Goal: Task Accomplishment & Management: Use online tool/utility

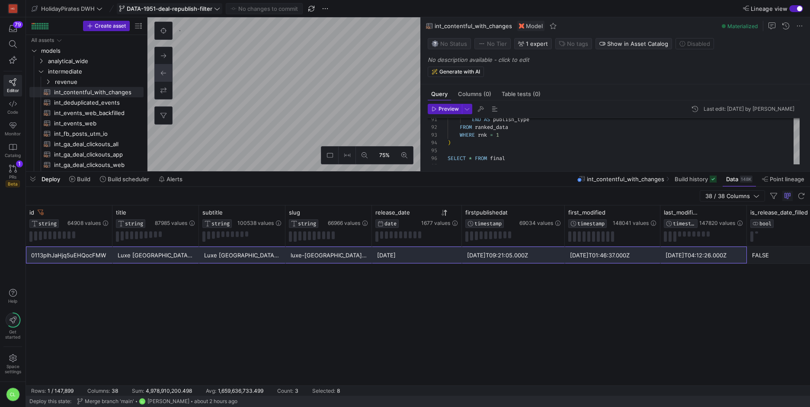
scroll to position [78, 0]
click at [210, 10] on span "DATA-1951-deal-republish-filter" at bounding box center [170, 8] width 86 height 7
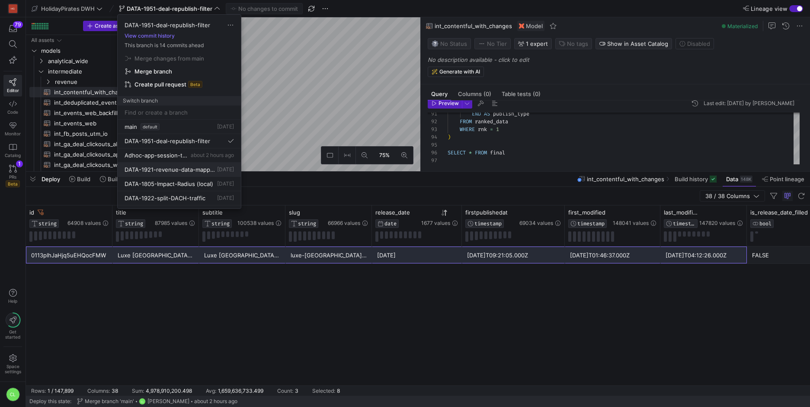
click at [194, 170] on span "DATA-1921-revenue-data-mapping" at bounding box center [170, 169] width 91 height 7
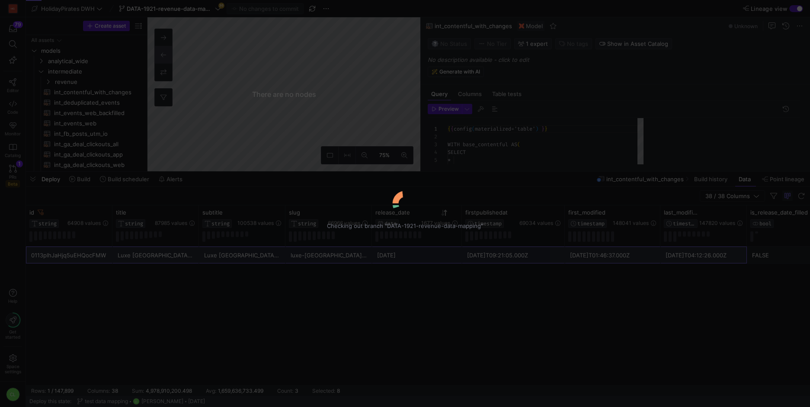
scroll to position [78, 0]
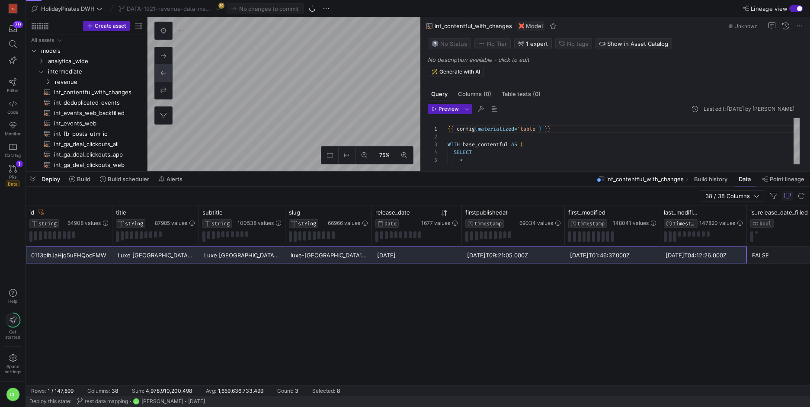
click at [472, 180] on div "Deploy Build Build scheduler Alerts int_contentful_with_changes Build history D…" at bounding box center [418, 179] width 784 height 15
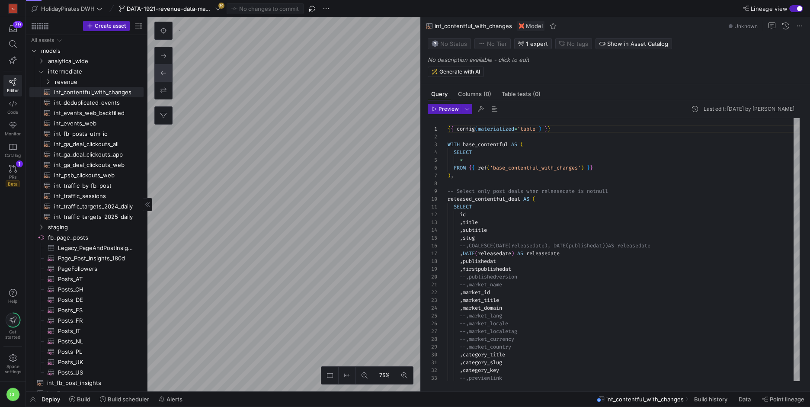
click at [110, 135] on as-split "Create asset Drag here to set row groups Drag here to set column labels Group 1…" at bounding box center [418, 204] width 784 height 374
click at [147, 230] on as-split "Create asset Drag here to set row groups Drag here to set column labels Group 1…" at bounding box center [418, 204] width 784 height 374
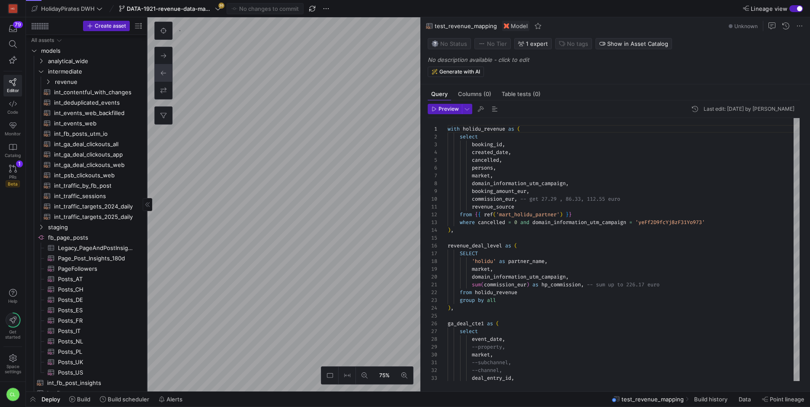
scroll to position [17, 0]
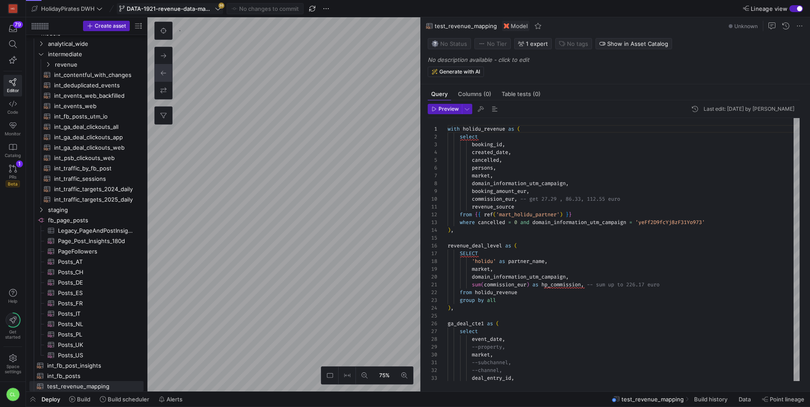
click at [202, 11] on span "DATA-1921-revenue-data-mapping" at bounding box center [170, 8] width 87 height 7
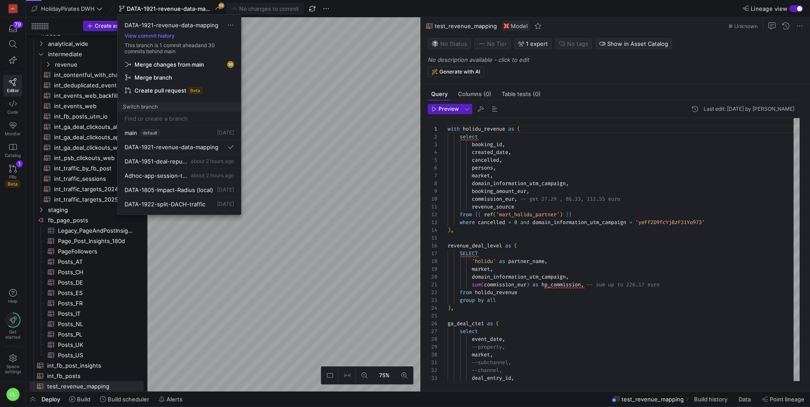
click at [210, 64] on span "Merge changes from main" at bounding box center [179, 64] width 109 height 7
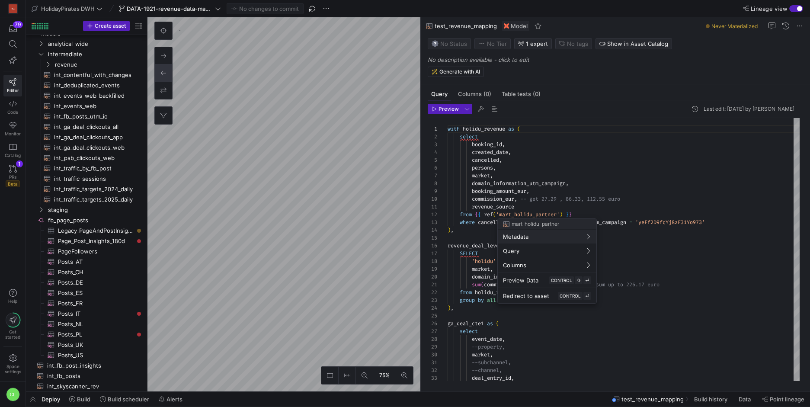
click at [540, 195] on div at bounding box center [405, 203] width 810 height 407
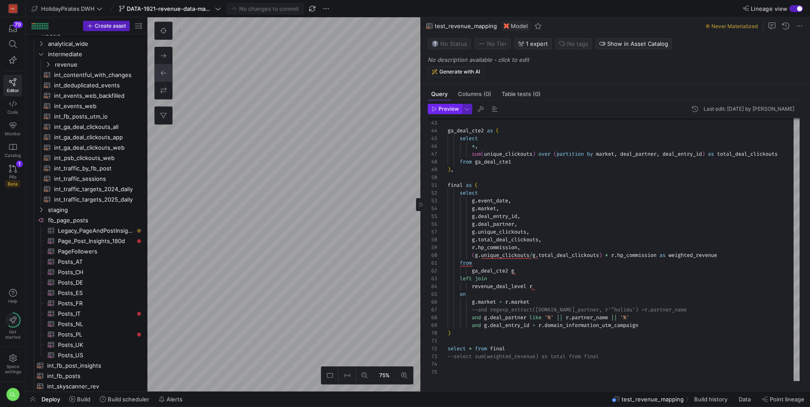
click at [452, 112] on span "Preview" at bounding box center [449, 109] width 20 height 6
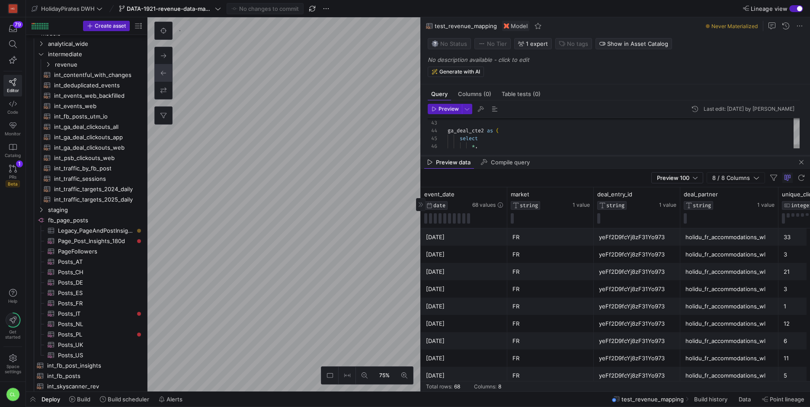
drag, startPoint x: 557, startPoint y: 240, endPoint x: 566, endPoint y: 156, distance: 84.8
click at [566, 156] on div at bounding box center [615, 155] width 389 height 3
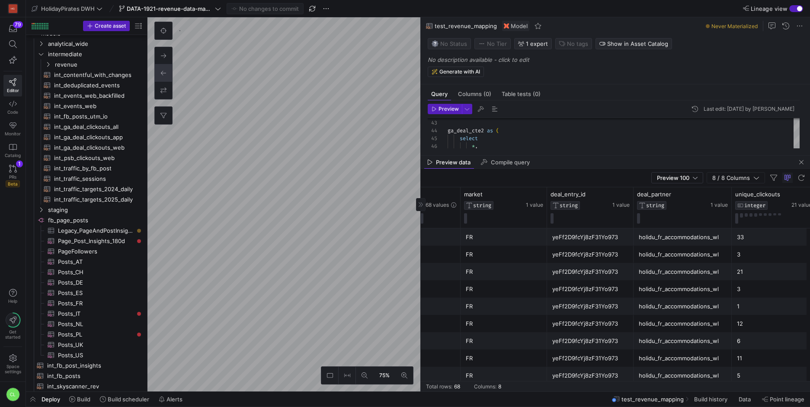
scroll to position [0, 0]
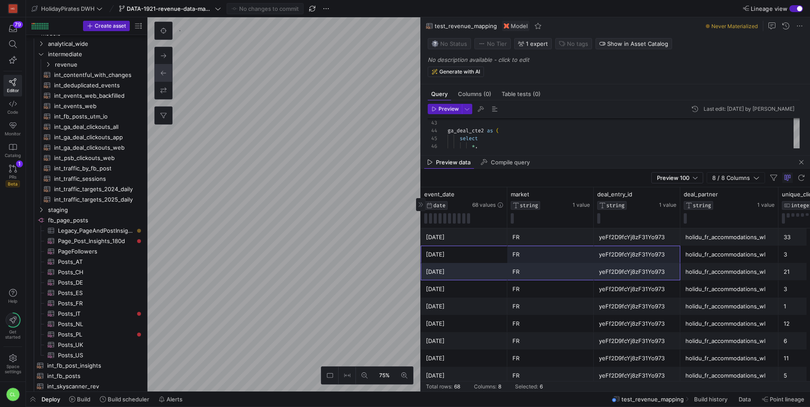
drag, startPoint x: 471, startPoint y: 246, endPoint x: 653, endPoint y: 272, distance: 183.5
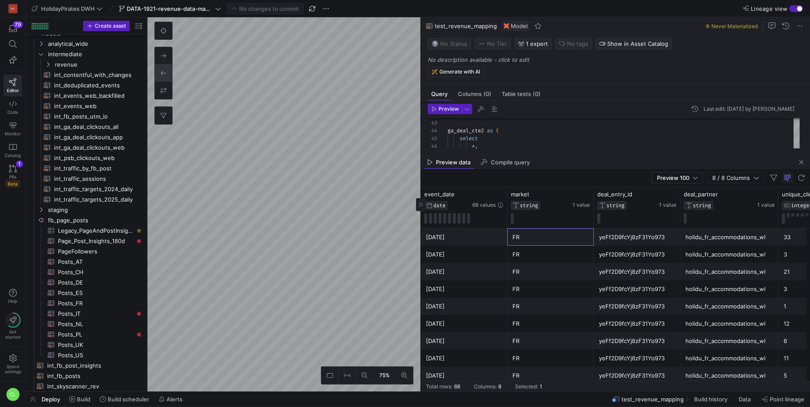
click at [522, 243] on div "FR" at bounding box center [551, 237] width 76 height 17
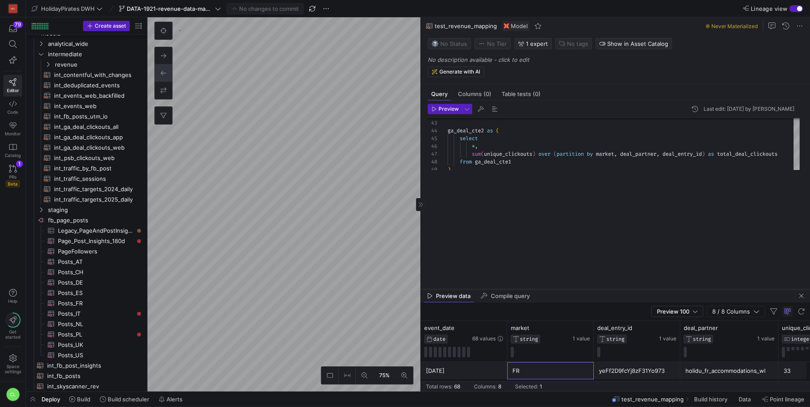
drag, startPoint x: 642, startPoint y: 155, endPoint x: 645, endPoint y: 289, distance: 133.7
click at [645, 289] on div at bounding box center [615, 289] width 389 height 3
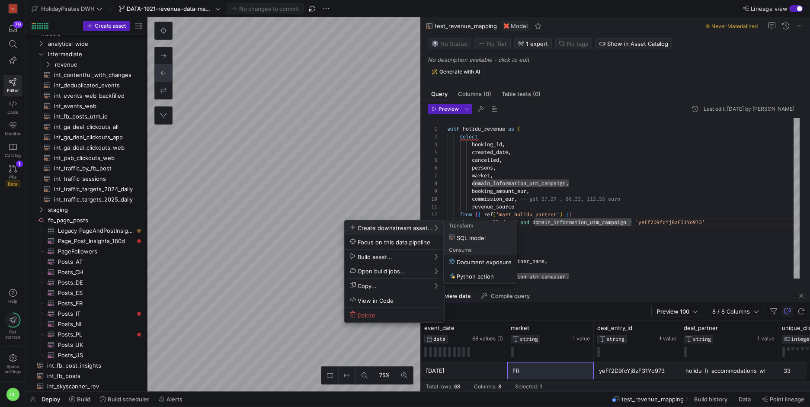
click at [592, 232] on div at bounding box center [405, 203] width 810 height 407
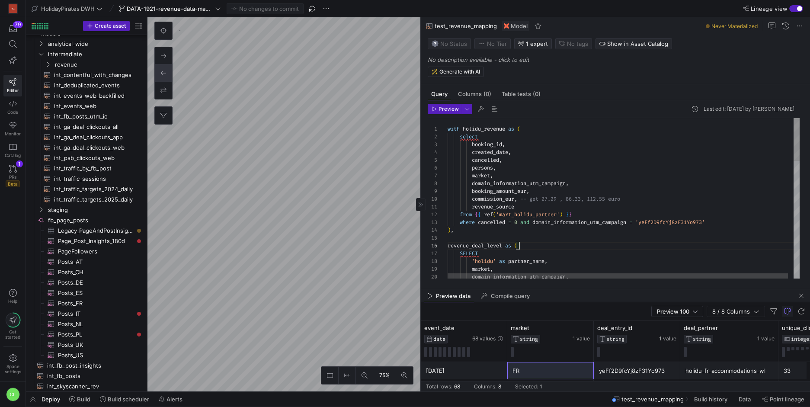
scroll to position [39, 72]
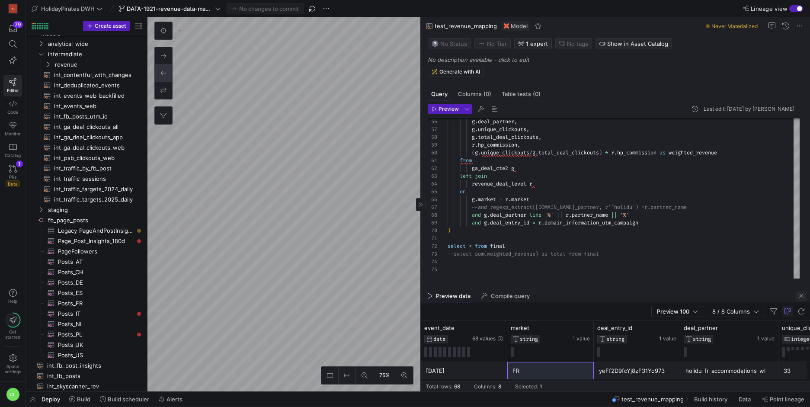
click at [797, 294] on span "button" at bounding box center [801, 296] width 10 height 10
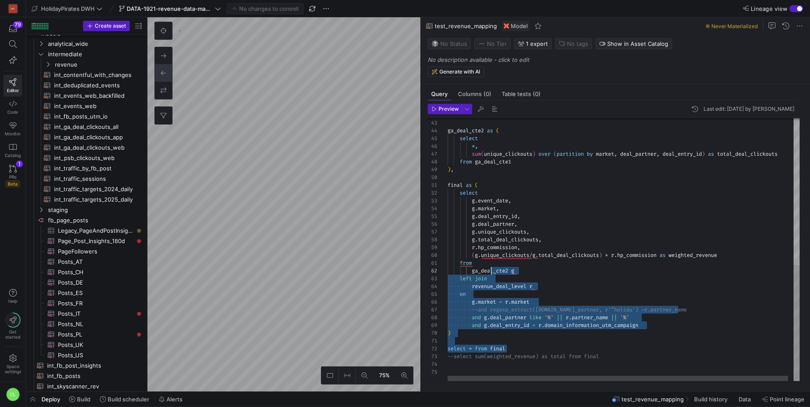
scroll to position [55, 44]
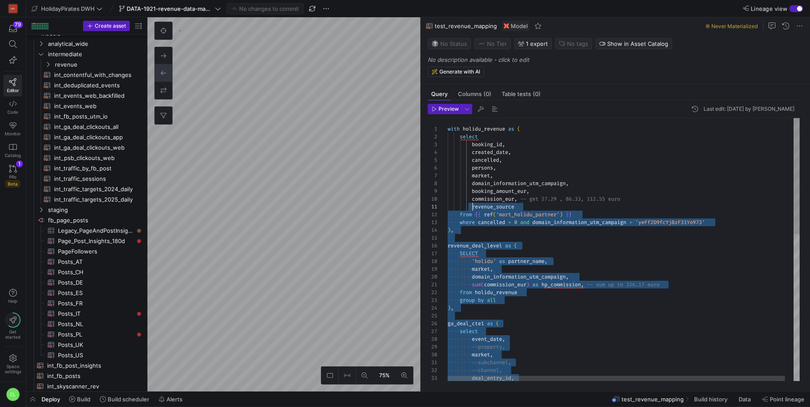
type textarea "with holidu_revenue as ( select booking_id, created_date, cancelled, persons, m…"
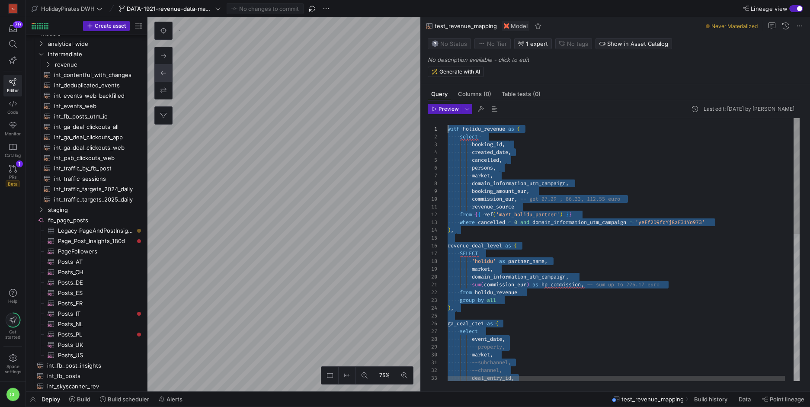
scroll to position [0, 0]
drag, startPoint x: 539, startPoint y: 351, endPoint x: 440, endPoint y: 129, distance: 242.3
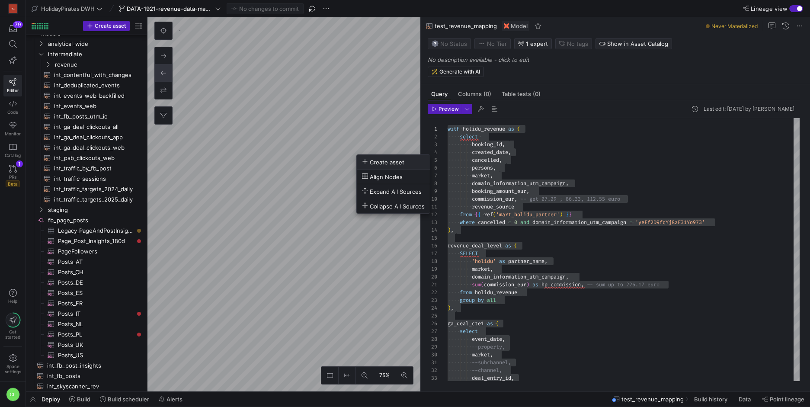
click at [372, 161] on span "Create asset" at bounding box center [383, 161] width 42 height 7
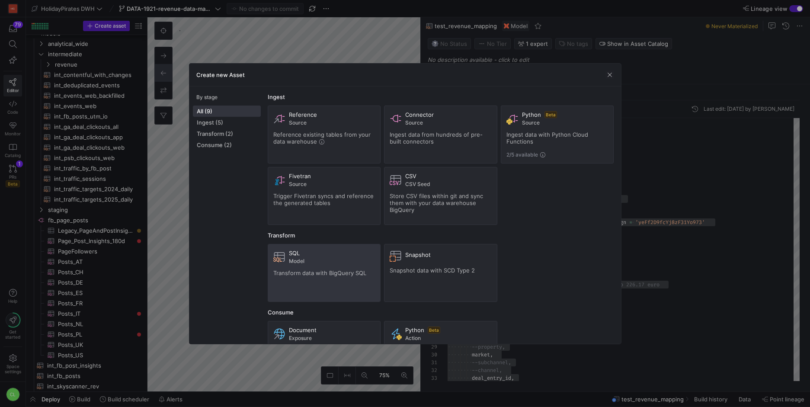
click at [338, 265] on div "SQL Model Transform data with BigQuery SQL" at bounding box center [324, 273] width 102 height 47
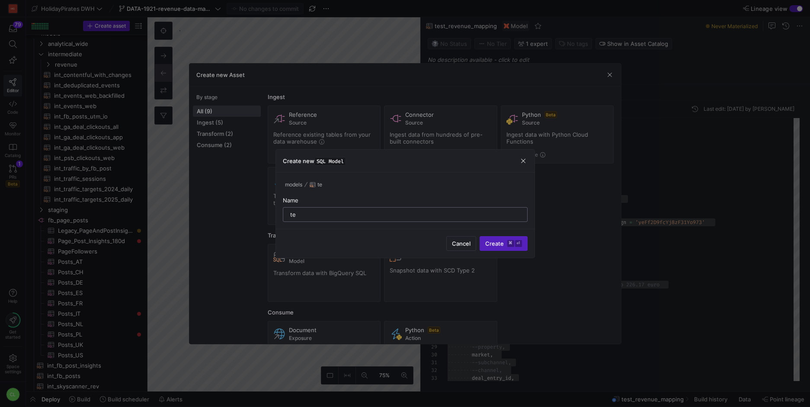
type input "t"
type input "check_holidu_revenue"
click at [501, 250] on span "submit" at bounding box center [503, 244] width 47 height 14
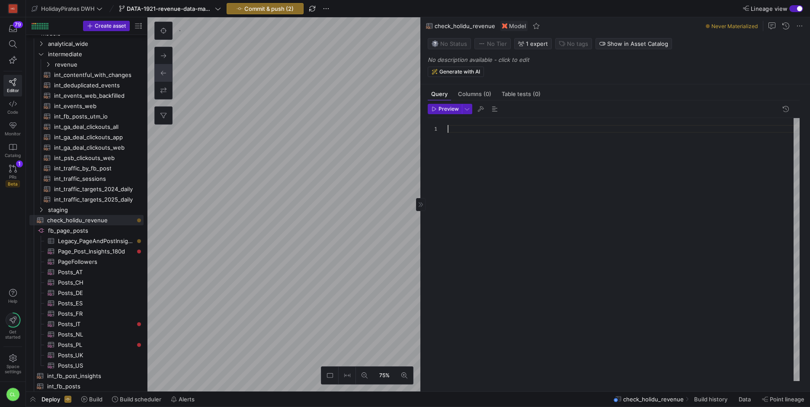
click at [498, 128] on div at bounding box center [624, 249] width 352 height 263
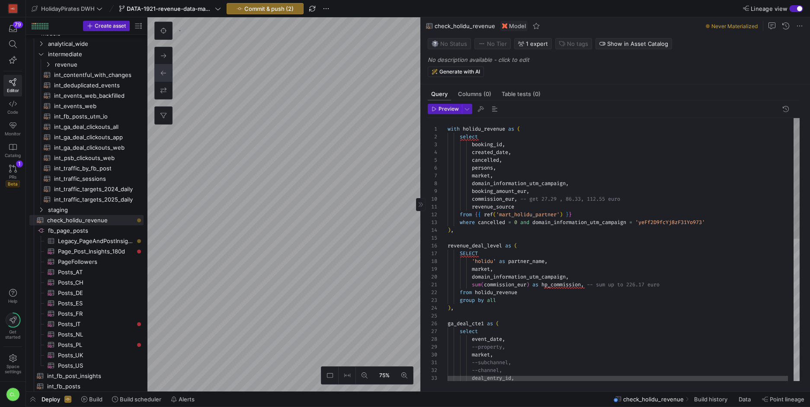
scroll to position [16, 264]
click at [720, 222] on div "--subchannel, --channel, deal_entry_id , group by all ) , ga_deal_cte1 as ( sel…" at bounding box center [627, 404] width 358 height 573
click at [523, 222] on div "--subchannel, --channel, deal_entry_id , group by all ) , ga_deal_cte1 as ( sel…" at bounding box center [627, 404] width 358 height 573
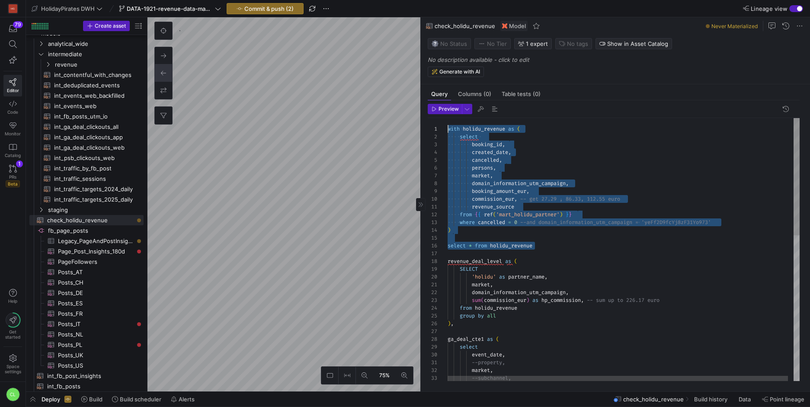
scroll to position [0, 0]
drag, startPoint x: 568, startPoint y: 245, endPoint x: 443, endPoint y: 132, distance: 168.1
click at [448, 121] on div "--subchannel, group by all ) , ga_deal_cte1 as ( select event_date , --property…" at bounding box center [627, 412] width 358 height 588
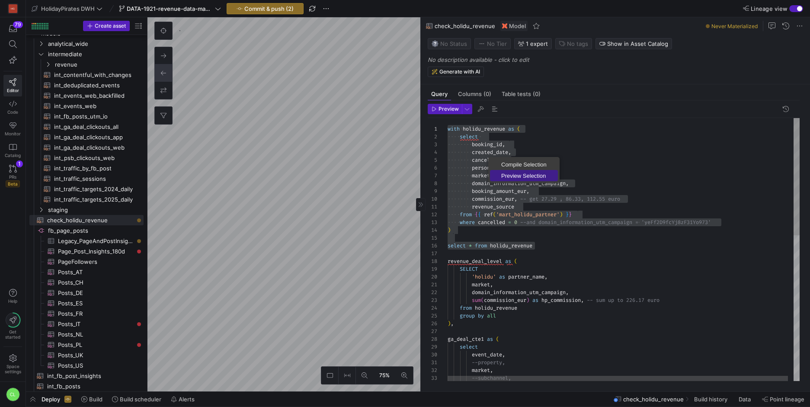
click at [501, 177] on span "Preview Selection" at bounding box center [524, 176] width 68 height 6
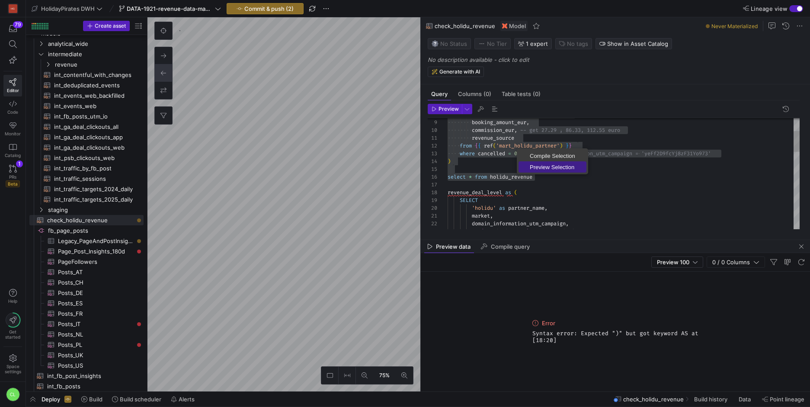
click at [532, 168] on span "Preview Selection" at bounding box center [553, 167] width 68 height 6
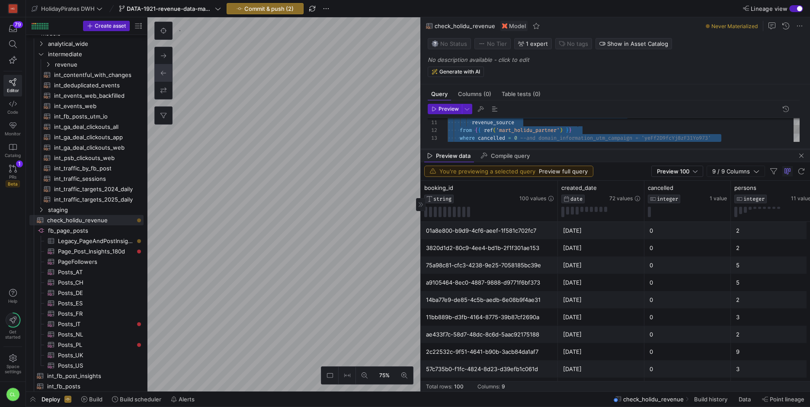
drag, startPoint x: 609, startPoint y: 241, endPoint x: 617, endPoint y: 150, distance: 91.2
click at [617, 150] on div at bounding box center [615, 149] width 389 height 3
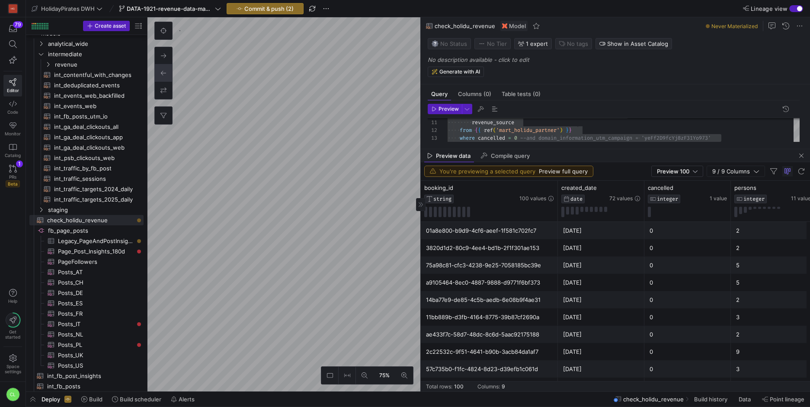
click at [616, 154] on div "Preview data Compile query" at bounding box center [615, 155] width 389 height 13
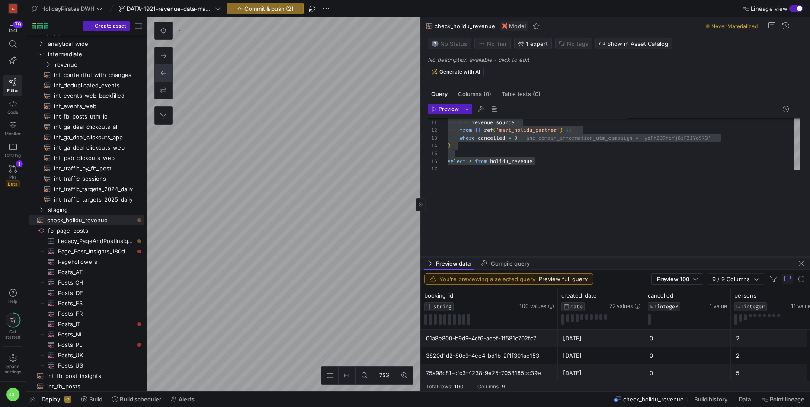
drag, startPoint x: 621, startPoint y: 150, endPoint x: 614, endPoint y: 263, distance: 112.7
click at [614, 259] on div at bounding box center [615, 256] width 389 height 3
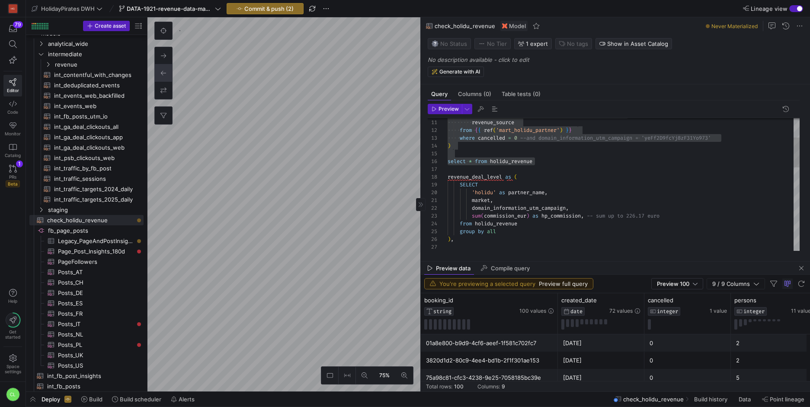
click at [571, 165] on div "revenue_source from { { ref ( 'mart_holidu_partner' ) } } where cancelled = 0 -…" at bounding box center [624, 325] width 352 height 583
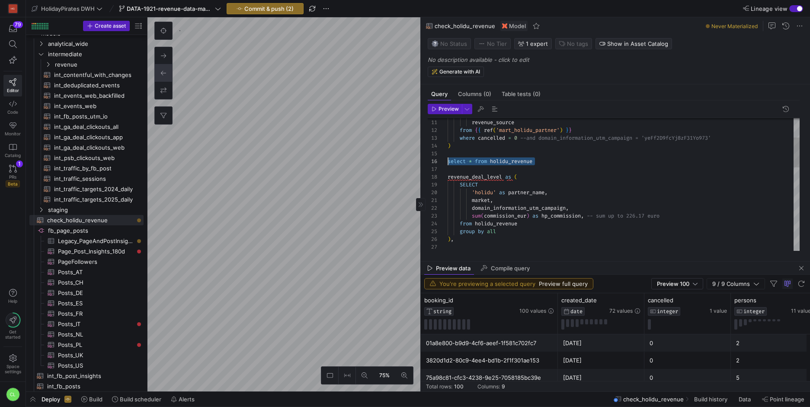
drag, startPoint x: 578, startPoint y: 159, endPoint x: 443, endPoint y: 162, distance: 135.0
click at [448, 162] on div "revenue_source from { { ref ( 'mart_holidu_partner' ) } } where cancelled = 0 -…" at bounding box center [624, 325] width 352 height 583
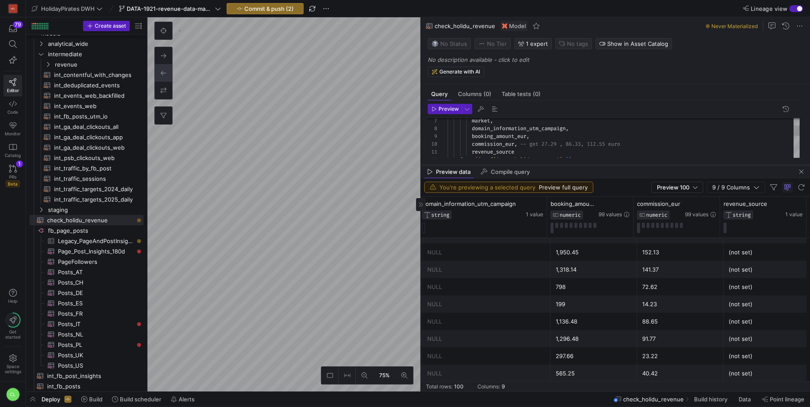
drag, startPoint x: 661, startPoint y: 262, endPoint x: 707, endPoint y: 166, distance: 107.0
click at [707, 166] on div at bounding box center [615, 165] width 389 height 3
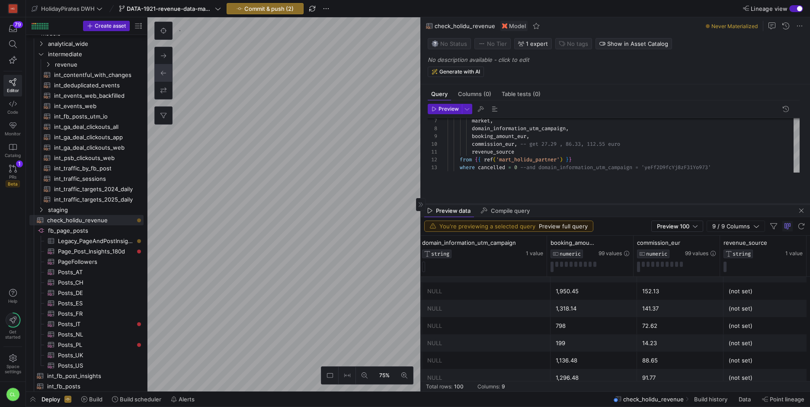
drag, startPoint x: 705, startPoint y: 184, endPoint x: 710, endPoint y: 205, distance: 21.4
click at [710, 205] on div at bounding box center [615, 203] width 389 height 3
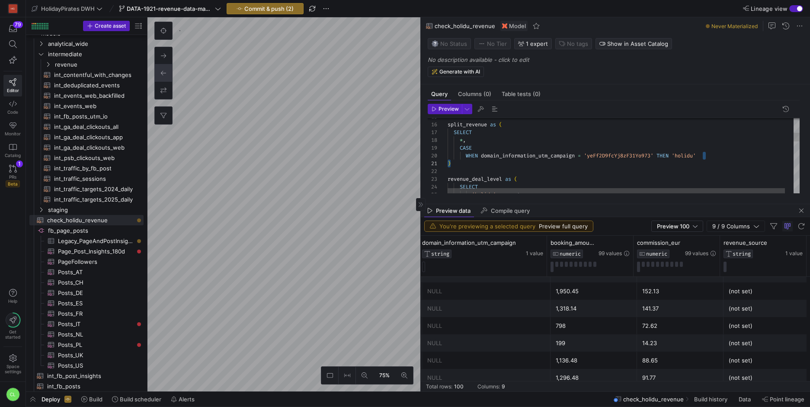
scroll to position [70, 215]
drag, startPoint x: 710, startPoint y: 154, endPoint x: 663, endPoint y: 159, distance: 47.0
click at [663, 159] on div "CASE ) revenue_deal_level as ( SELECT 'holidu' as partner_name , * , SELECT spl…" at bounding box center [628, 310] width 361 height 627
click at [655, 156] on div "CASE ) revenue_deal_level as ( SELECT 'holidu' as partner_name , * , SELECT spl…" at bounding box center [628, 310] width 361 height 627
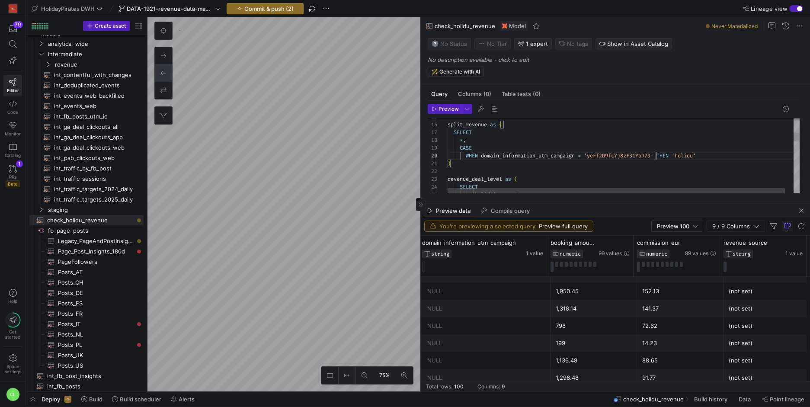
click at [655, 156] on div "CASE ) revenue_deal_level as ( SELECT 'holidu' as partner_name , * , SELECT spl…" at bounding box center [628, 310] width 361 height 627
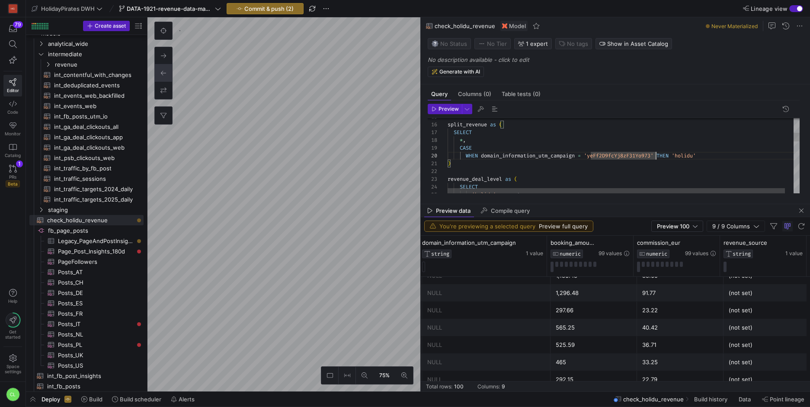
scroll to position [70, 137]
click at [584, 156] on div "CASE ) revenue_deal_level as ( SELECT 'holidu' as partner_name , * , SELECT spl…" at bounding box center [628, 310] width 361 height 627
drag, startPoint x: 713, startPoint y: 156, endPoint x: 675, endPoint y: 156, distance: 37.2
click at [675, 156] on div "CASE ) revenue_deal_level as ( SELECT 'holidu' as partner_name , * , SELECT spl…" at bounding box center [628, 310] width 361 height 627
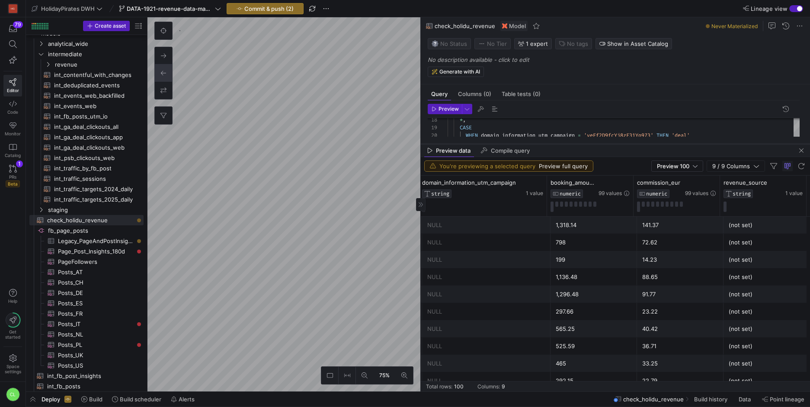
scroll to position [1559, 0]
drag, startPoint x: 583, startPoint y: 204, endPoint x: 601, endPoint y: 144, distance: 62.8
click at [601, 144] on div at bounding box center [615, 143] width 389 height 3
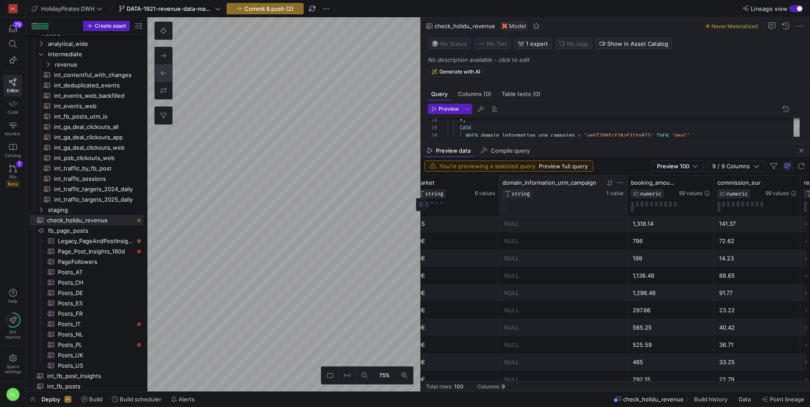
scroll to position [1554, 0]
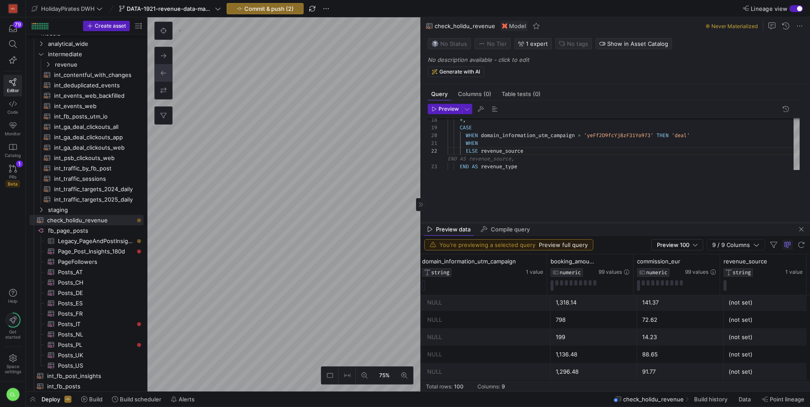
drag, startPoint x: 603, startPoint y: 144, endPoint x: 605, endPoint y: 221, distance: 77.0
click at [605, 221] on div at bounding box center [615, 222] width 389 height 3
click at [629, 228] on div "Preview data Compile query" at bounding box center [615, 227] width 389 height 13
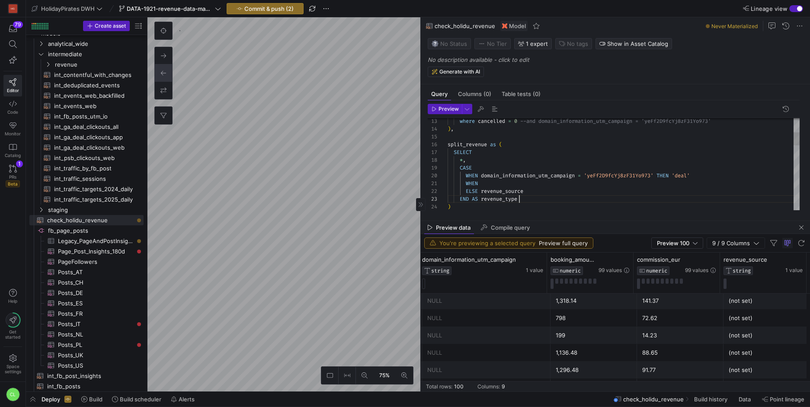
scroll to position [16, 72]
click at [584, 201] on div "CASE * , WHEN domain_information_utm_campaign = 'yeFf2D9fcYj8zF31Yo973' THEN 'd…" at bounding box center [624, 339] width 352 height 645
drag, startPoint x: 594, startPoint y: 210, endPoint x: 515, endPoint y: 205, distance: 79.7
click at [515, 205] on div "Preview 19 18 20 21 23 22 24 17 16 13 14 15 CASE * , WHEN domain_information_ut…" at bounding box center [614, 156] width 386 height 113
click at [541, 202] on div "CASE * , WHEN domain_information_utm_campaign = 'yeFf2D9fcYj8zF31Yo973' THEN 'd…" at bounding box center [624, 339] width 352 height 645
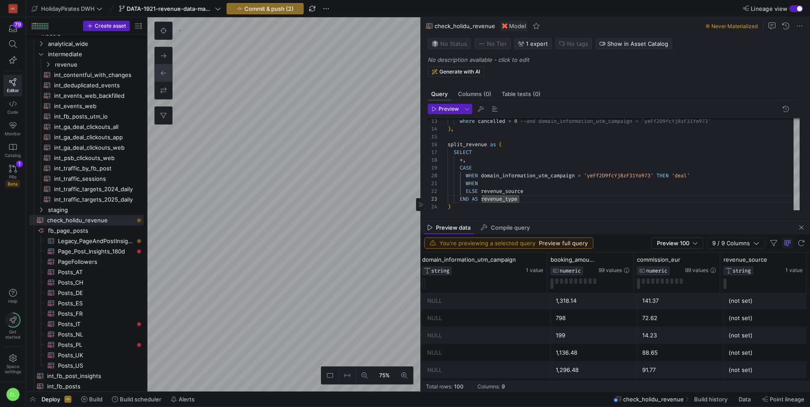
click at [558, 211] on div "Preview 19 18 20 21 23 22 24 17 16 13 14 15 CASE * , WHEN domain_information_ut…" at bounding box center [614, 156] width 386 height 113
click at [535, 191] on div "CASE * , WHEN domain_information_utm_campaign = 'yeFf2D9fcYj8zF31Yo973' THEN 'd…" at bounding box center [624, 339] width 352 height 645
drag, startPoint x: 535, startPoint y: 191, endPoint x: 513, endPoint y: 189, distance: 21.7
click at [513, 189] on div "CASE * , WHEN domain_information_utm_campaign = 'yeFf2D9fcYj8zF31Yo973' THEN 'd…" at bounding box center [624, 339] width 352 height 645
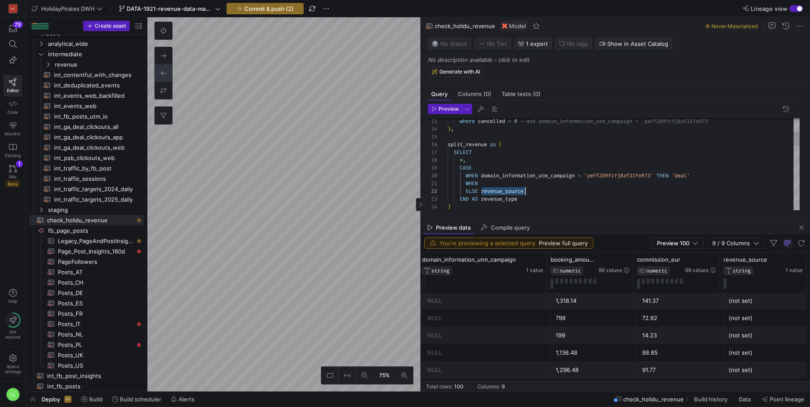
click at [535, 191] on div "CASE * , WHEN domain_information_utm_campaign = 'yeFf2D9fcYj8zF31Yo973' THEN 'd…" at bounding box center [624, 339] width 352 height 645
drag, startPoint x: 535, startPoint y: 191, endPoint x: 485, endPoint y: 192, distance: 50.2
click at [485, 192] on div "CASE * , WHEN domain_information_utm_campaign = 'yeFf2D9fcYj8zF31Yo973' THEN 'd…" at bounding box center [624, 339] width 352 height 645
drag, startPoint x: 581, startPoint y: 176, endPoint x: 540, endPoint y: 180, distance: 40.9
click at [540, 180] on div "CASE * , WHEN domain_information_utm_campaign = 'yeFf2D9fcYj8zF31Yo973' THEN 'd…" at bounding box center [624, 339] width 352 height 645
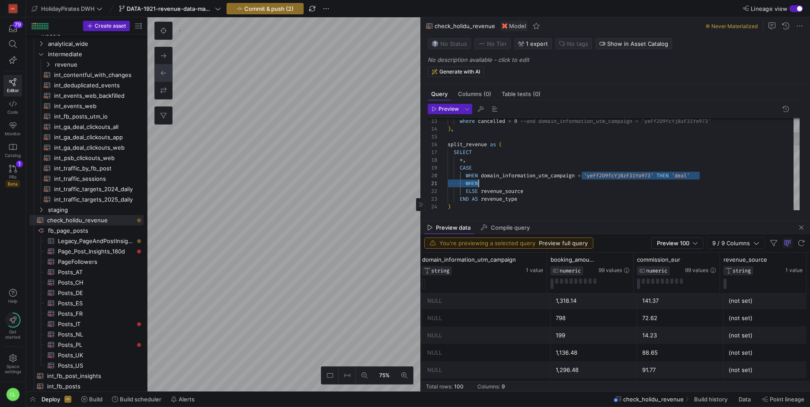
click at [488, 177] on div "CASE * , WHEN domain_information_utm_campaign = 'yeFf2D9fcYj8zF31Yo973' THEN 'd…" at bounding box center [624, 339] width 352 height 645
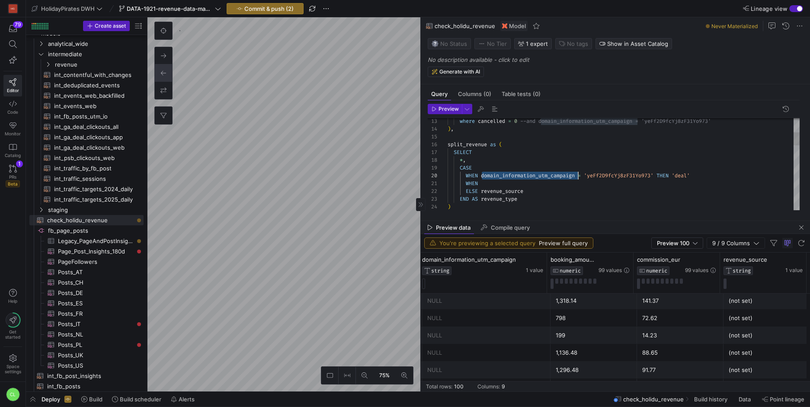
drag, startPoint x: 481, startPoint y: 176, endPoint x: 578, endPoint y: 173, distance: 97.4
click at [578, 173] on div "CASE * , WHEN domain_information_utm_campaign = 'yeFf2D9fcYj8zF31Yo973' THEN 'd…" at bounding box center [624, 339] width 352 height 645
click at [802, 225] on span "button" at bounding box center [801, 227] width 10 height 10
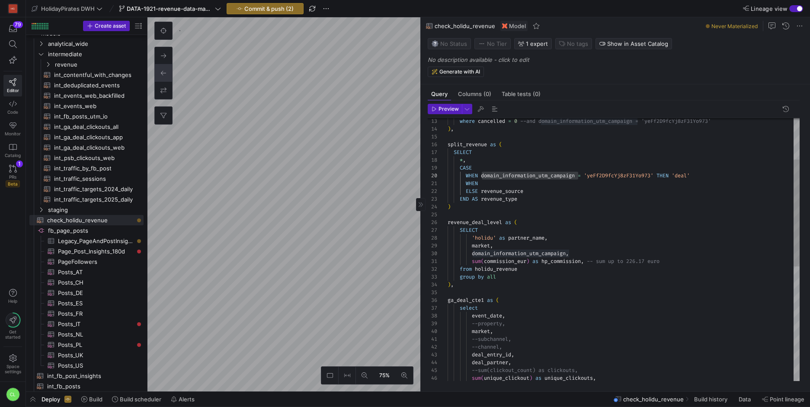
scroll to position [0, 31]
click at [532, 183] on div "CASE * , WHEN domain_information_utm_campaign = 'yeFf2D9fcYj8zF31Yo973' THEN 'd…" at bounding box center [624, 339] width 352 height 645
click at [482, 173] on div "CASE * , WHEN domain_information_utm_campaign = 'yeFf2D9fcYj8zF31Yo973' THEN 'd…" at bounding box center [624, 339] width 352 height 645
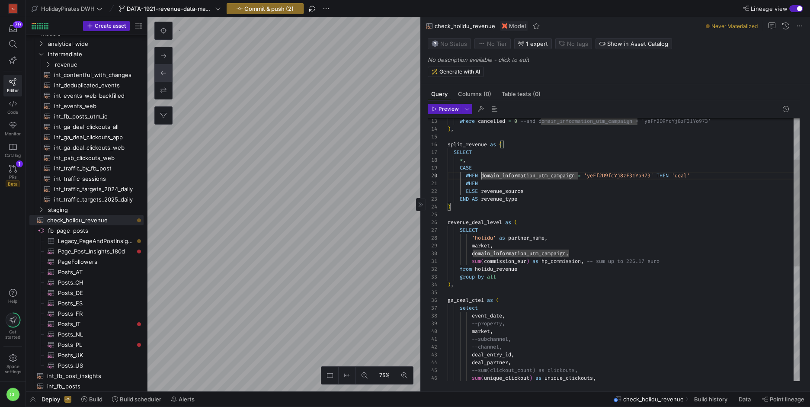
click at [545, 269] on div "CASE * , WHEN domain_information_utm_campaign = 'yeFf2D9fcYj8zF31Yo973' THEN 'd…" at bounding box center [624, 339] width 352 height 645
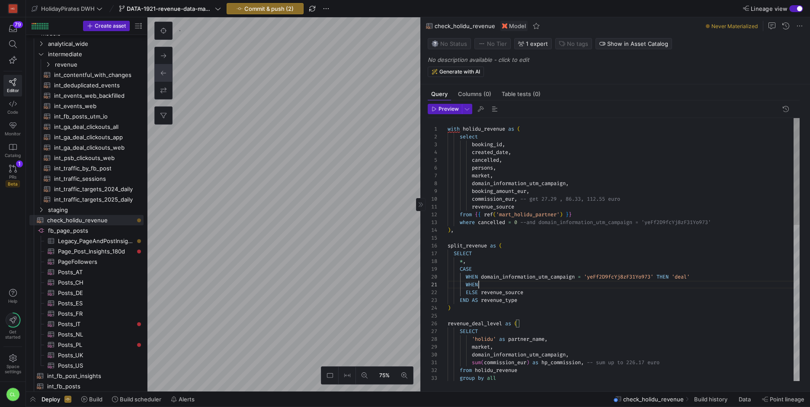
scroll to position [0, 31]
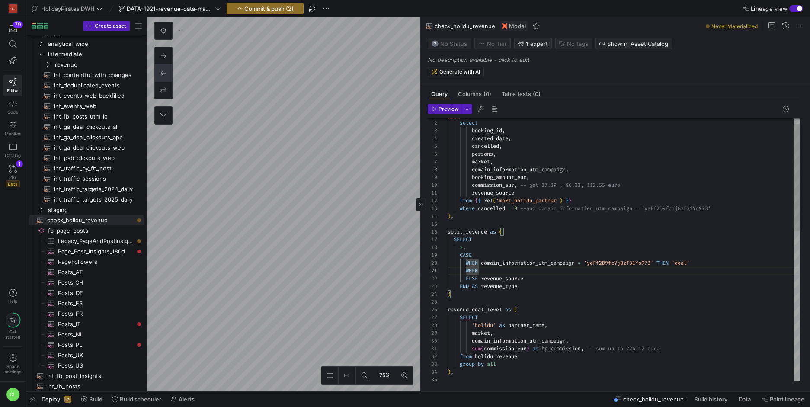
drag, startPoint x: 517, startPoint y: 269, endPoint x: 505, endPoint y: 266, distance: 12.1
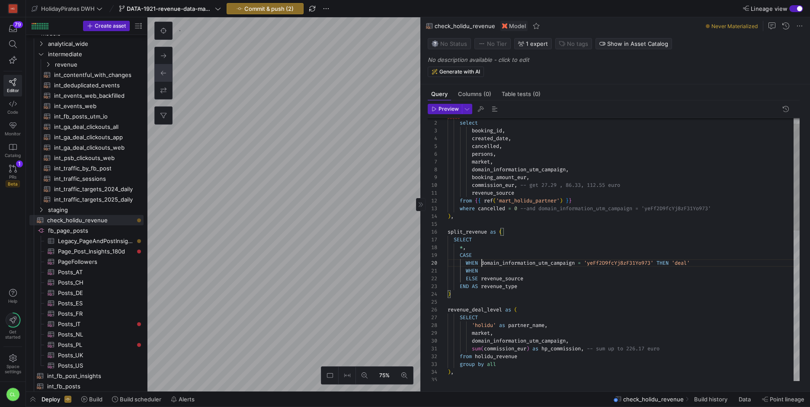
scroll to position [70, 34]
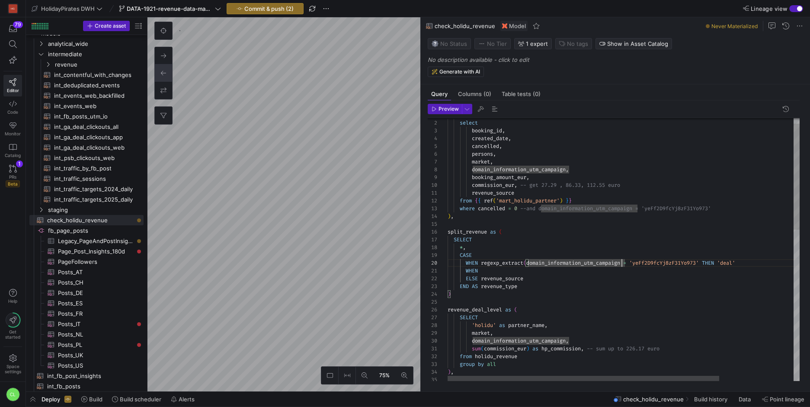
scroll to position [70, 174]
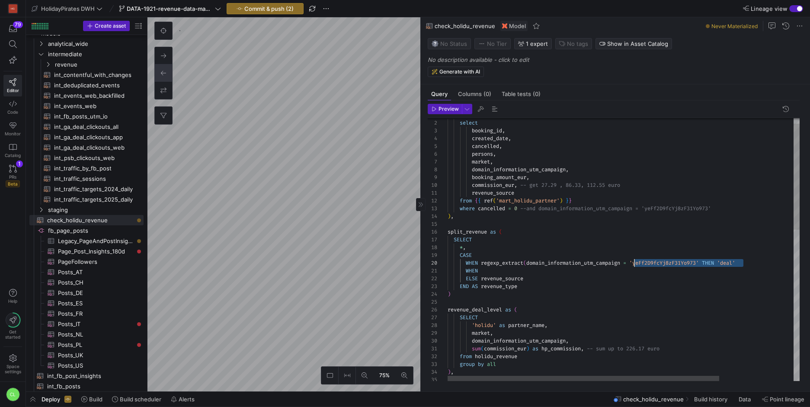
drag, startPoint x: 757, startPoint y: 261, endPoint x: 636, endPoint y: 265, distance: 121.2
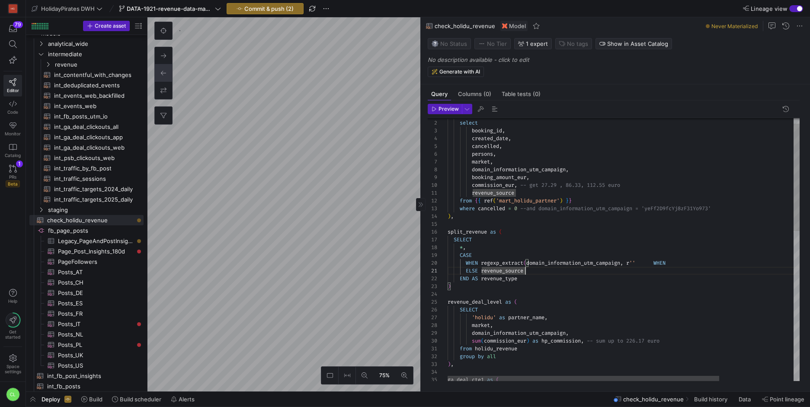
scroll to position [8, 0]
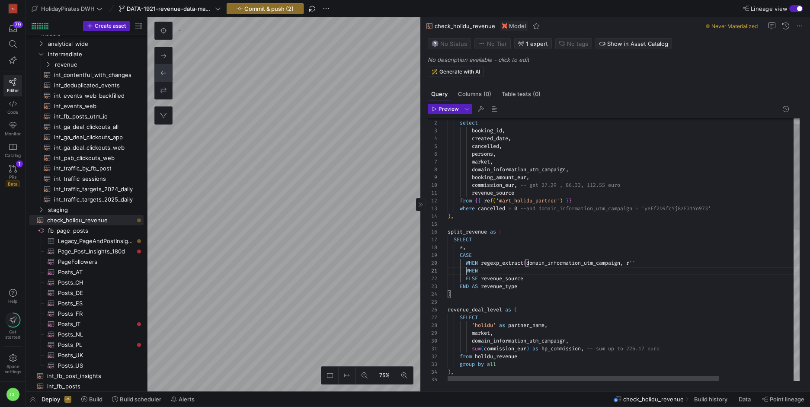
scroll to position [0, 19]
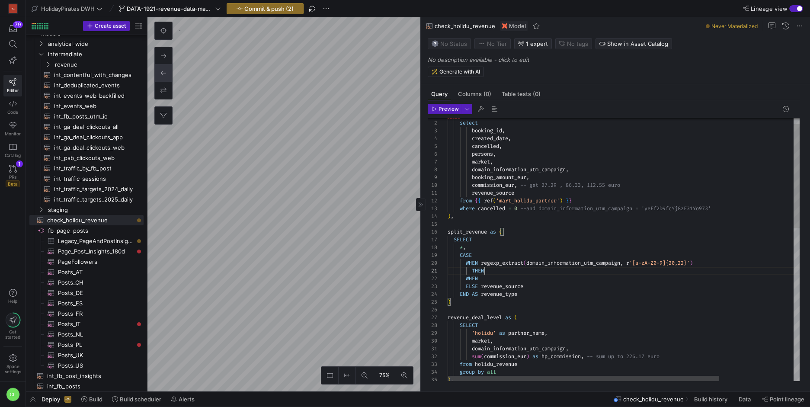
scroll to position [0, 41]
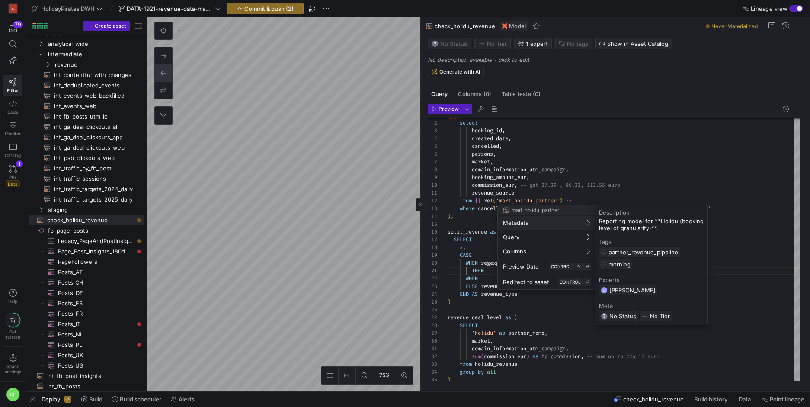
click at [471, 260] on div at bounding box center [405, 203] width 810 height 407
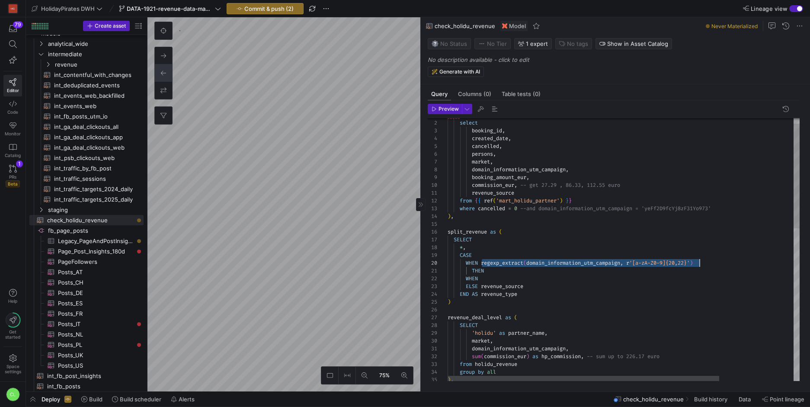
drag, startPoint x: 482, startPoint y: 263, endPoint x: 701, endPoint y: 263, distance: 219.3
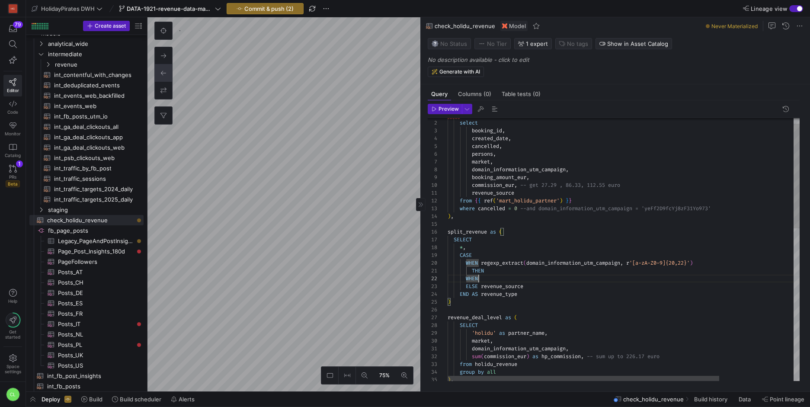
scroll to position [0, 59]
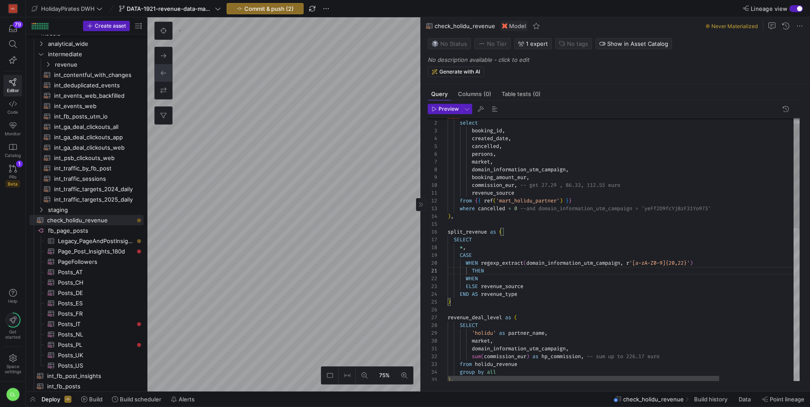
scroll to position [0, 259]
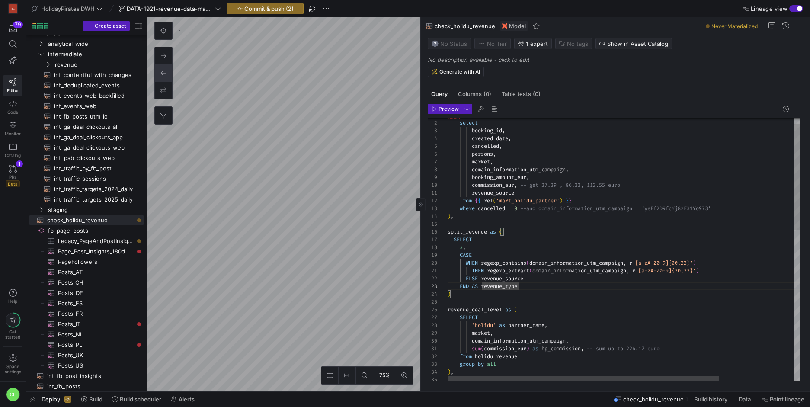
scroll to position [8, 78]
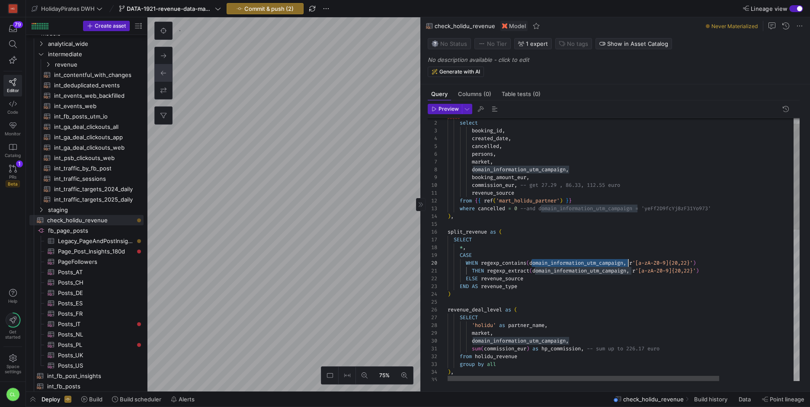
drag, startPoint x: 533, startPoint y: 260, endPoint x: 628, endPoint y: 261, distance: 95.2
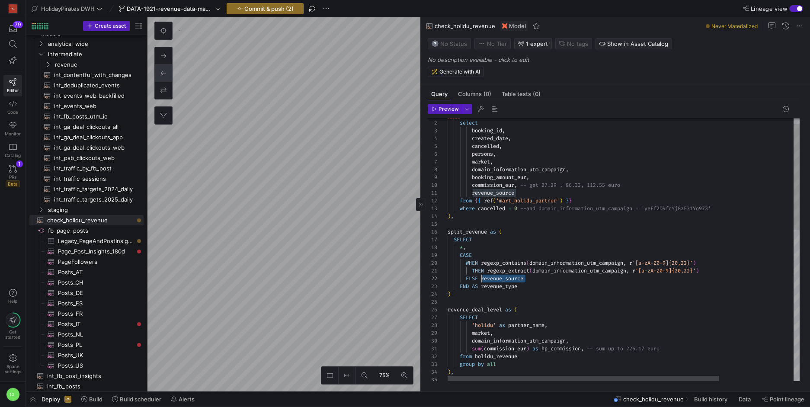
drag, startPoint x: 549, startPoint y: 282, endPoint x: 481, endPoint y: 281, distance: 67.5
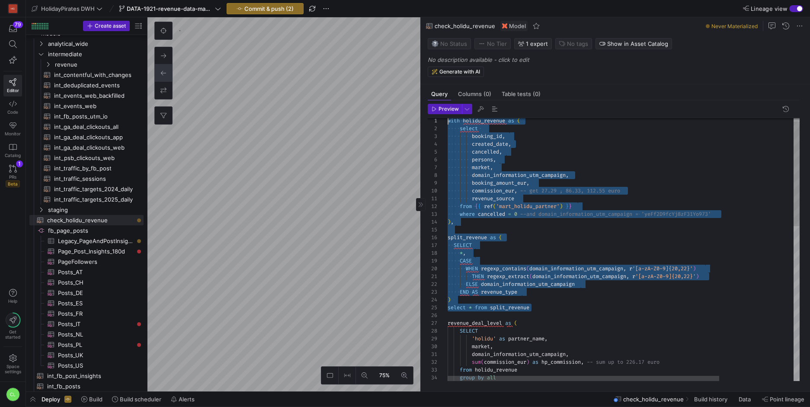
scroll to position [0, 0]
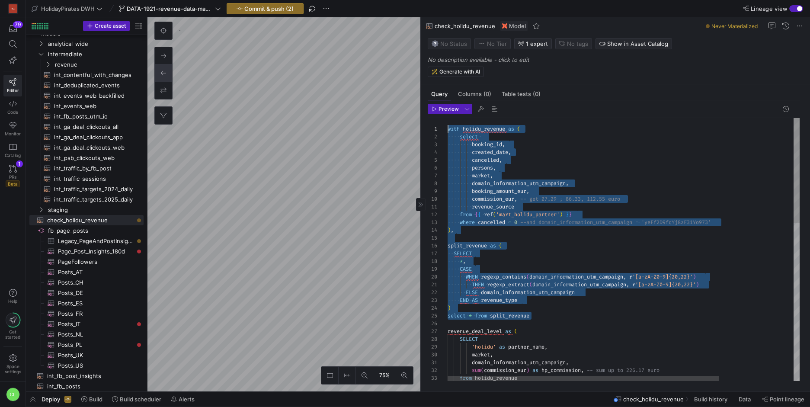
drag, startPoint x: 490, startPoint y: 279, endPoint x: 382, endPoint y: 105, distance: 204.6
type textarea "with holidu_revenue as ( select booking_id, created_date, cancelled, persons, m…"
click at [469, 108] on span "button" at bounding box center [467, 109] width 10 height 10
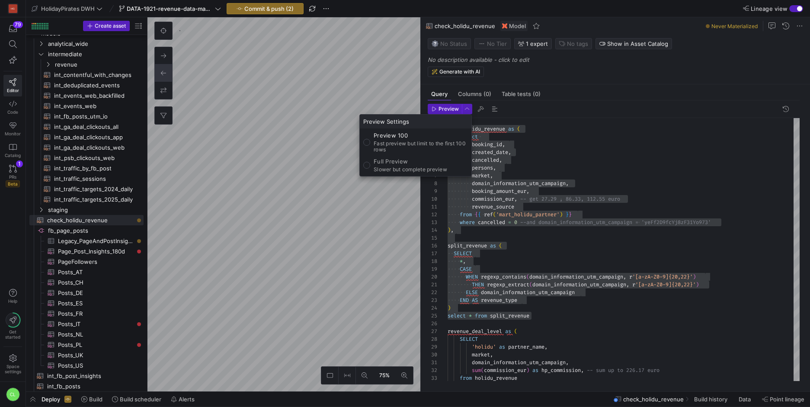
click at [450, 173] on div "Preview 100 Fast preview but limit to the first 100 rows Full Preview Slower bu…" at bounding box center [416, 152] width 112 height 48
click at [430, 164] on p "Full Preview" at bounding box center [411, 161] width 74 height 7
click at [370, 164] on input "Full Preview Slower but complete preview" at bounding box center [366, 165] width 7 height 7
radio input "true"
click at [442, 112] on div at bounding box center [405, 203] width 810 height 407
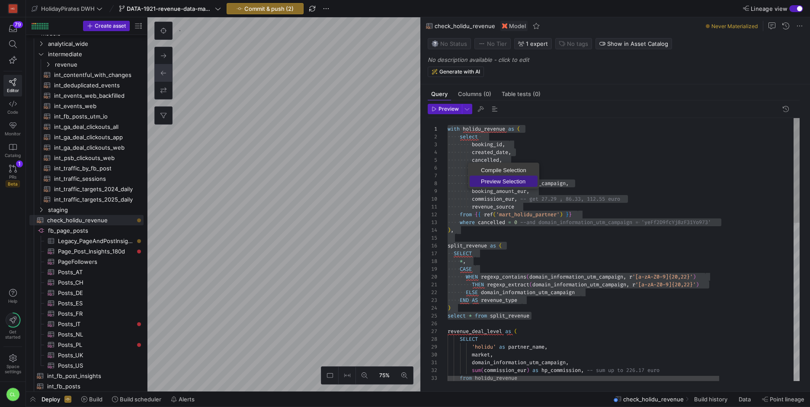
click at [494, 176] on link "Preview Selection" at bounding box center [504, 181] width 68 height 11
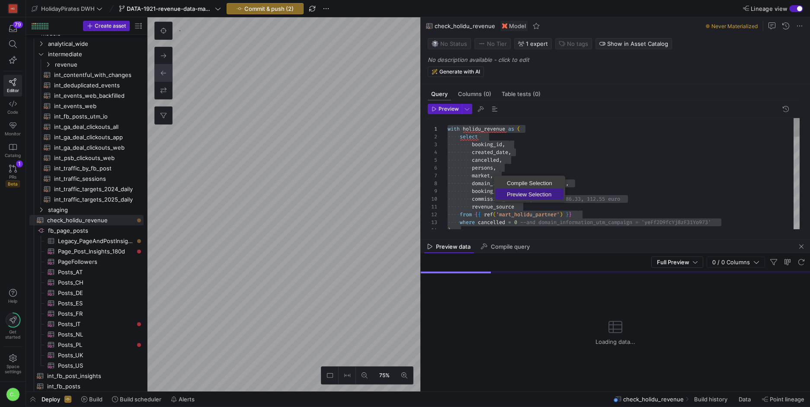
click at [504, 193] on span "Preview Selection" at bounding box center [530, 195] width 68 height 6
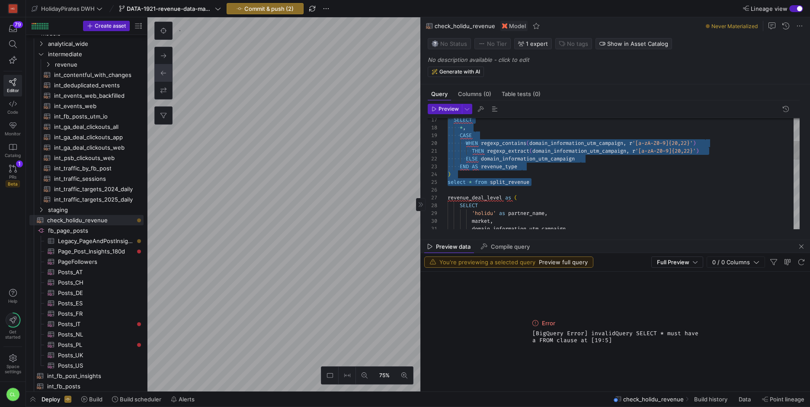
click at [539, 175] on div "ELSE domain_information_utm_campaign END AS revenue_type ) select * from split_…" at bounding box center [624, 310] width 352 height 653
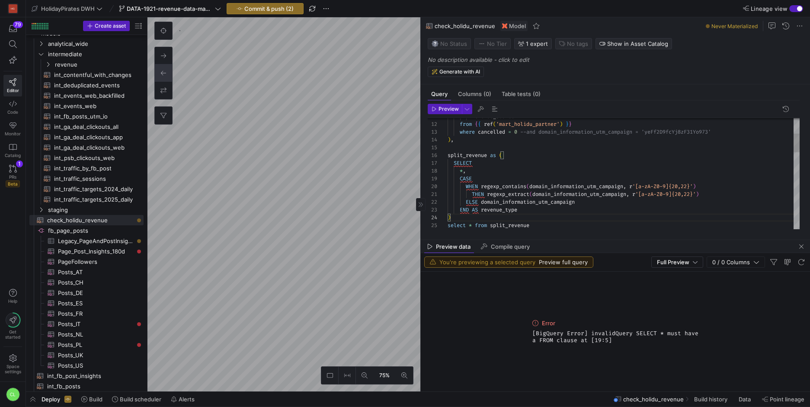
click at [551, 210] on div "ELSE domain_information_utm_campaign END AS revenue_type ) select * from split_…" at bounding box center [624, 354] width 352 height 653
click at [546, 189] on div "ELSE domain_information_utm_campaign END AS revenue_type ) THEN regexp_extract …" at bounding box center [624, 358] width 352 height 661
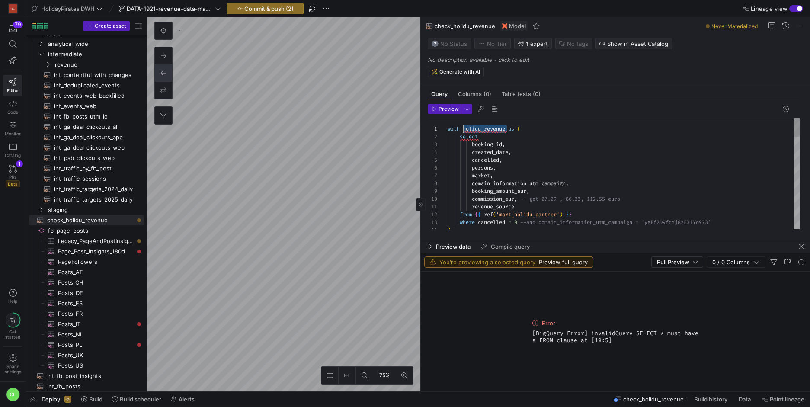
scroll to position [0, 16]
drag, startPoint x: 507, startPoint y: 128, endPoint x: 462, endPoint y: 128, distance: 44.1
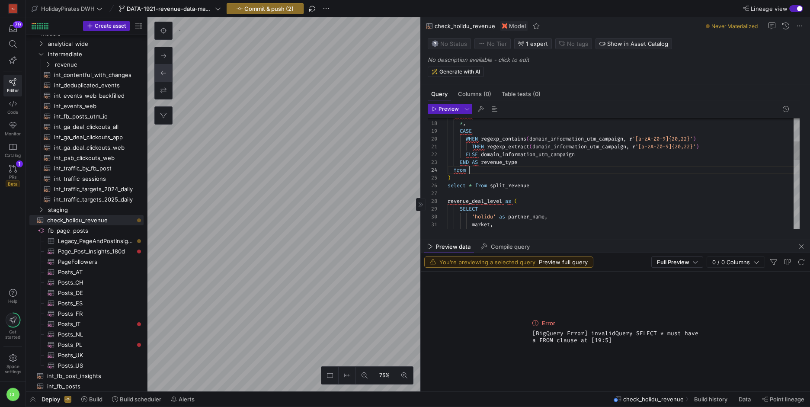
click at [511, 168] on div "domain_information_utm_campaign , 'holidu' as partner_name , market , revenue_d…" at bounding box center [624, 310] width 352 height 661
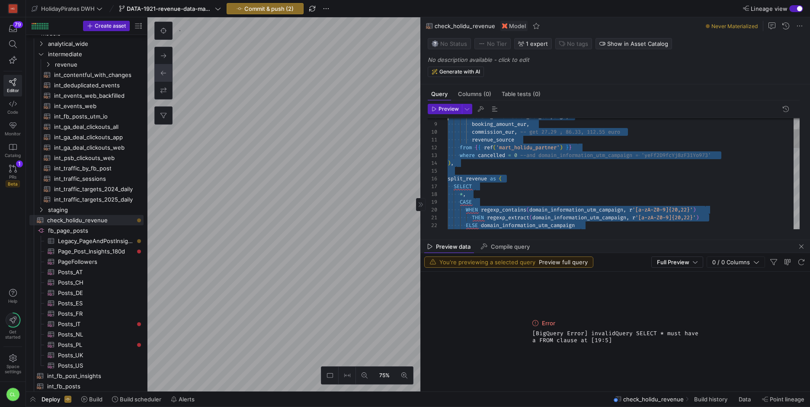
scroll to position [0, 0]
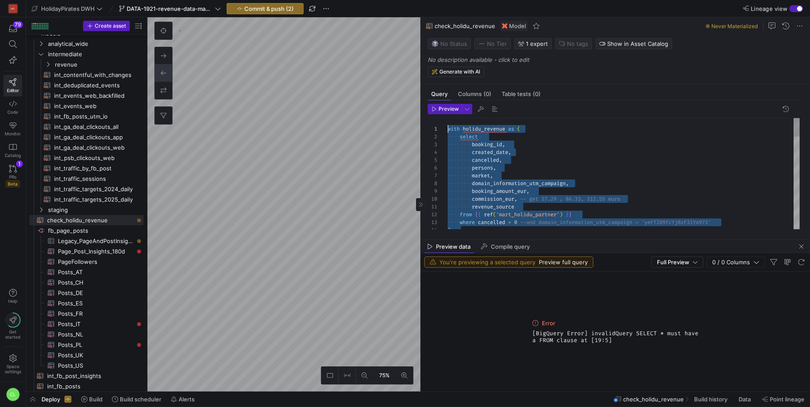
drag, startPoint x: 565, startPoint y: 187, endPoint x: 425, endPoint y: 84, distance: 173.9
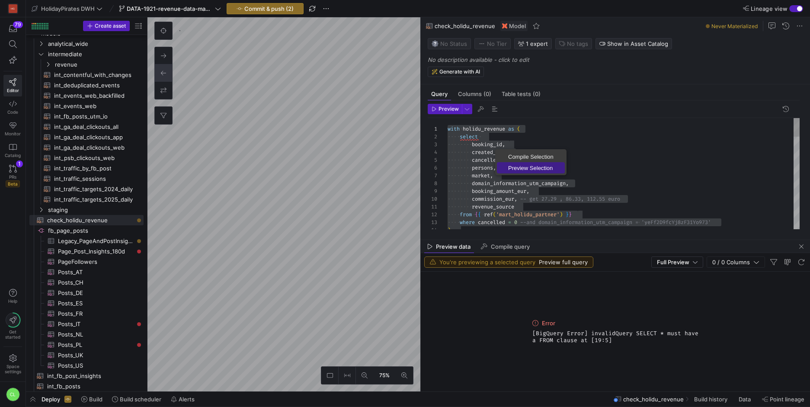
click at [524, 165] on span "Preview Selection" at bounding box center [531, 168] width 68 height 6
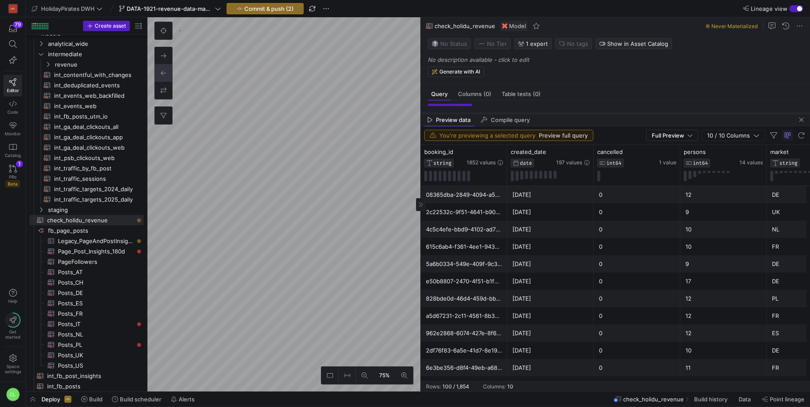
drag, startPoint x: 583, startPoint y: 240, endPoint x: 590, endPoint y: 112, distance: 127.8
click at [590, 112] on div at bounding box center [615, 113] width 389 height 3
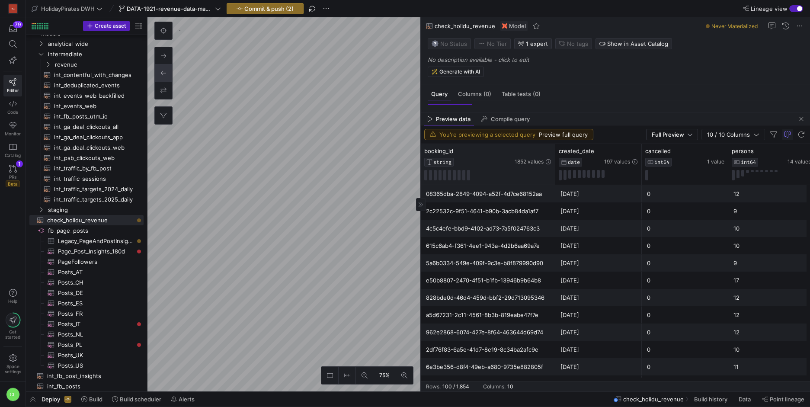
drag, startPoint x: 507, startPoint y: 152, endPoint x: 555, endPoint y: 159, distance: 48.6
click at [555, 159] on div at bounding box center [554, 164] width 3 height 41
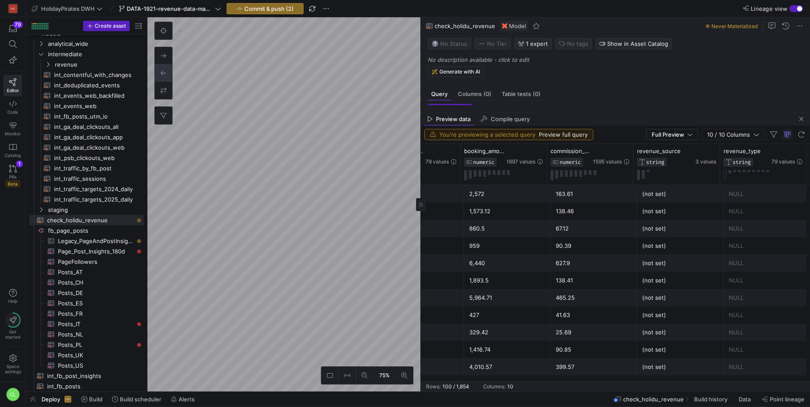
scroll to position [0, 557]
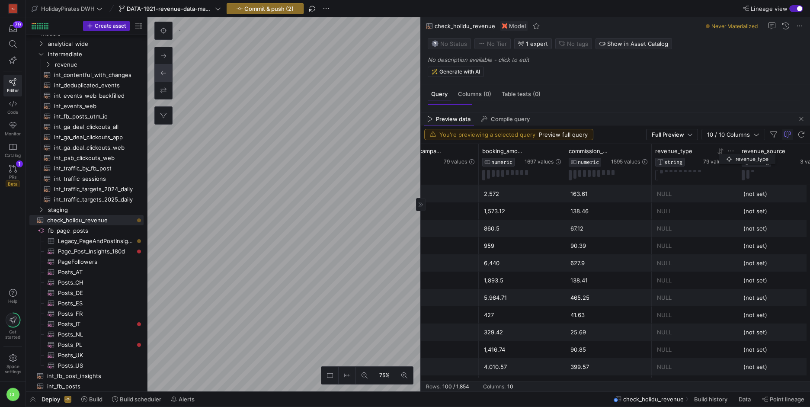
drag, startPoint x: 775, startPoint y: 152, endPoint x: 693, endPoint y: 155, distance: 82.3
click at [693, 155] on div "revenue_type STRING" at bounding box center [678, 157] width 46 height 19
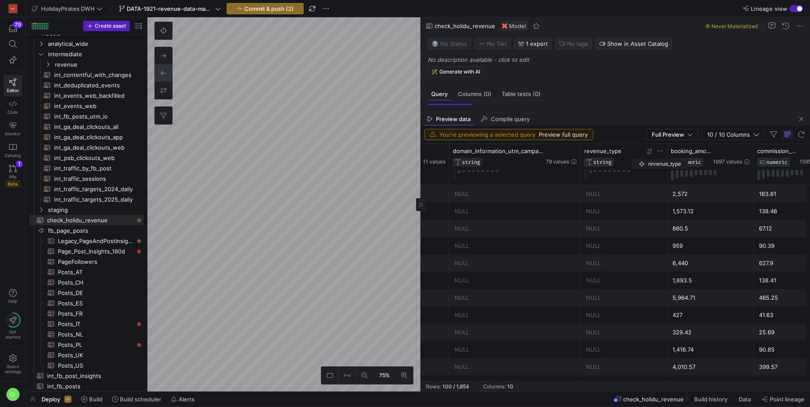
drag, startPoint x: 676, startPoint y: 155, endPoint x: 619, endPoint y: 159, distance: 56.8
click at [622, 157] on div "revenue_type STRING" at bounding box center [607, 157] width 46 height 19
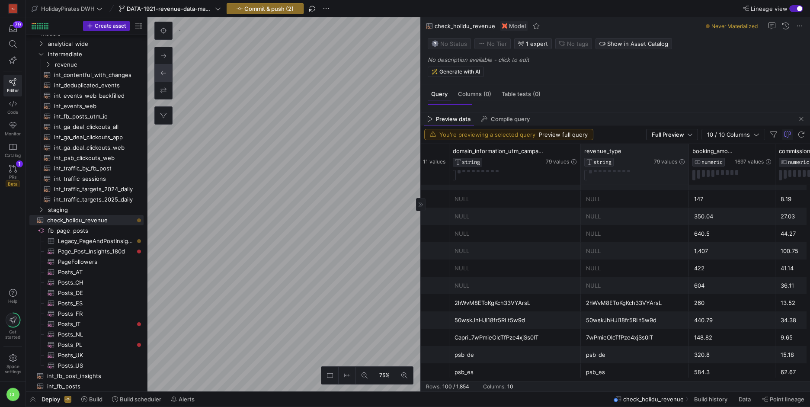
drag, startPoint x: 665, startPoint y: 154, endPoint x: 687, endPoint y: 154, distance: 21.6
click at [687, 154] on div at bounding box center [688, 164] width 3 height 41
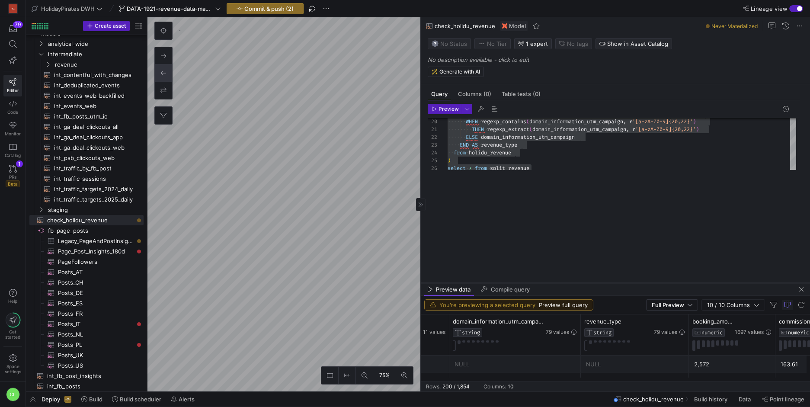
drag, startPoint x: 622, startPoint y: 113, endPoint x: 600, endPoint y: 283, distance: 171.9
click at [600, 283] on div at bounding box center [615, 282] width 389 height 3
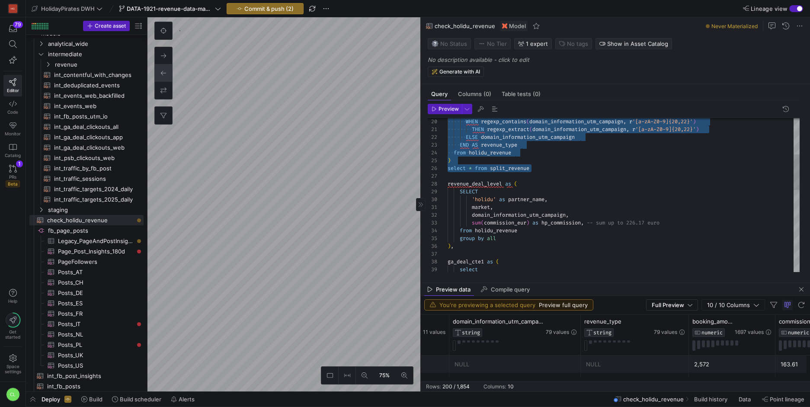
click at [475, 170] on div "THEN regexp_extract ( domain_information_utm_campaign , r '[a-zA-Z0-9]{20,22}' …" at bounding box center [624, 293] width 352 height 661
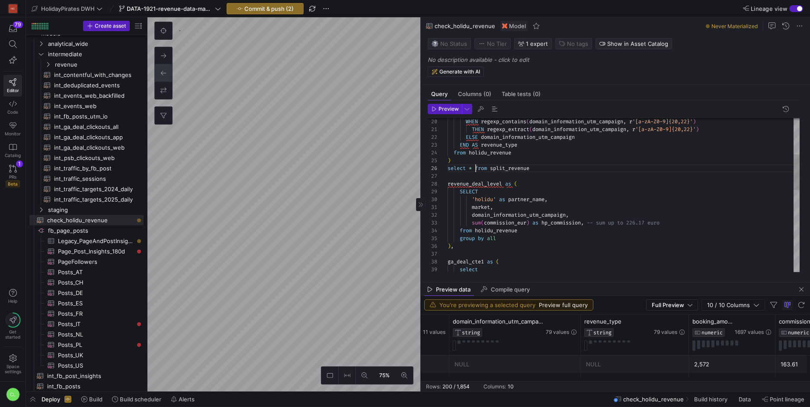
click at [471, 170] on div "THEN regexp_extract ( domain_information_utm_campaign , r '[a-zA-Z0-9]{20,22}' …" at bounding box center [624, 293] width 352 height 661
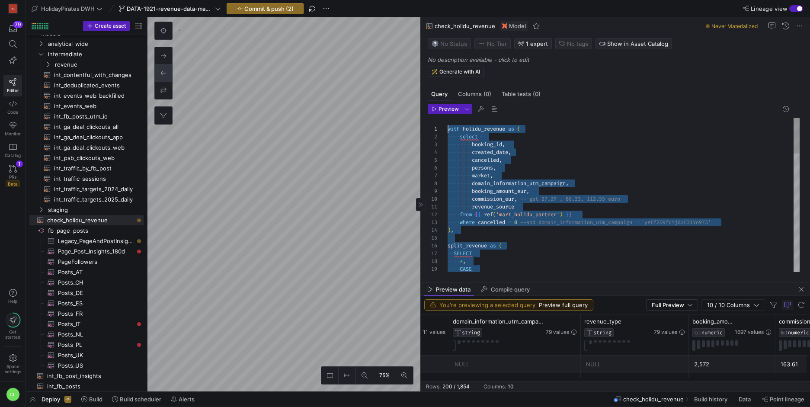
drag, startPoint x: 742, startPoint y: 171, endPoint x: 422, endPoint y: 63, distance: 337.4
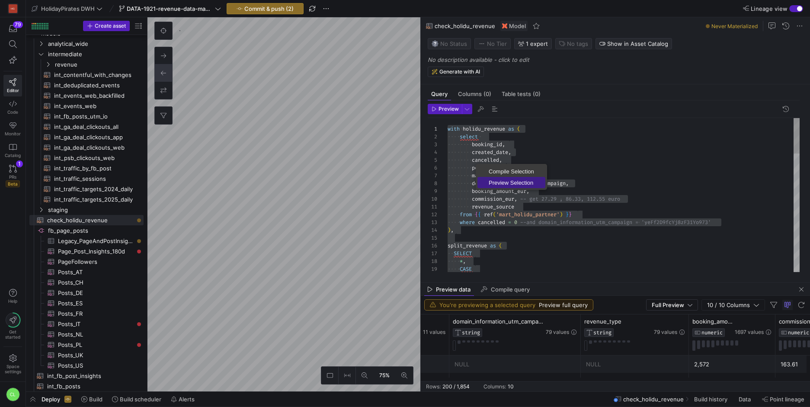
click at [495, 181] on span "Preview Selection" at bounding box center [512, 183] width 68 height 6
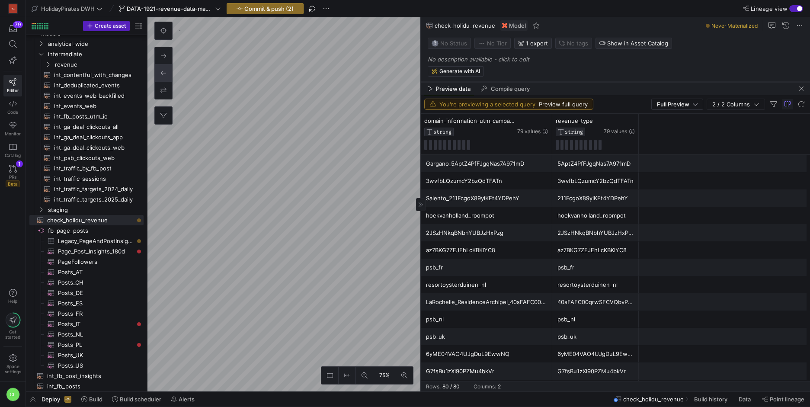
drag, startPoint x: 617, startPoint y: 284, endPoint x: 660, endPoint y: 83, distance: 205.3
click at [660, 83] on div at bounding box center [615, 81] width 389 height 3
drag, startPoint x: 638, startPoint y: 123, endPoint x: 687, endPoint y: 128, distance: 49.2
click at [687, 128] on div at bounding box center [687, 134] width 3 height 41
click at [537, 121] on icon at bounding box center [534, 121] width 7 height 7
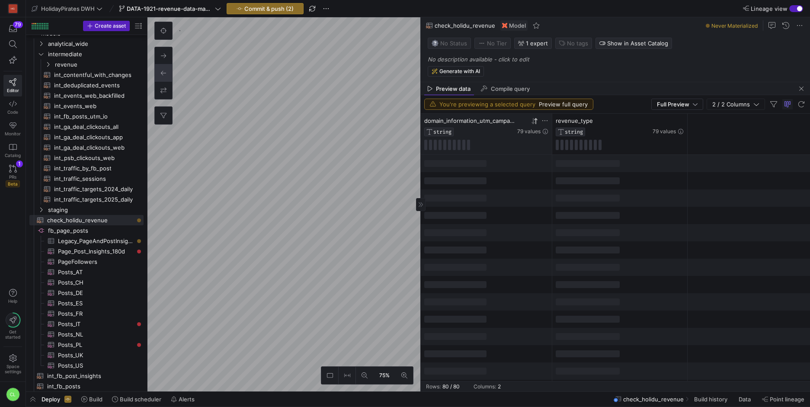
click at [565, 205] on div at bounding box center [619, 197] width 135 height 17
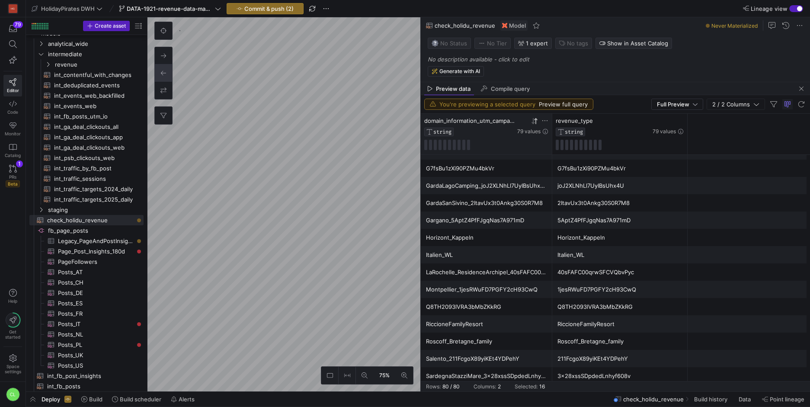
drag, startPoint x: 511, startPoint y: 165, endPoint x: 612, endPoint y: 279, distance: 152.3
click at [612, 279] on div "NULL NULL CalabriaTropea CalabriaTropea Capri_7wPmieOlcTfPze4xjSs0lT 7wPmieOlcT…" at bounding box center [615, 246] width 389 height 1384
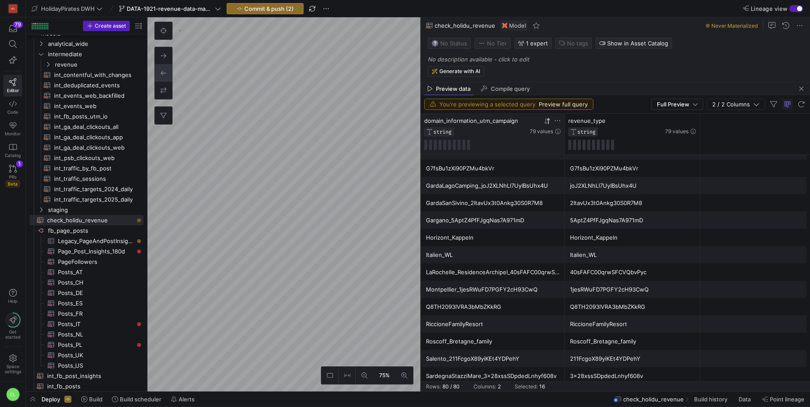
drag, startPoint x: 550, startPoint y: 125, endPoint x: 562, endPoint y: 125, distance: 12.5
click at [563, 125] on div at bounding box center [564, 134] width 3 height 41
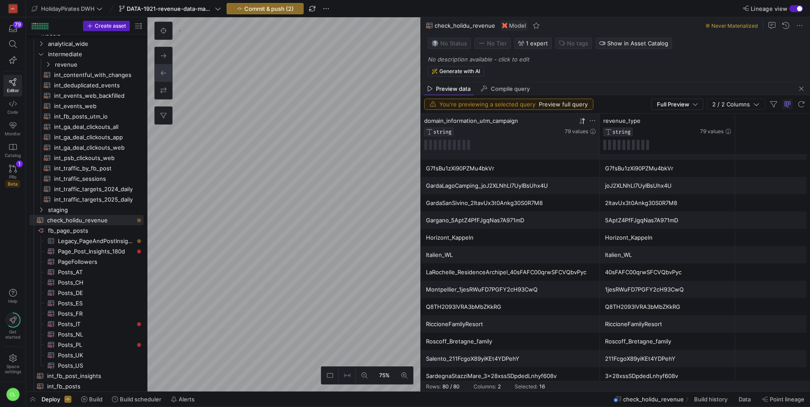
drag, startPoint x: 562, startPoint y: 125, endPoint x: 597, endPoint y: 122, distance: 35.1
click at [598, 122] on div at bounding box center [599, 134] width 3 height 41
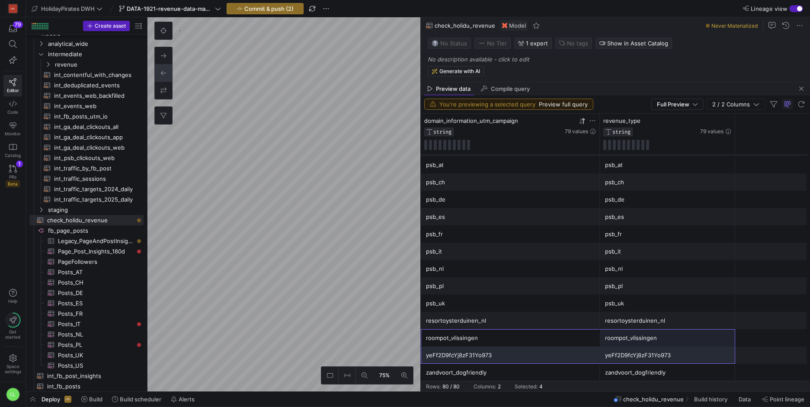
drag, startPoint x: 478, startPoint y: 337, endPoint x: 663, endPoint y: 360, distance: 186.1
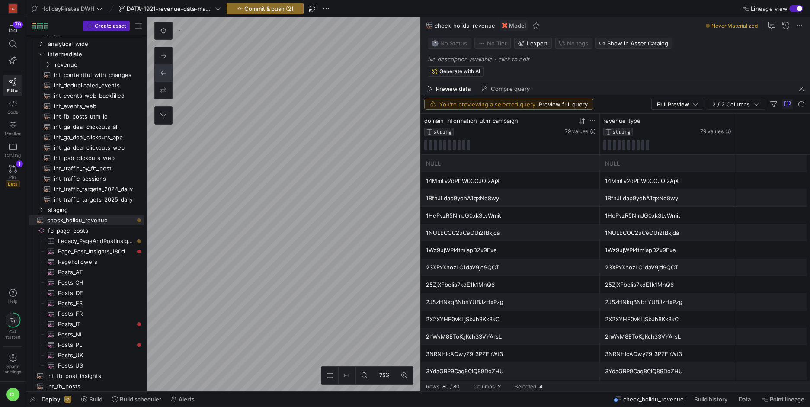
click at [507, 125] on div "domain_information_utm_campaign STRING" at bounding box center [493, 126] width 139 height 19
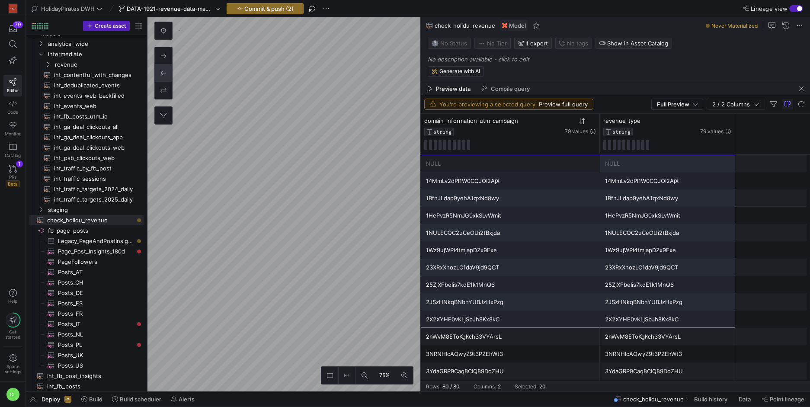
drag, startPoint x: 515, startPoint y: 164, endPoint x: 669, endPoint y: 312, distance: 213.0
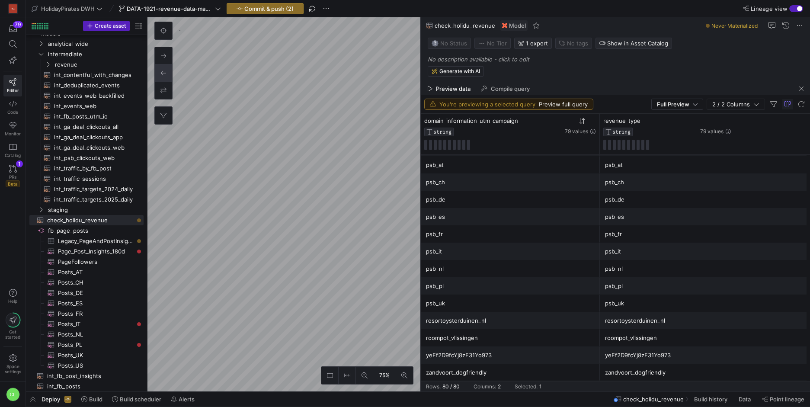
click at [669, 312] on div "resortoysterduinen_nl" at bounding box center [667, 320] width 125 height 17
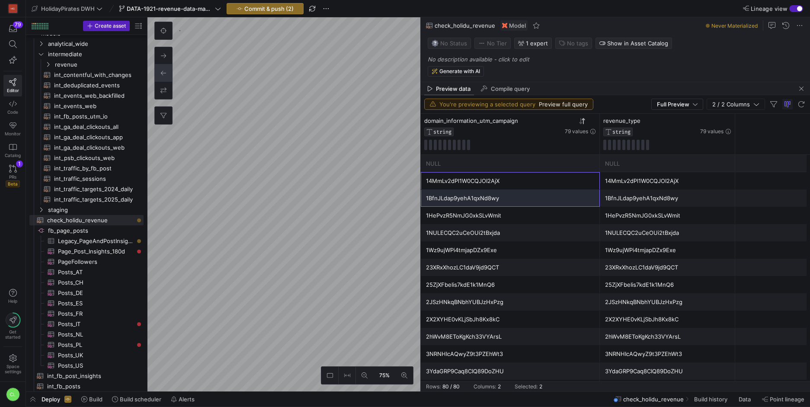
drag, startPoint x: 518, startPoint y: 179, endPoint x: 521, endPoint y: 189, distance: 11.4
click at [493, 178] on div "14MmLv2dPl1W0CQJOI2AjX" at bounding box center [510, 181] width 169 height 17
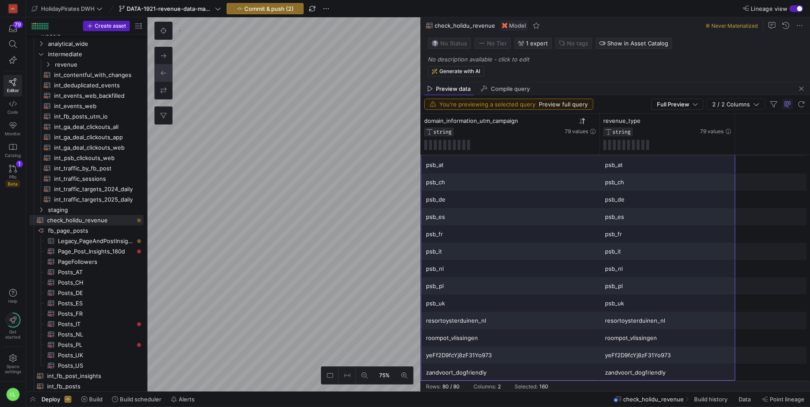
drag, startPoint x: 502, startPoint y: 167, endPoint x: 656, endPoint y: 382, distance: 265.4
click at [656, 382] on mat-sidenav-content "Drag here to set row groups Drag here to set column labels domain_information_u…" at bounding box center [615, 253] width 389 height 278
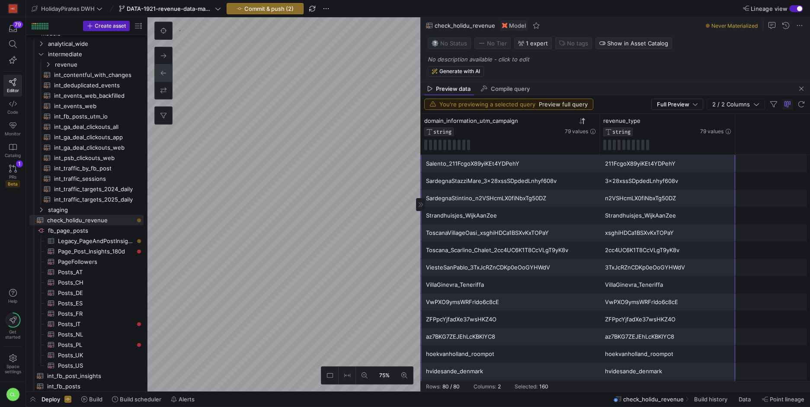
scroll to position [802, 0]
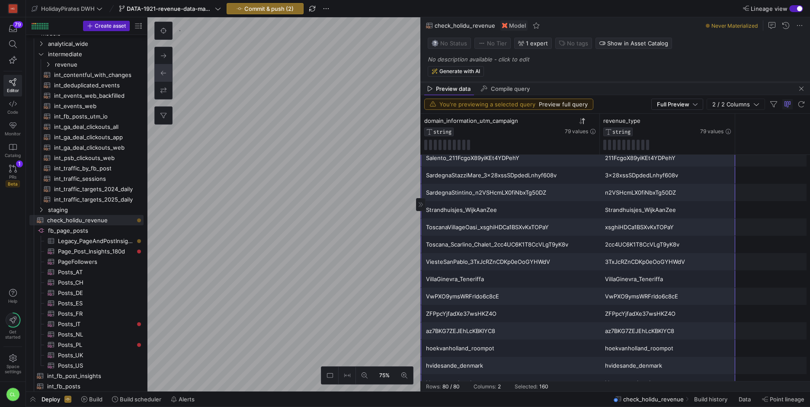
click at [625, 82] on div at bounding box center [615, 81] width 389 height 3
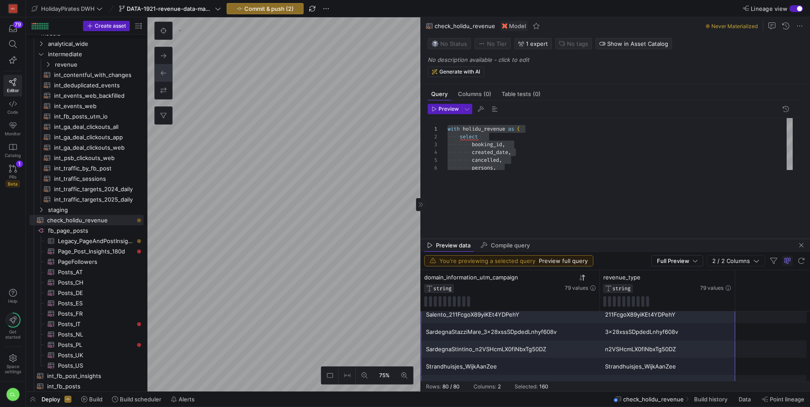
drag, startPoint x: 626, startPoint y: 82, endPoint x: 617, endPoint y: 238, distance: 156.8
click at [617, 238] on div at bounding box center [615, 238] width 389 height 3
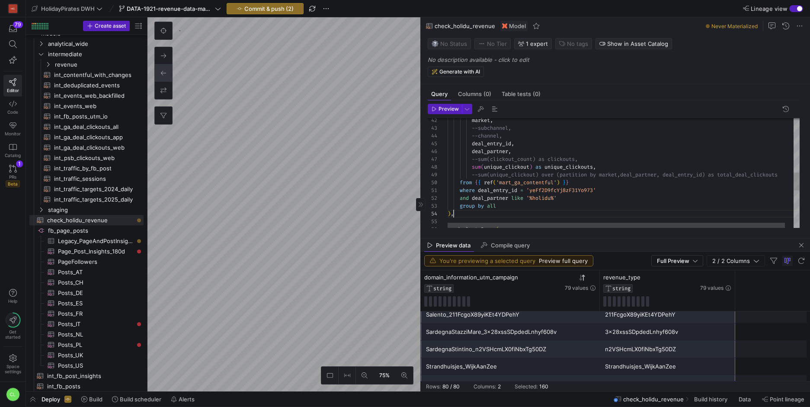
scroll to position [23, 0]
drag, startPoint x: 528, startPoint y: 202, endPoint x: 520, endPoint y: 221, distance: 21.1
click at [520, 221] on div "--channel, deal_entry_id , deal_partner , --sum(clickout_count) as clickouts, s…" at bounding box center [628, 123] width 361 height 666
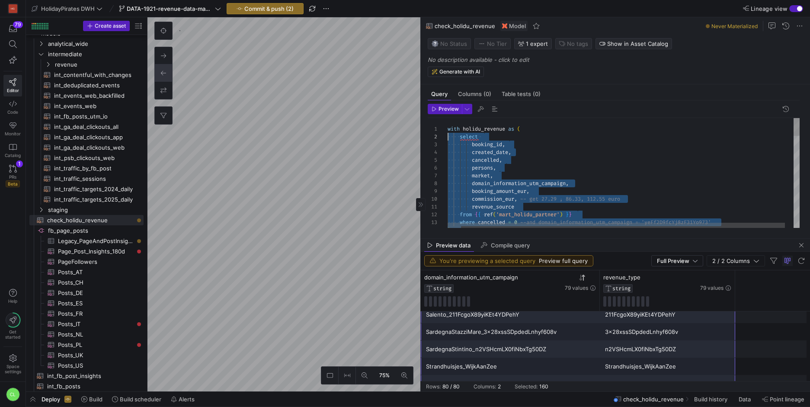
scroll to position [0, 0]
drag, startPoint x: 711, startPoint y: 197, endPoint x: 446, endPoint y: 130, distance: 273.1
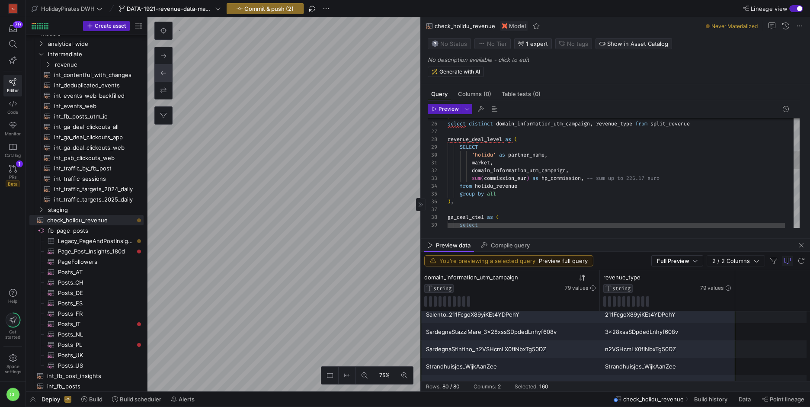
scroll to position [39, 6]
click at [501, 203] on div ") select distinct domain_information_utm_campaign , revenue_type from split_rev…" at bounding box center [628, 251] width 361 height 666
drag, startPoint x: 506, startPoint y: 202, endPoint x: 500, endPoint y: 197, distance: 8.6
click at [500, 197] on div ") select distinct domain_information_utm_campaign , revenue_type from split_rev…" at bounding box center [628, 251] width 361 height 666
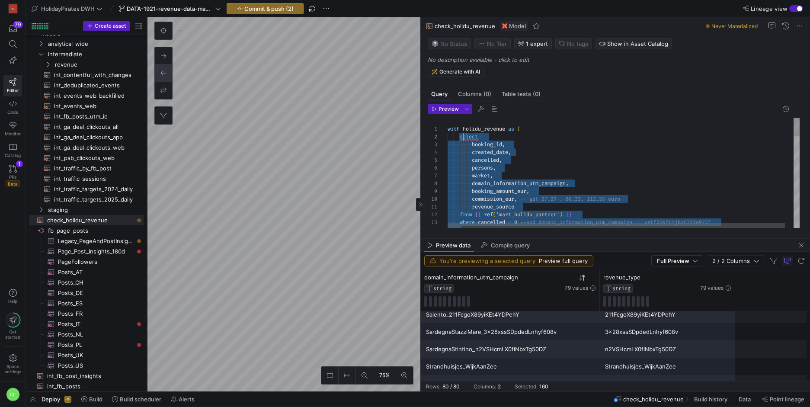
scroll to position [0, 0]
drag, startPoint x: 732, startPoint y: 184, endPoint x: 436, endPoint y: 126, distance: 301.5
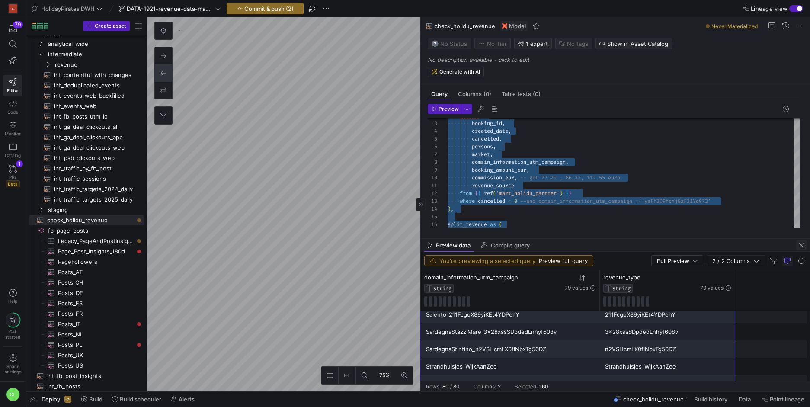
click at [800, 248] on span "button" at bounding box center [801, 245] width 10 height 10
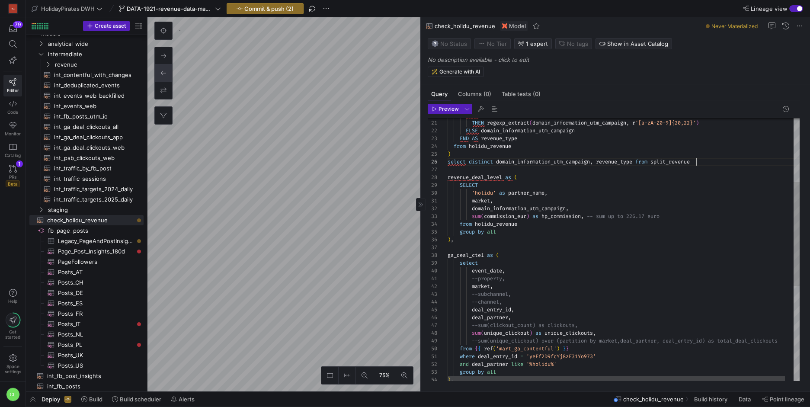
click at [699, 165] on div "where deal_entry_id = 'yeFf2D9fcYj8zF31Yo973' and deal_partner like '%holidu%' …" at bounding box center [628, 289] width 361 height 666
drag, startPoint x: 716, startPoint y: 159, endPoint x: 450, endPoint y: 161, distance: 266.9
click at [450, 161] on div "where deal_entry_id = 'yeFf2D9fcYj8zF31Yo973' and deal_partner like '%holidu%' …" at bounding box center [628, 289] width 361 height 666
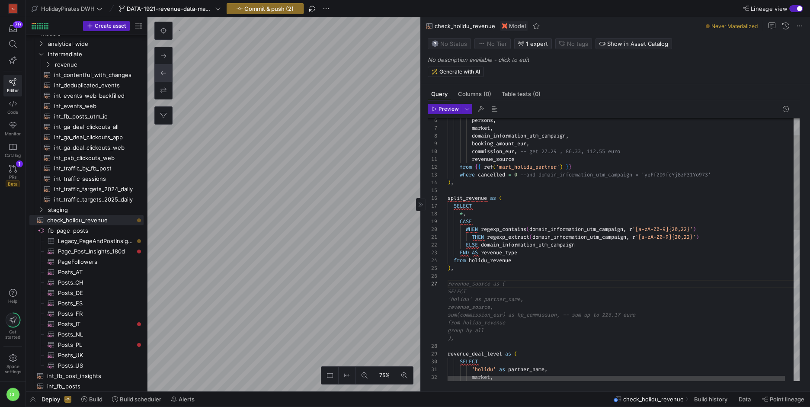
click at [520, 272] on div "revenue_deal_level as ( SELECT 'holidu' as partner_name , market , THEN regexp_…" at bounding box center [628, 408] width 361 height 674
click at [526, 271] on div "revenue_deal_level as ( SELECT 'holidu' as partner_name , market , THEN regexp_…" at bounding box center [628, 408] width 361 height 674
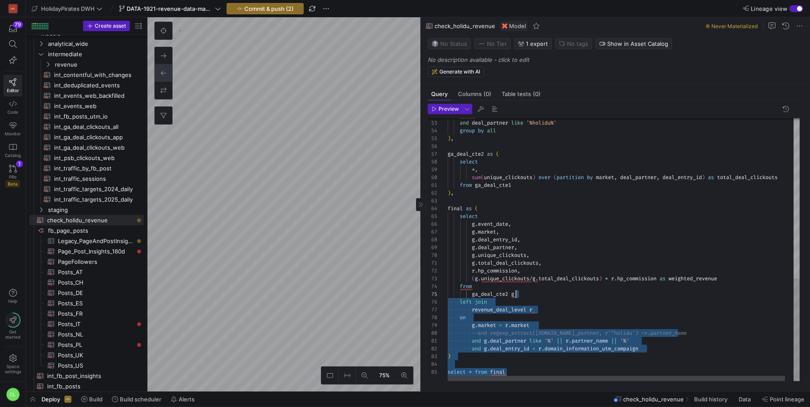
scroll to position [23, 0]
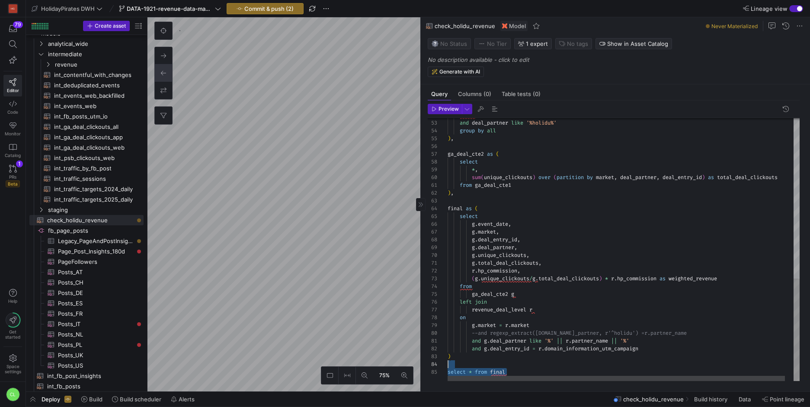
drag, startPoint x: 538, startPoint y: 372, endPoint x: 555, endPoint y: 366, distance: 17.9
click at [555, 366] on div "where deal_entry_id = 'yeFf2D9fcYj8zF31Yo973' and deal_partner like '%holidu%' …" at bounding box center [628, 44] width 361 height 674
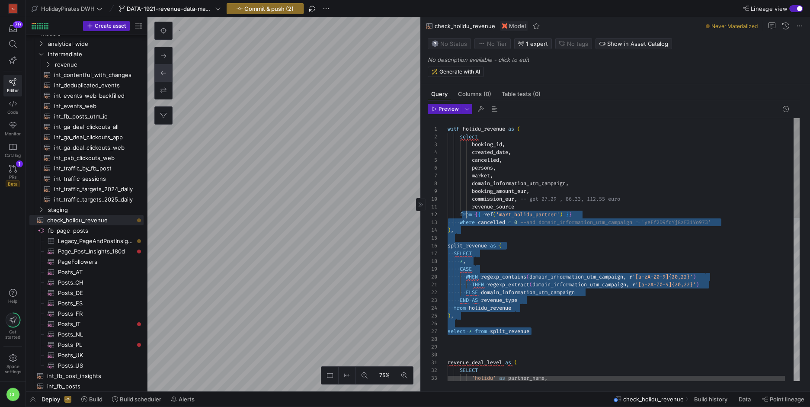
scroll to position [0, 0]
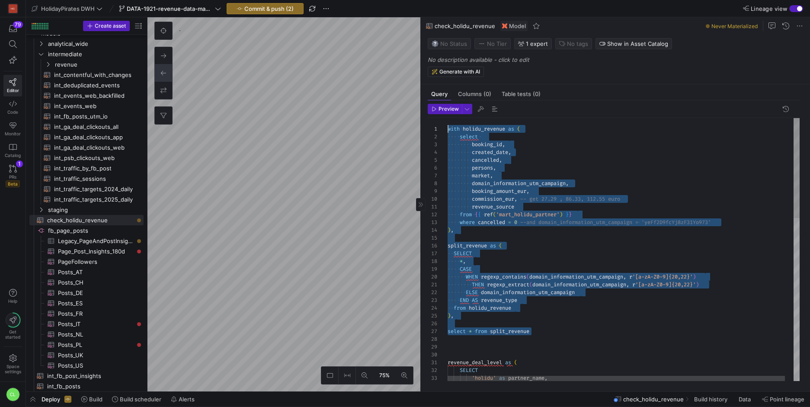
drag, startPoint x: 549, startPoint y: 331, endPoint x: 414, endPoint y: 90, distance: 275.8
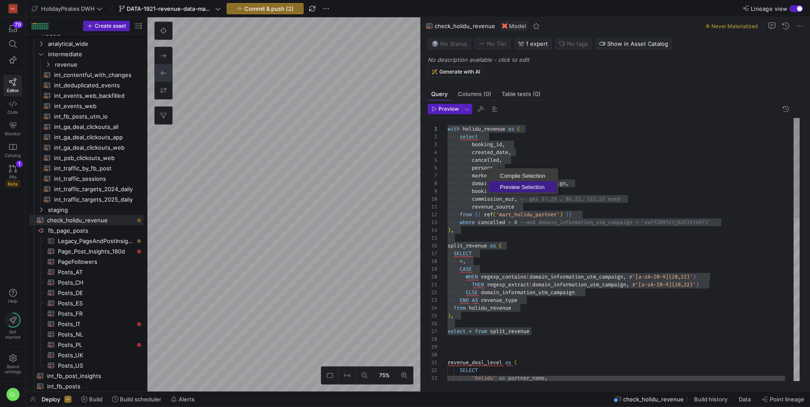
click at [526, 186] on span "Preview Selection" at bounding box center [523, 187] width 68 height 6
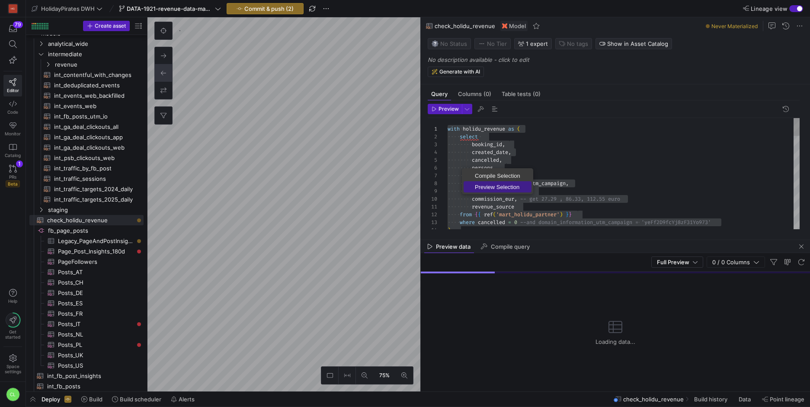
click at [490, 181] on link "Preview Selection" at bounding box center [498, 186] width 68 height 11
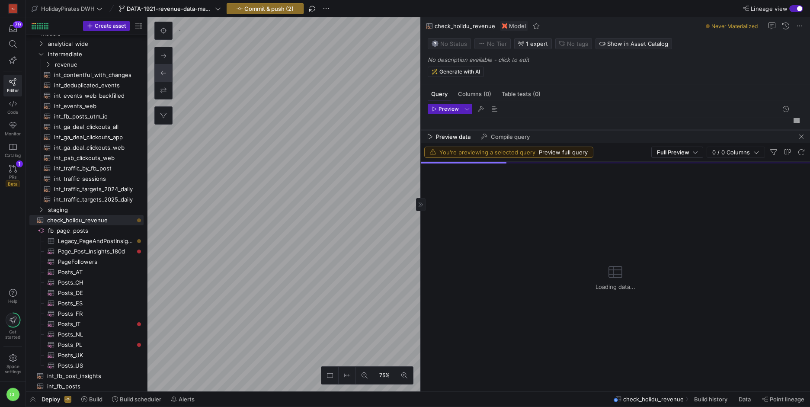
drag, startPoint x: 527, startPoint y: 241, endPoint x: 559, endPoint y: 131, distance: 114.2
click at [559, 131] on div at bounding box center [615, 129] width 389 height 3
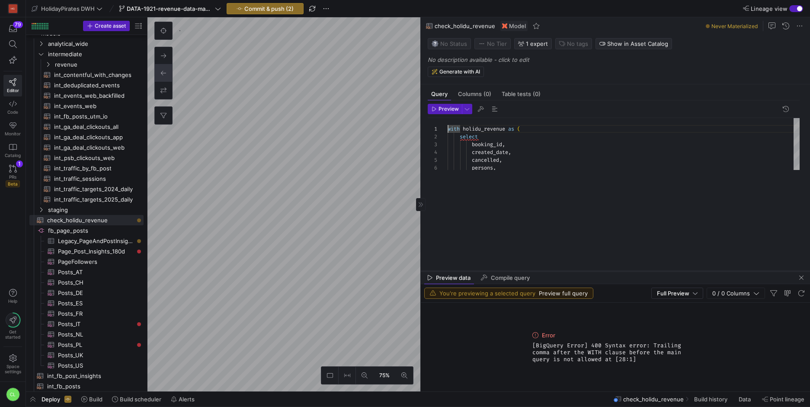
drag, startPoint x: 578, startPoint y: 131, endPoint x: 575, endPoint y: 305, distance: 174.4
click at [575, 273] on div at bounding box center [615, 271] width 389 height 3
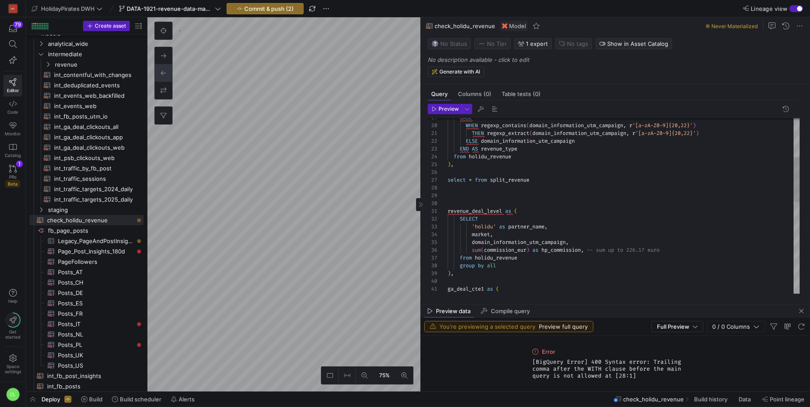
click at [478, 161] on div "CASE WHEN regexp_contains ( domain_information_utm_campaign , r '[a-zA-Z0-9]{20…" at bounding box center [624, 309] width 352 height 684
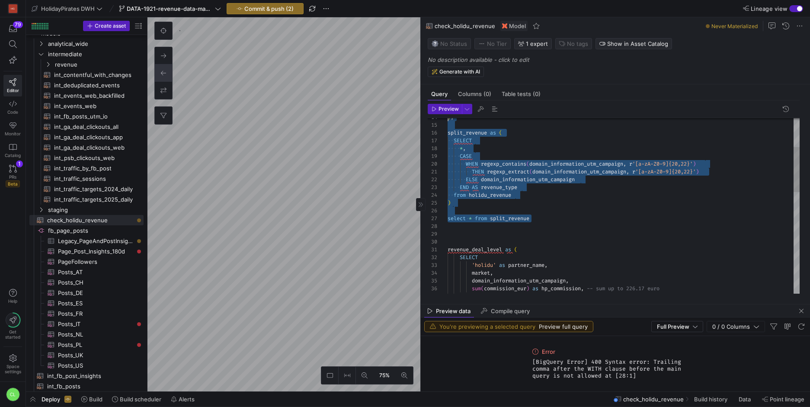
drag, startPoint x: 552, startPoint y: 178, endPoint x: 368, endPoint y: 59, distance: 219.2
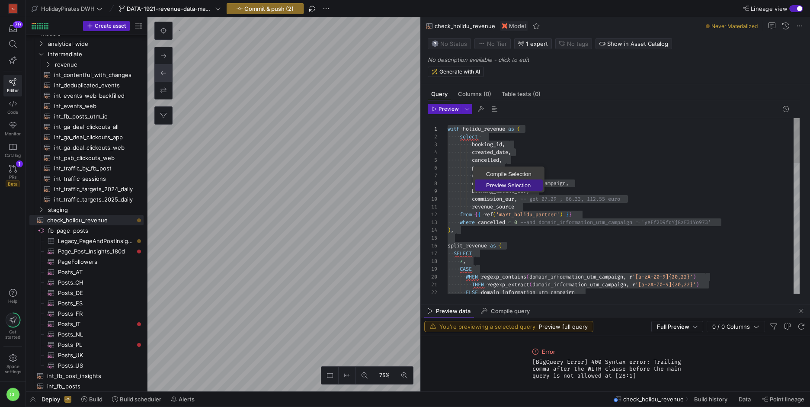
click at [481, 183] on span "Preview Selection" at bounding box center [509, 186] width 68 height 6
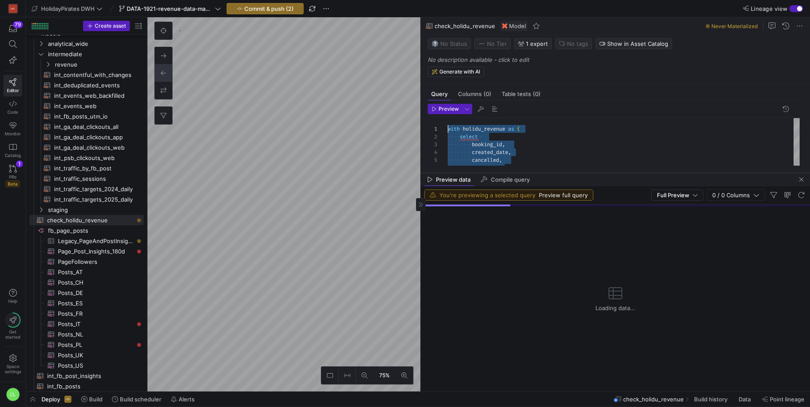
drag, startPoint x: 634, startPoint y: 303, endPoint x: 659, endPoint y: 171, distance: 134.4
click at [659, 171] on div at bounding box center [615, 172] width 389 height 3
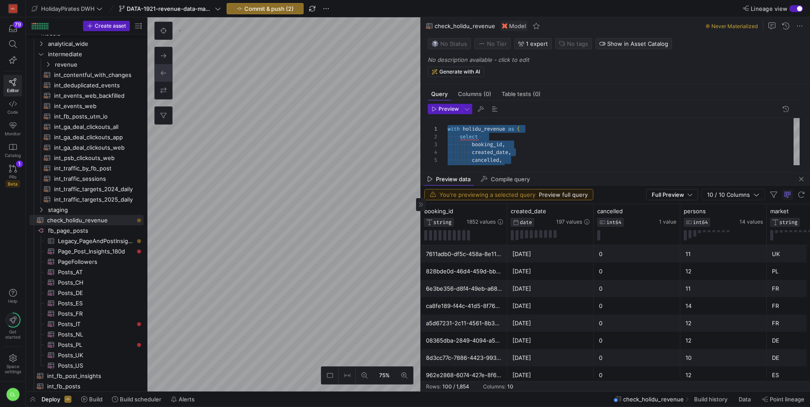
scroll to position [0, 524]
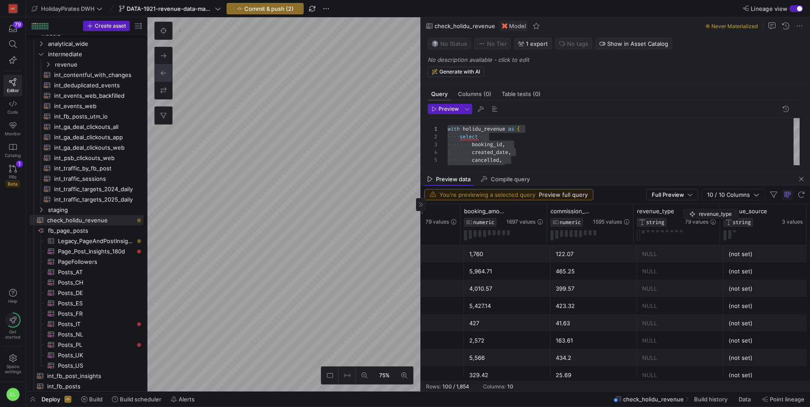
drag, startPoint x: 752, startPoint y: 209, endPoint x: 687, endPoint y: 207, distance: 64.9
click at [687, 208] on div "revenue_type STRING 79 values" at bounding box center [676, 217] width 79 height 19
click at [704, 211] on icon at bounding box center [703, 211] width 3 height 6
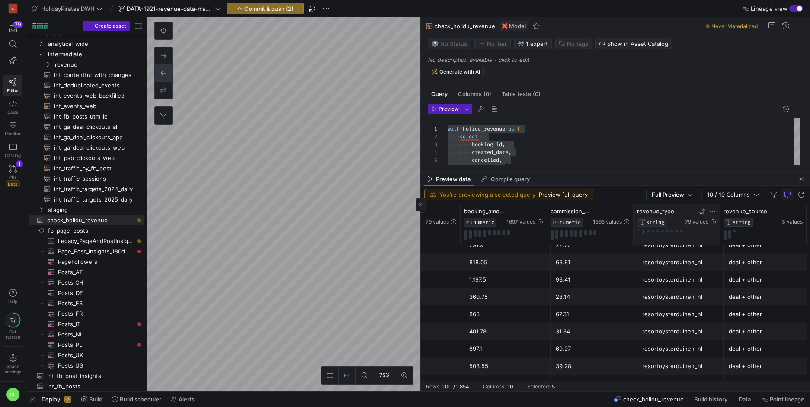
scroll to position [164, 0]
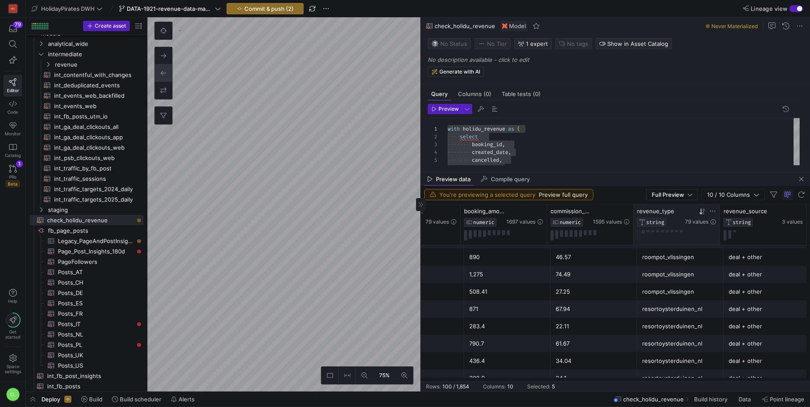
drag, startPoint x: 673, startPoint y: 263, endPoint x: 695, endPoint y: 321, distance: 62.4
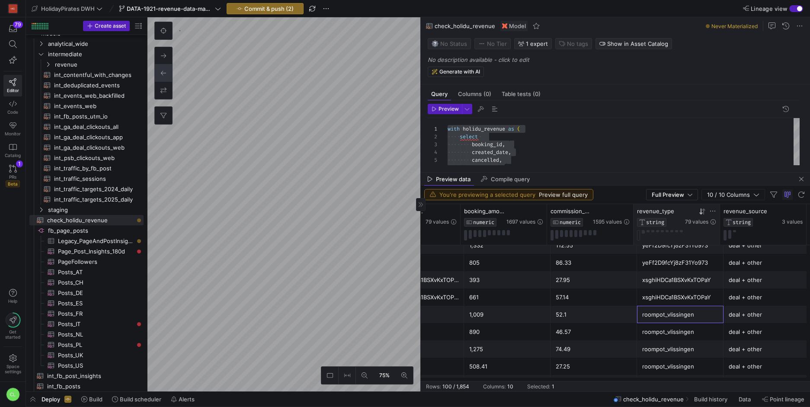
click at [695, 321] on div "roompot_vlissingen" at bounding box center [680, 314] width 76 height 17
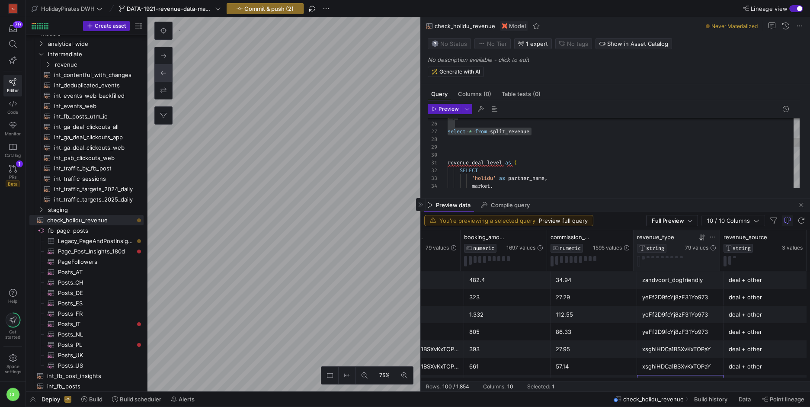
drag, startPoint x: 629, startPoint y: 173, endPoint x: 629, endPoint y: 183, distance: 9.1
click at [634, 197] on div at bounding box center [615, 198] width 389 height 3
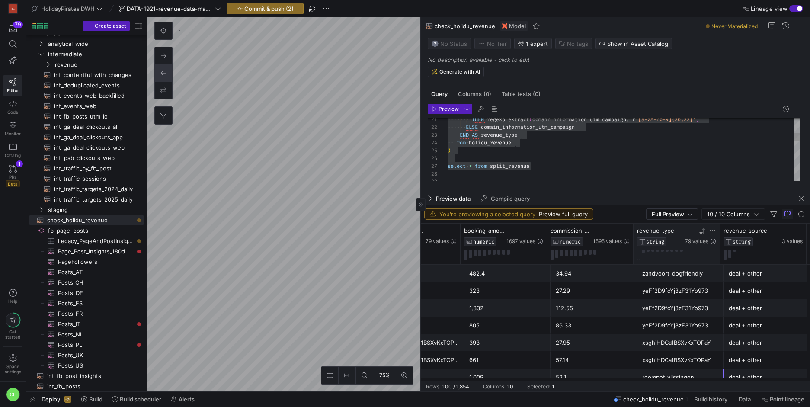
drag, startPoint x: 473, startPoint y: 167, endPoint x: 484, endPoint y: 168, distance: 10.4
click at [473, 167] on div "from holidu_revenue END AS revenue_type THEN regexp_extract ( domain_informatio…" at bounding box center [624, 295] width 352 height 684
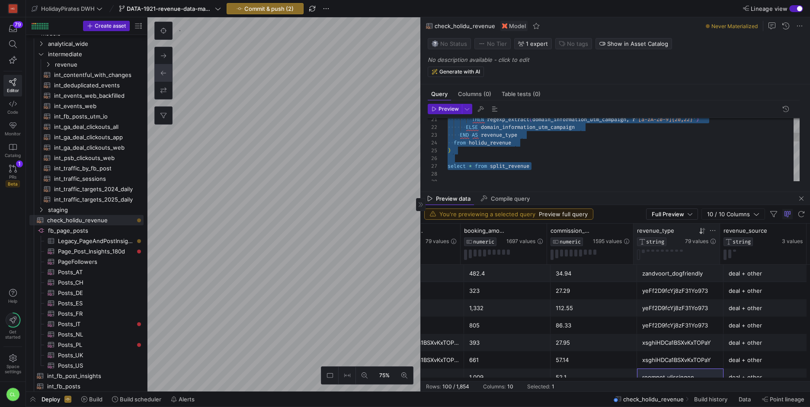
click at [475, 167] on div "from holidu_revenue END AS revenue_type THEN regexp_extract ( domain_informatio…" at bounding box center [624, 295] width 352 height 684
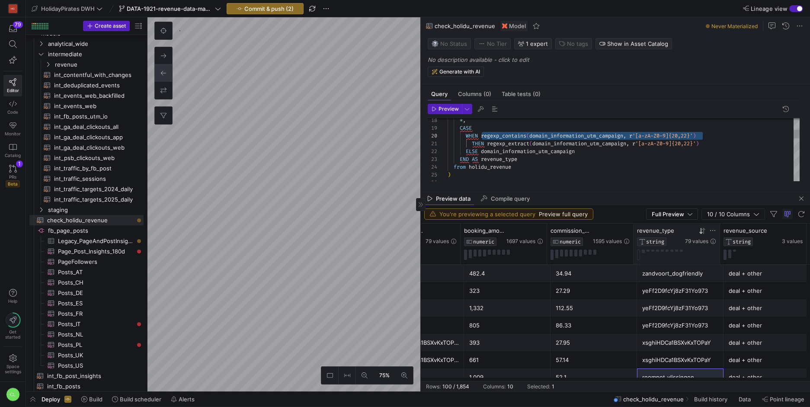
drag, startPoint x: 483, startPoint y: 136, endPoint x: 702, endPoint y: 137, distance: 219.3
click at [702, 137] on div "from holidu_revenue END AS revenue_type ) ELSE domain_information_utm_campaign …" at bounding box center [624, 335] width 352 height 716
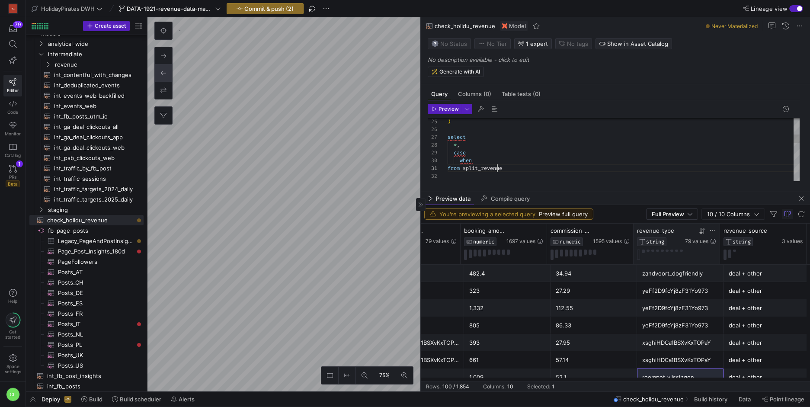
click at [498, 165] on div ") select * , case when from split_revenue" at bounding box center [624, 282] width 352 height 716
click at [504, 161] on div ") select * , case when from split_revenue" at bounding box center [624, 282] width 352 height 716
drag, startPoint x: 527, startPoint y: 161, endPoint x: 622, endPoint y: 161, distance: 94.7
click at [622, 161] on div ") select * , case when regexp_contains ( domain_information_utm_campaign , r '[…" at bounding box center [624, 282] width 352 height 716
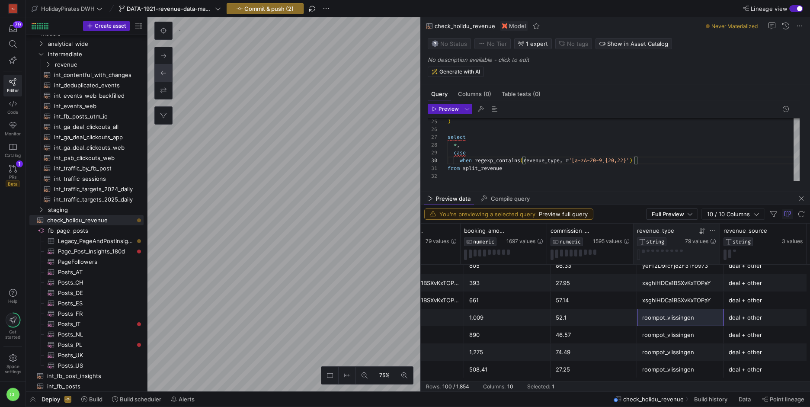
scroll to position [13, 0]
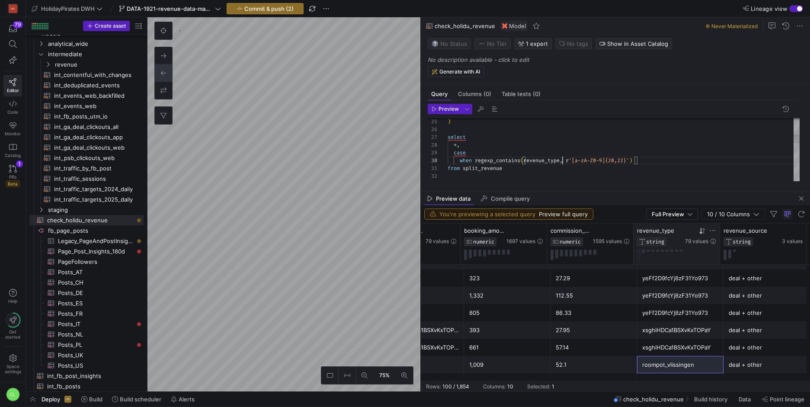
click at [657, 159] on div ") select * , case when regexp_contains ( revenue_type , r '[a-zA-Z0-9]{20,22}' …" at bounding box center [624, 282] width 352 height 716
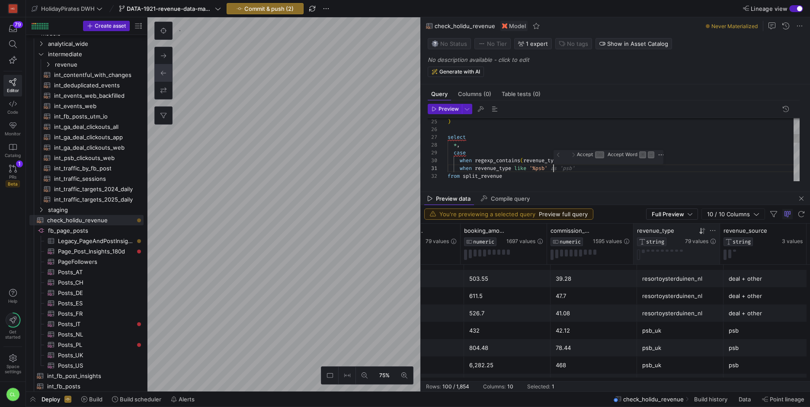
click at [661, 168] on div ") select * , case when regexp_contains ( revenue_type , r '[a-zA-Z0-9]{20,22}' …" at bounding box center [624, 285] width 352 height 723
click at [648, 159] on div ") select * , case when regexp_contains ( revenue_type , r '[a-zA-Z0-9]{20,22}' …" at bounding box center [624, 285] width 352 height 723
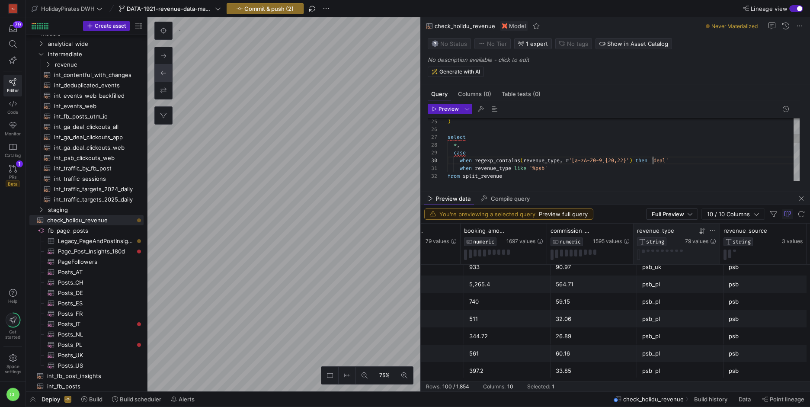
click at [565, 171] on div ") select * , case when regexp_contains ( revenue_type , r '[a-zA-Z0-9]{20,22}' …" at bounding box center [624, 285] width 352 height 723
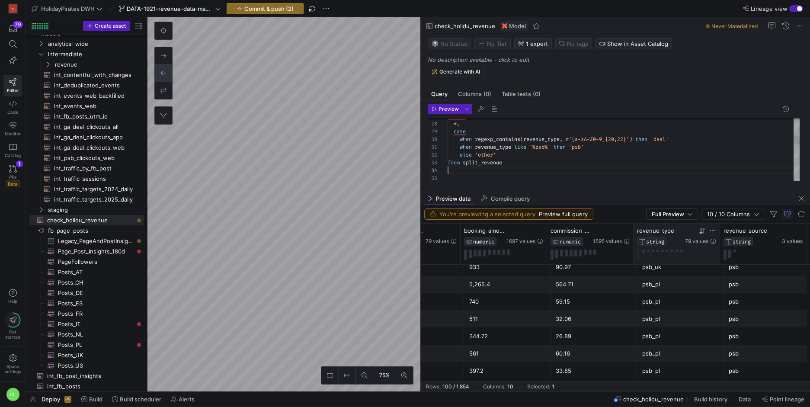
click at [470, 168] on div "select * , case when regexp_contains ( revenue_type , r '[a-zA-Z0-9]{20,22}' ) …" at bounding box center [624, 268] width 352 height 731
click at [453, 110] on span "Preview" at bounding box center [449, 109] width 20 height 6
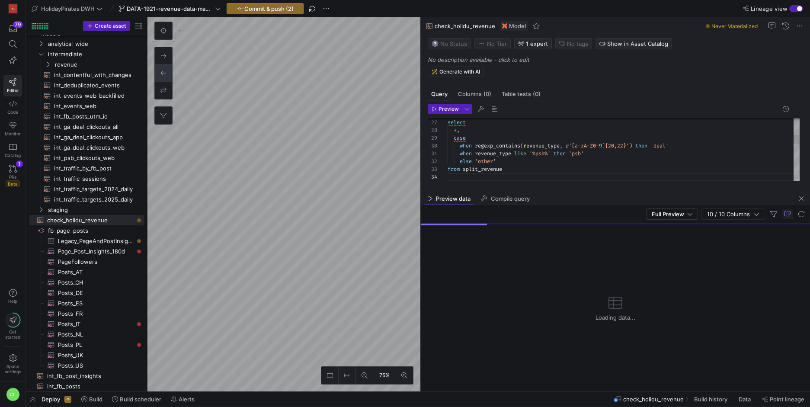
scroll to position [47, 0]
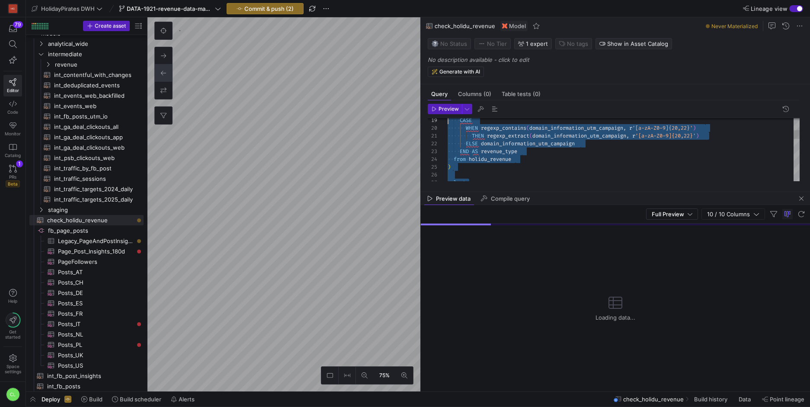
type textarea "with holidu_revenue as ( select booking_id, created_date, cancelled, persons, m…"
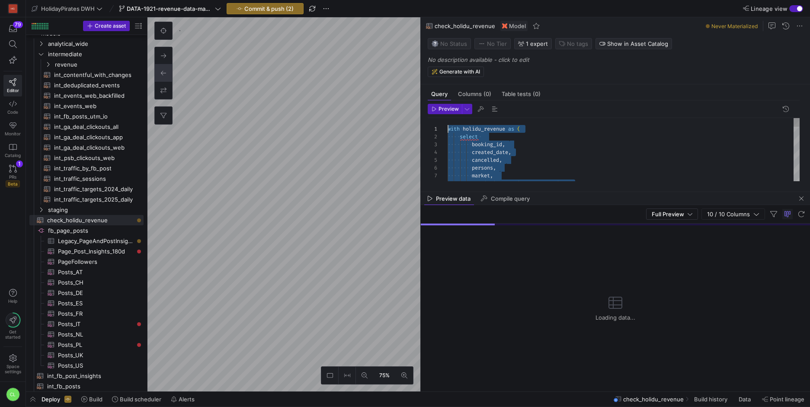
drag, startPoint x: 515, startPoint y: 167, endPoint x: 367, endPoint y: 45, distance: 192.0
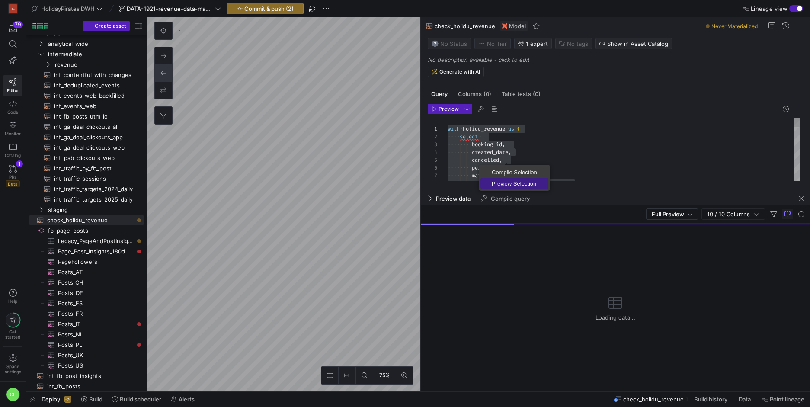
click at [501, 181] on span "Preview Selection" at bounding box center [515, 184] width 68 height 6
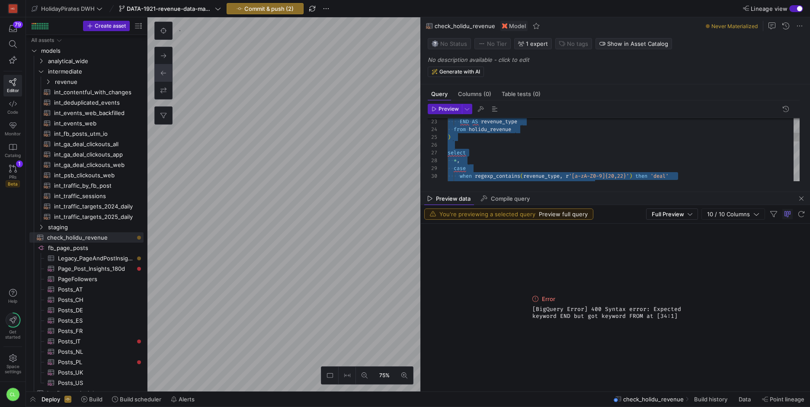
scroll to position [17, 0]
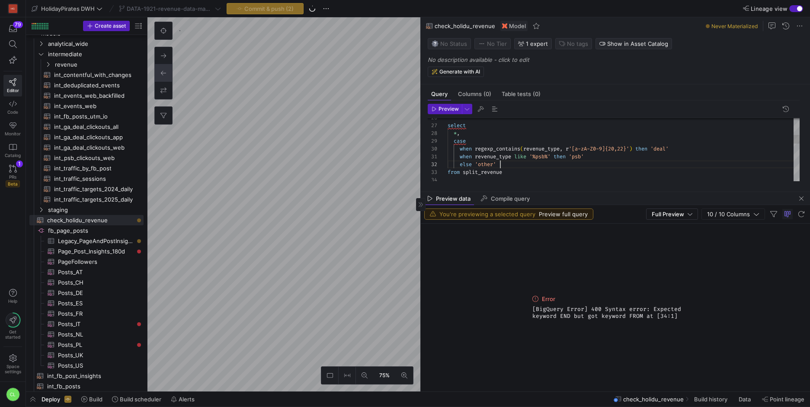
click at [511, 167] on div "select * , case when regexp_contains ( revenue_type , r '[a-zA-Z0-9]{20,22}' ) …" at bounding box center [624, 277] width 352 height 731
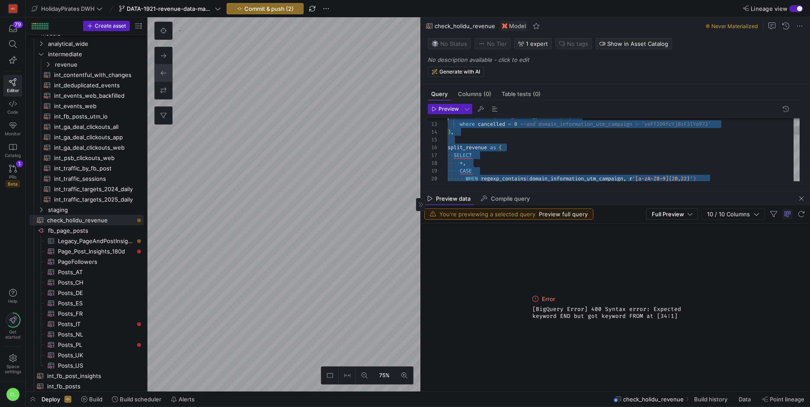
scroll to position [0, 0]
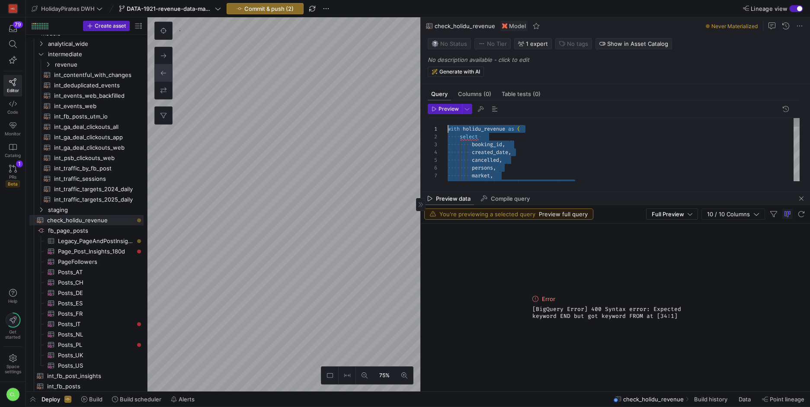
drag, startPoint x: 513, startPoint y: 180, endPoint x: 385, endPoint y: 47, distance: 184.8
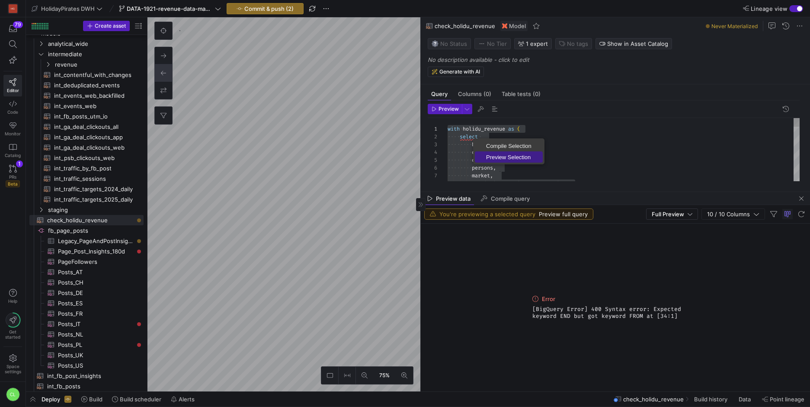
click at [507, 154] on span "Preview Selection" at bounding box center [509, 157] width 68 height 6
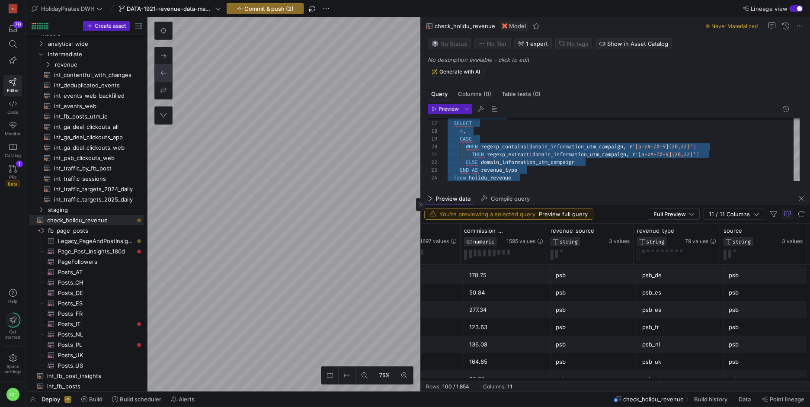
scroll to position [343, 0]
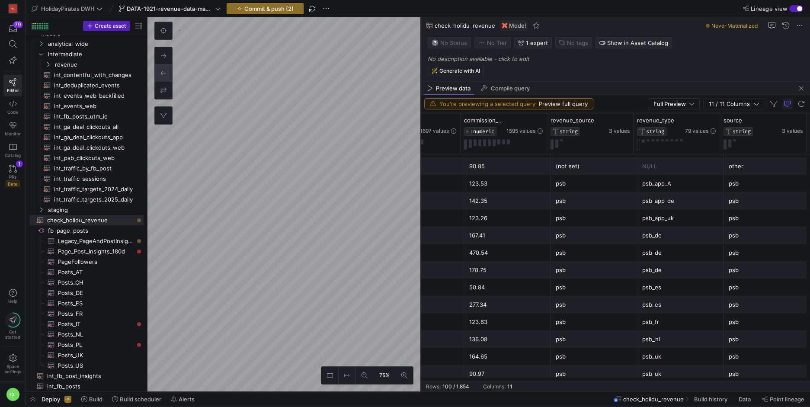
drag, startPoint x: 658, startPoint y: 190, endPoint x: 679, endPoint y: 245, distance: 59.1
click at [682, 80] on div at bounding box center [615, 81] width 389 height 3
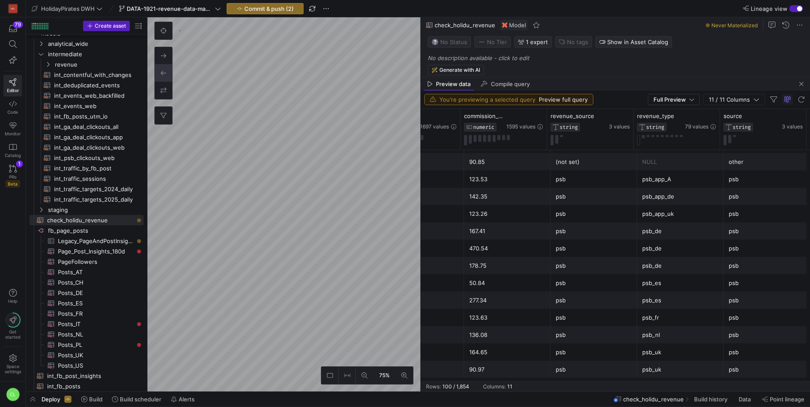
scroll to position [389, 0]
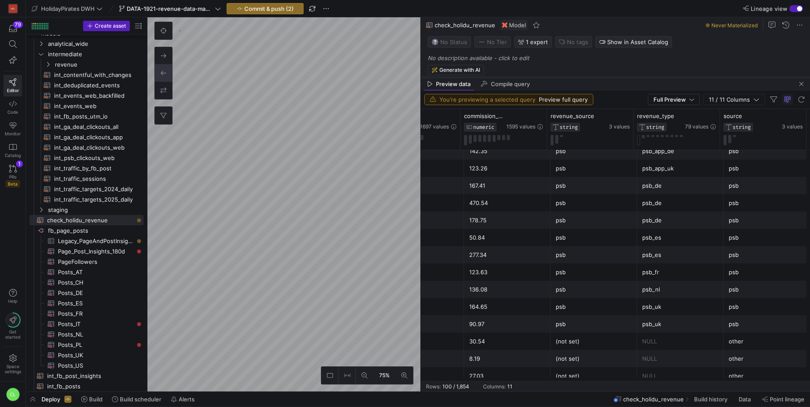
click at [660, 77] on div at bounding box center [615, 77] width 389 height 3
click at [642, 80] on div "Preview data Compile query" at bounding box center [615, 83] width 389 height 13
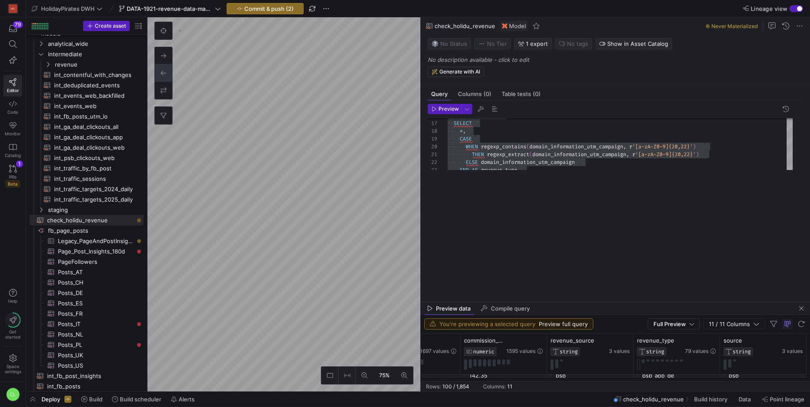
drag, startPoint x: 644, startPoint y: 77, endPoint x: 642, endPoint y: 302, distance: 224.5
click at [642, 302] on div at bounding box center [615, 301] width 389 height 3
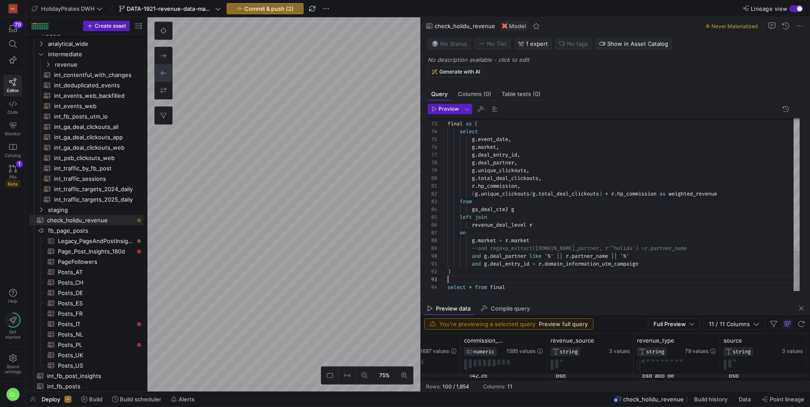
scroll to position [70, 115]
drag, startPoint x: 599, startPoint y: 282, endPoint x: 564, endPoint y: 255, distance: 44.5
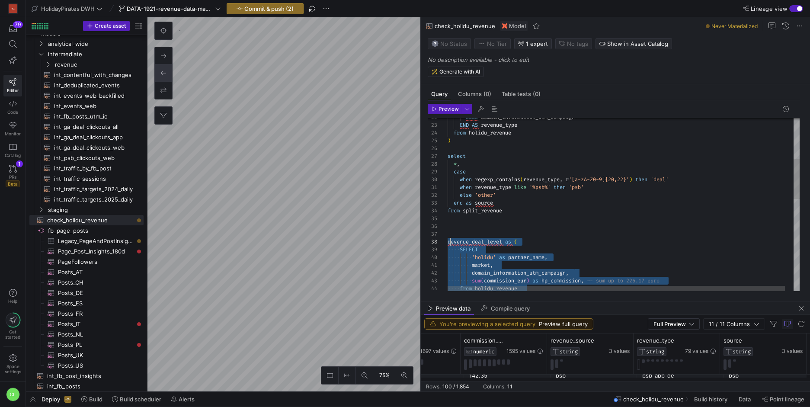
scroll to position [55, 3]
drag, startPoint x: 616, startPoint y: 284, endPoint x: 450, endPoint y: 240, distance: 171.8
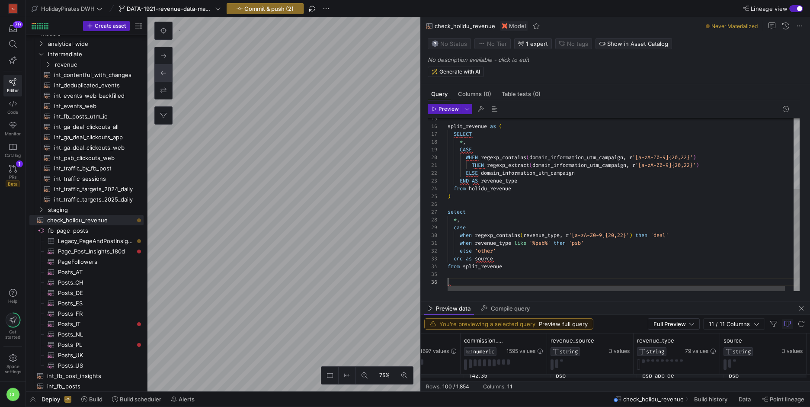
scroll to position [31, 0]
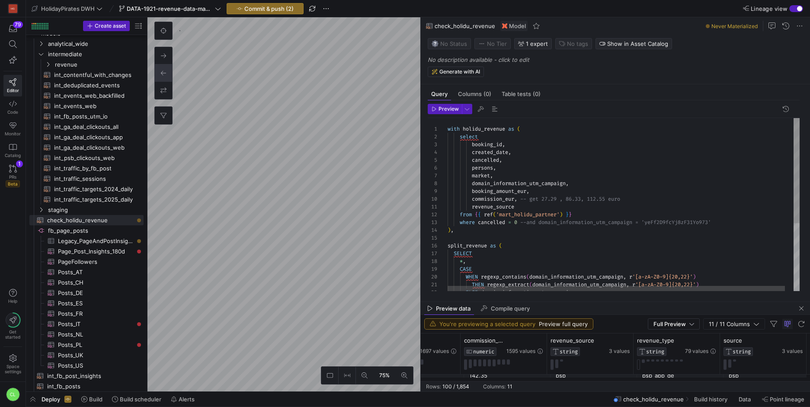
click at [500, 238] on div "ELSE domain_information_utm_campaign SELECT * , CASE WHEN regexp_contains ( dom…" at bounding box center [628, 260] width 361 height 285
click at [510, 231] on div "ELSE domain_information_utm_campaign SELECT * , CASE WHEN regexp_contains ( dom…" at bounding box center [628, 260] width 361 height 285
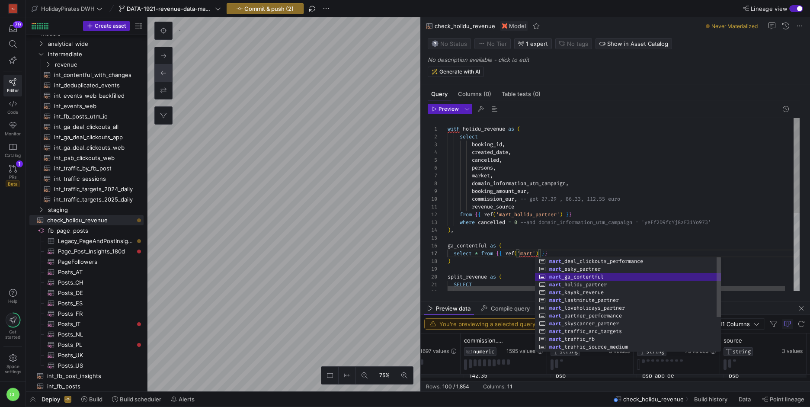
scroll to position [0, 0]
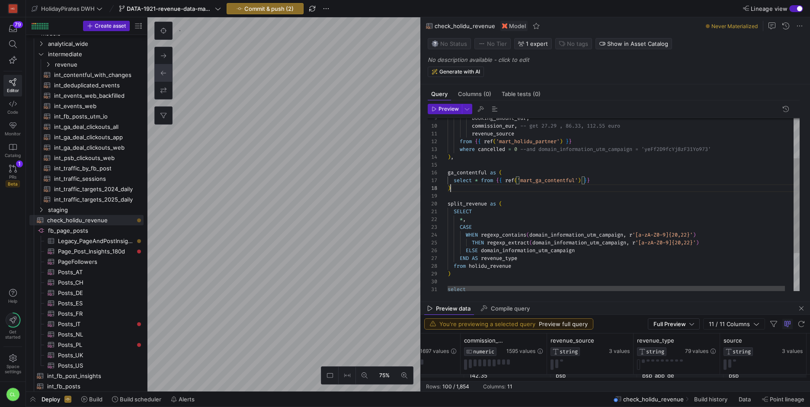
click at [476, 187] on div "SELECT * , split_revenue as ( ) , where cancelled = 0 --and domain_information_…" at bounding box center [628, 203] width 361 height 316
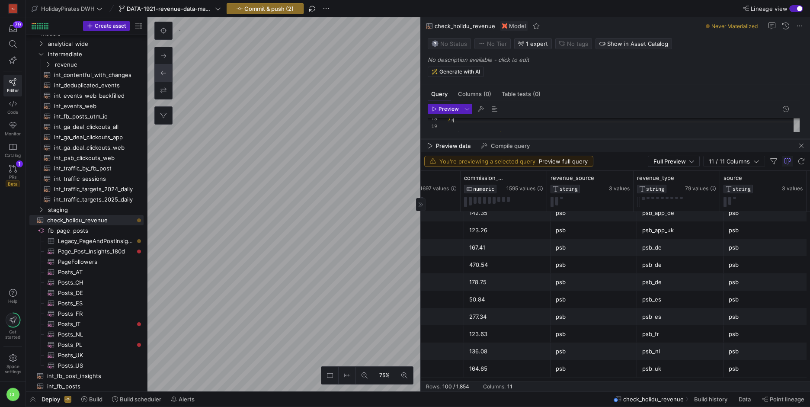
drag, startPoint x: 563, startPoint y: 302, endPoint x: 593, endPoint y: 140, distance: 165.4
click at [593, 140] on div at bounding box center [615, 139] width 389 height 3
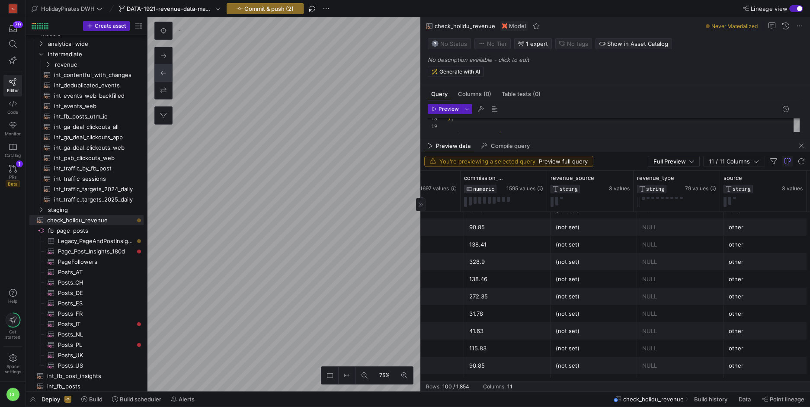
scroll to position [246, 0]
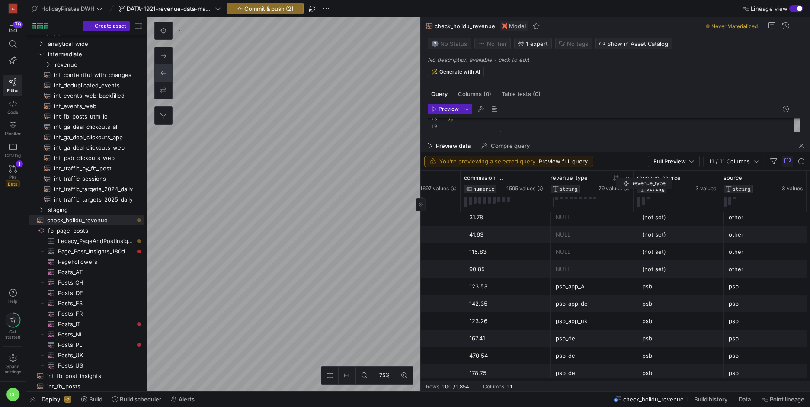
drag, startPoint x: 671, startPoint y: 177, endPoint x: 621, endPoint y: 177, distance: 49.8
click at [621, 177] on div "revenue_type STRING 79 values" at bounding box center [590, 183] width 79 height 19
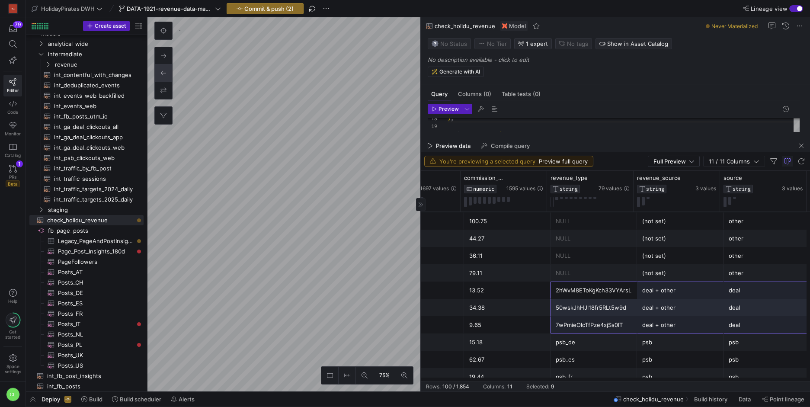
drag, startPoint x: 584, startPoint y: 295, endPoint x: 730, endPoint y: 320, distance: 148.4
click at [730, 320] on div "NULL 350.04 27.03 NULL (not set) other NULL 331.67 25.87 NULL (not set) other N…" at bounding box center [312, 377] width 997 height 1748
click at [730, 320] on div "deal" at bounding box center [767, 325] width 76 height 17
drag, startPoint x: 581, startPoint y: 289, endPoint x: 730, endPoint y: 318, distance: 152.0
click at [730, 318] on div "NULL 350.04 27.03 NULL (not set) other NULL 331.67 25.87 NULL (not set) other N…" at bounding box center [312, 377] width 997 height 1748
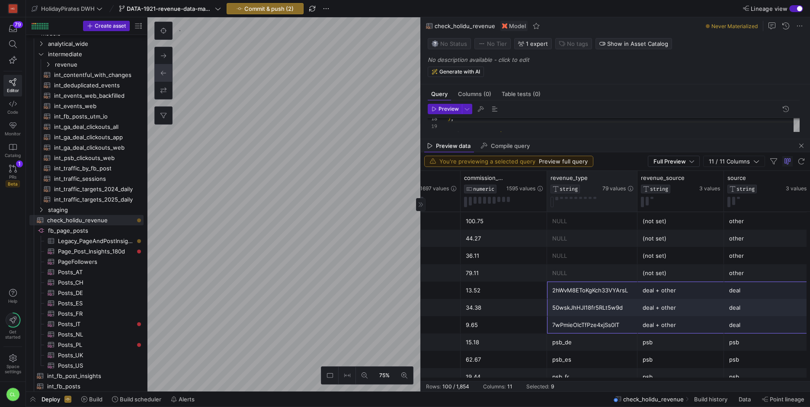
click at [636, 175] on div at bounding box center [637, 191] width 3 height 41
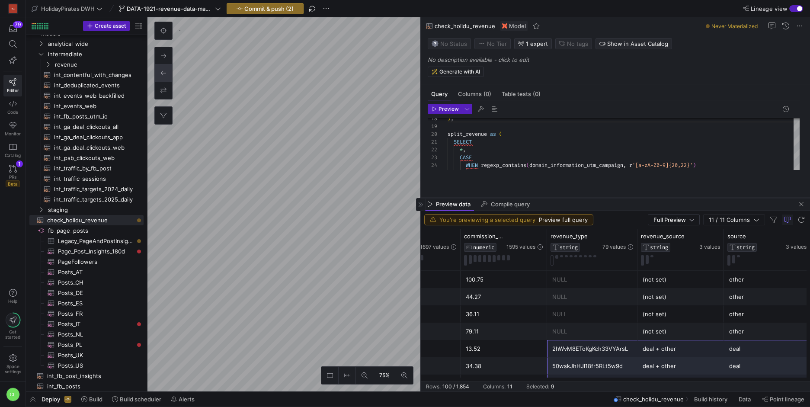
drag, startPoint x: 561, startPoint y: 139, endPoint x: 556, endPoint y: 216, distance: 77.6
click at [556, 199] on div at bounding box center [615, 197] width 389 height 3
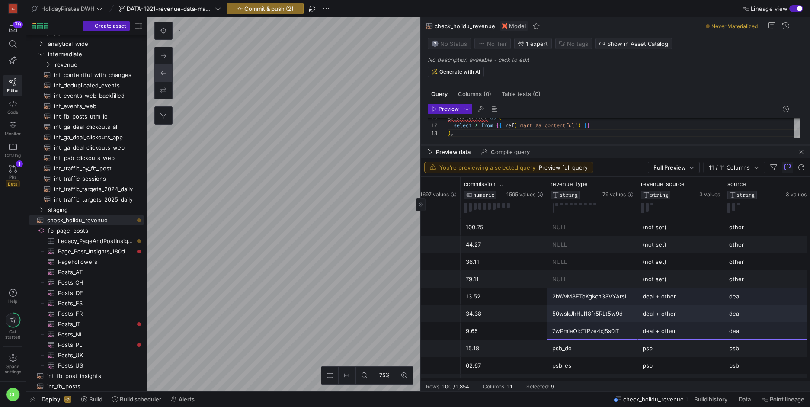
drag, startPoint x: 591, startPoint y: 215, endPoint x: 615, endPoint y: 144, distance: 75.2
click at [615, 144] on div at bounding box center [615, 145] width 389 height 3
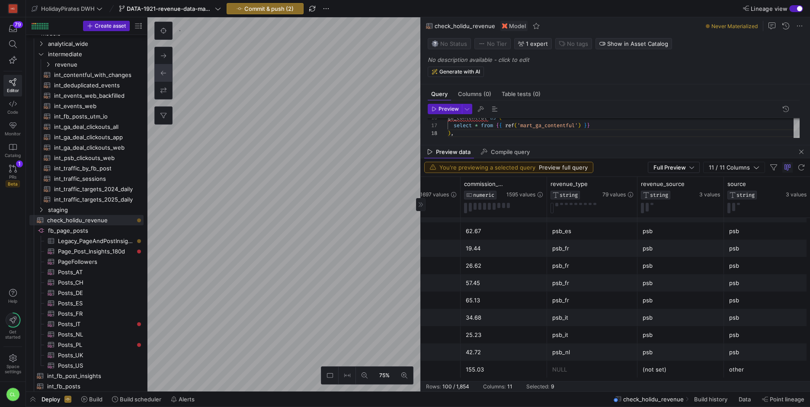
scroll to position [983, 0]
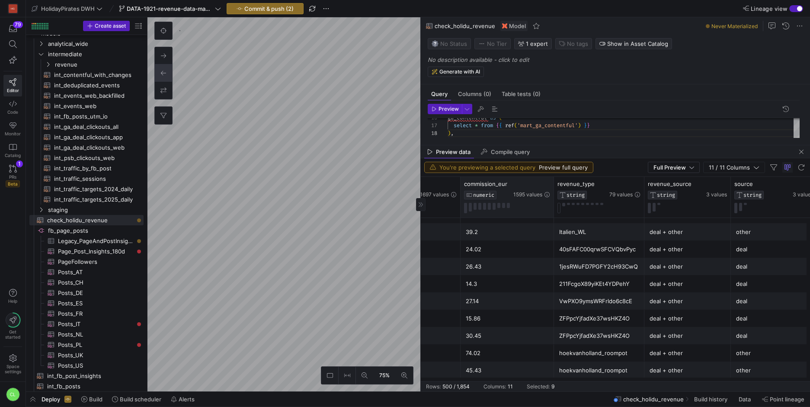
drag, startPoint x: 545, startPoint y: 183, endPoint x: 552, endPoint y: 184, distance: 6.7
click at [552, 184] on div at bounding box center [553, 197] width 3 height 41
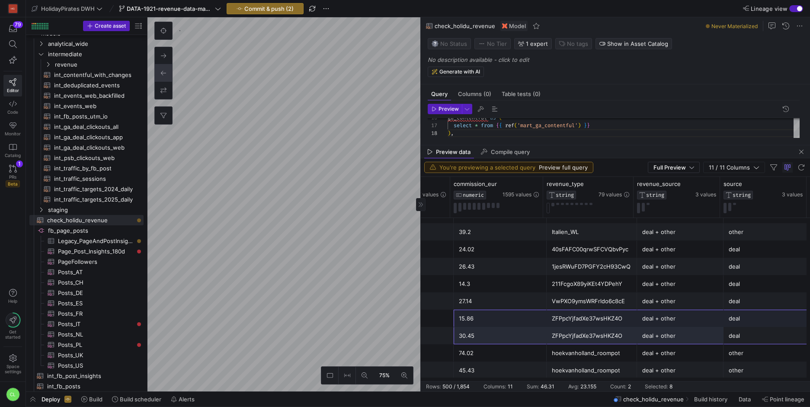
drag, startPoint x: 736, startPoint y: 331, endPoint x: 465, endPoint y: 317, distance: 271.6
click at [645, 320] on div "deal + other" at bounding box center [680, 318] width 76 height 17
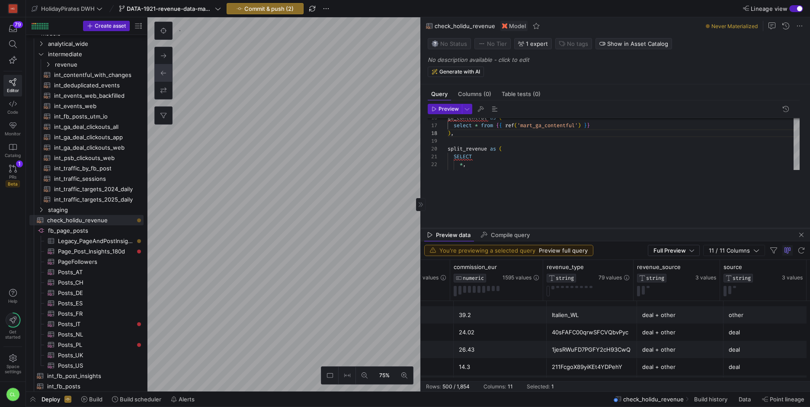
drag, startPoint x: 642, startPoint y: 143, endPoint x: 643, endPoint y: 226, distance: 83.1
click at [643, 227] on div at bounding box center [615, 228] width 389 height 3
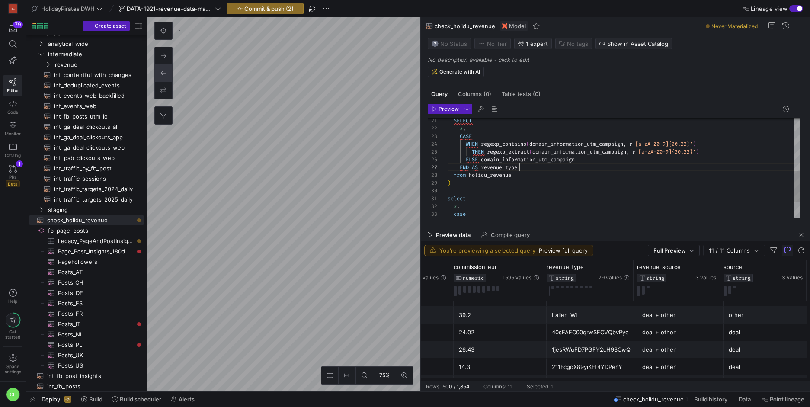
click at [545, 167] on div "SELECT * , CASE WHEN regexp_contains ( domain_information_utm_campaign , r '[a-…" at bounding box center [624, 109] width 352 height 311
click at [622, 161] on div "SELECT * , CASE WHEN regexp_contains ( domain_information_utm_campaign , r '[a-…" at bounding box center [624, 109] width 352 height 311
click at [712, 149] on div "SELECT * , CASE WHEN regexp_contains ( domain_information_utm_campaign , r '[a-…" at bounding box center [624, 109] width 352 height 311
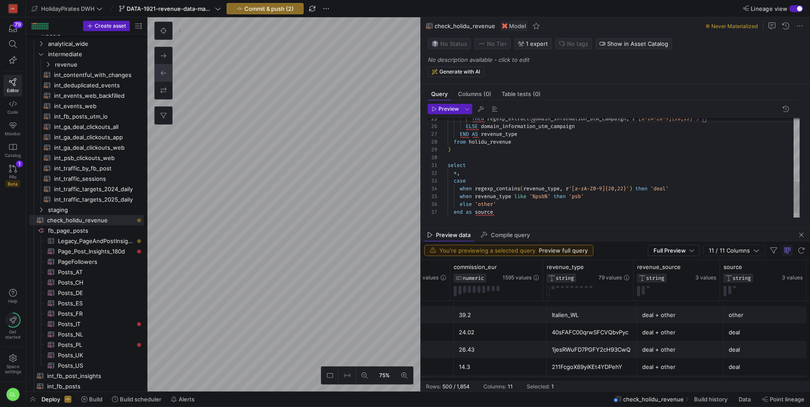
click at [523, 152] on div "END AS revenue_type from holidu_revenue ) select * , case when regexp_contains …" at bounding box center [624, 76] width 352 height 311
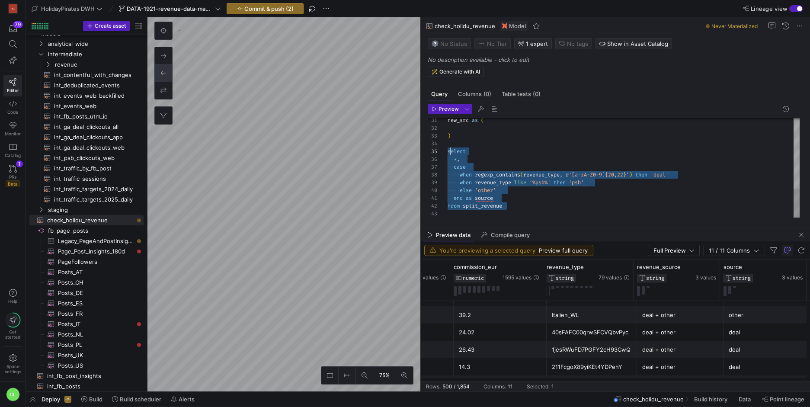
drag, startPoint x: 533, startPoint y: 212, endPoint x: 449, endPoint y: 149, distance: 105.6
click at [449, 149] on div "select * , case when regexp_contains ( revenue_type , r '[a-zA-Z0-9]{20,22}' ) …" at bounding box center [624, 47] width 352 height 342
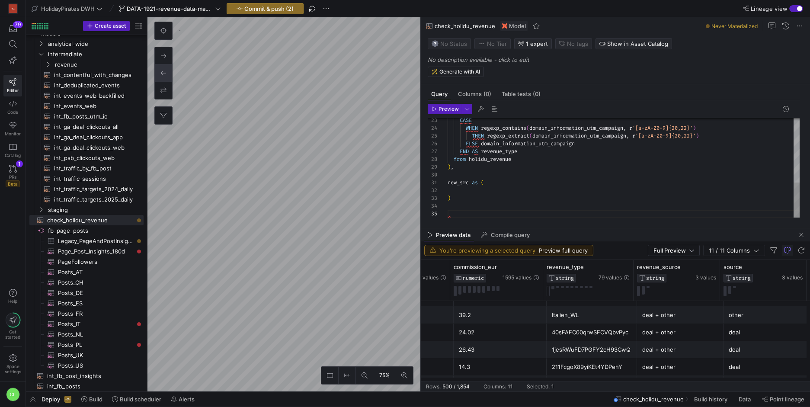
click at [509, 195] on div "new_src as ( ) CASE WHEN regexp_contains ( domain_information_utm_campaign , r …" at bounding box center [624, 77] width 352 height 279
click at [512, 190] on div "new_src as ( ) CASE WHEN regexp_contains ( domain_information_utm_campaign , r …" at bounding box center [624, 77] width 352 height 279
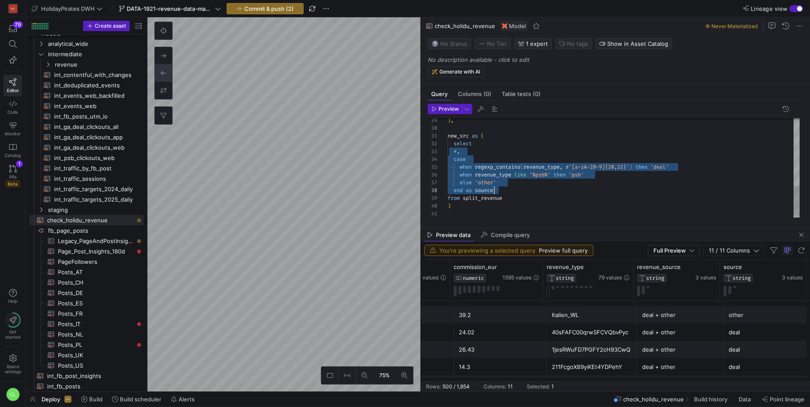
drag, startPoint x: 458, startPoint y: 153, endPoint x: 525, endPoint y: 187, distance: 74.9
click at [525, 187] on div "new_src as ( select ) , * , case when regexp_contains ( revenue_type , r '[a-zA…" at bounding box center [624, 58] width 352 height 334
click at [457, 201] on div "new_src as ( select ) , * , case when regexp_contains ( revenue_type , r '[a-zA…" at bounding box center [624, 58] width 352 height 334
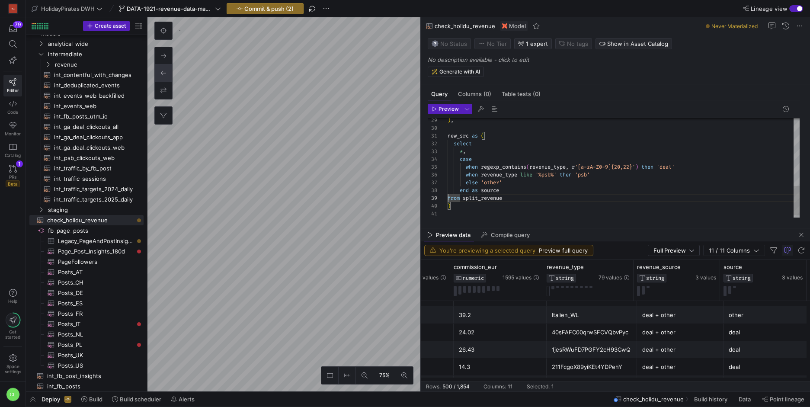
click at [448, 199] on div "new_src as ( select ) , * , case when regexp_contains ( revenue_type , r '[a-zA…" at bounding box center [624, 58] width 352 height 334
click at [472, 159] on div "new_src as ( select ) , * , case when regexp_contains ( revenue_type , r '[a-zA…" at bounding box center [624, 58] width 352 height 334
click at [496, 171] on div "new_src as ( select ) , * , case when regexp_contains ( revenue_type , r '[a-zA…" at bounding box center [624, 58] width 352 height 334
click at [614, 185] on div "new_src as ( select ) , * , case when regexp_contains ( revenue_type , r '[a-zA…" at bounding box center [624, 58] width 352 height 334
click at [621, 173] on div "new_src as ( select ) , * , case when regexp_contains ( revenue_type , r '[a-zA…" at bounding box center [624, 58] width 352 height 334
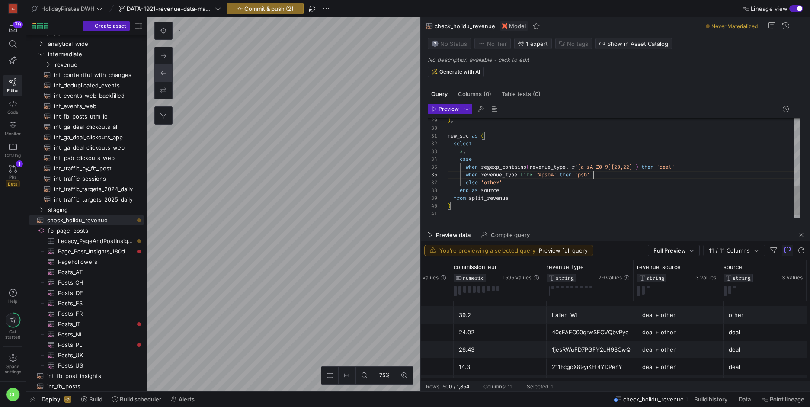
click at [649, 167] on div "new_src as ( select ) , * , case when regexp_contains ( revenue_type , r '[a-zA…" at bounding box center [624, 58] width 352 height 334
click at [701, 169] on div "new_src as ( select ) , * , case when regexp_contains ( revenue_type , r '[a-zA…" at bounding box center [624, 58] width 352 height 334
click at [603, 178] on div "new_src as ( select ) , * , case when regexp_contains ( revenue_type , r '[a-zA…" at bounding box center [624, 58] width 352 height 334
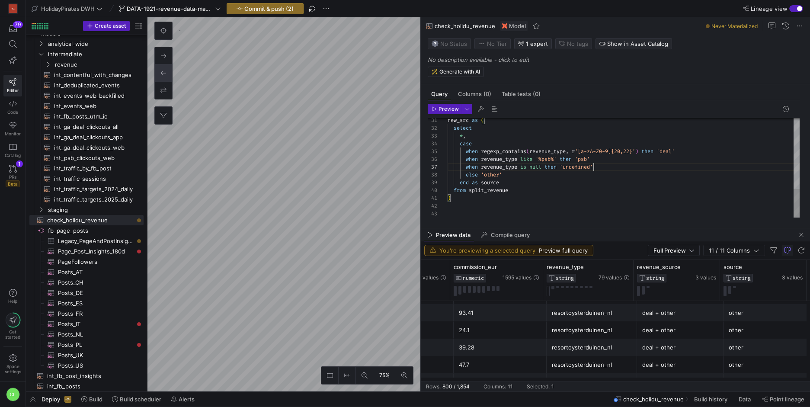
click at [483, 203] on div "new_src as ( select * , case when regexp_contains ( revenue_type , r '[a-zA-Z0-…" at bounding box center [624, 47] width 352 height 342
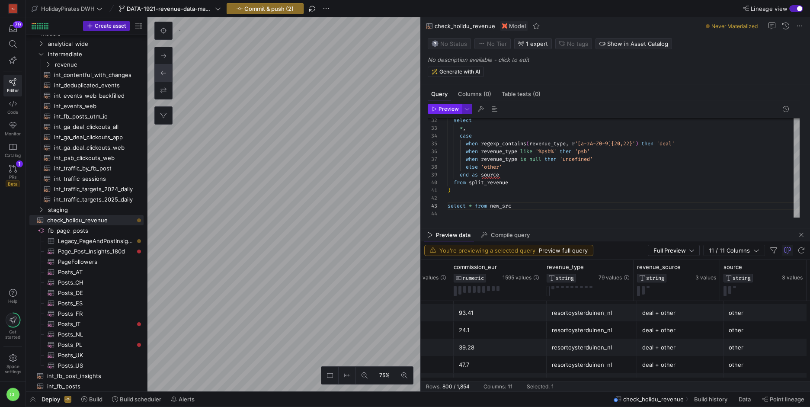
click at [450, 106] on span "Preview" at bounding box center [449, 109] width 20 height 6
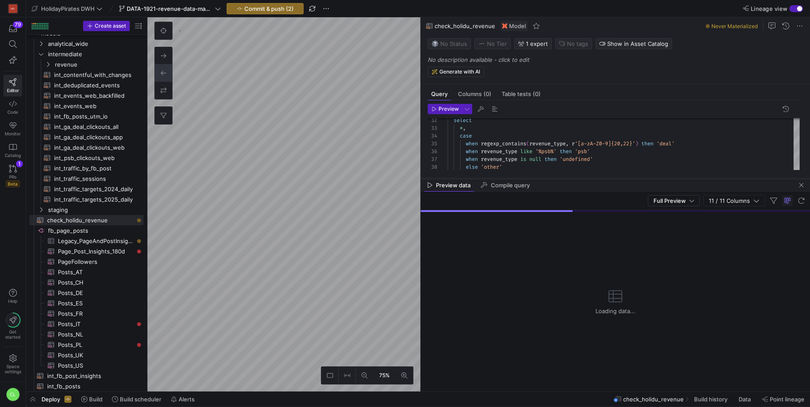
drag, startPoint x: 589, startPoint y: 228, endPoint x: 620, endPoint y: 129, distance: 103.3
click at [620, 177] on div at bounding box center [615, 178] width 389 height 3
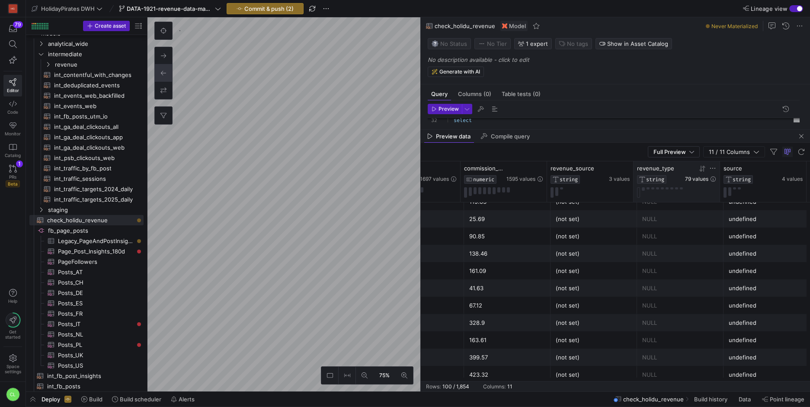
drag, startPoint x: 669, startPoint y: 171, endPoint x: 602, endPoint y: 178, distance: 67.5
click at [637, 178] on div "revenue_type STRING 79 values" at bounding box center [676, 174] width 79 height 19
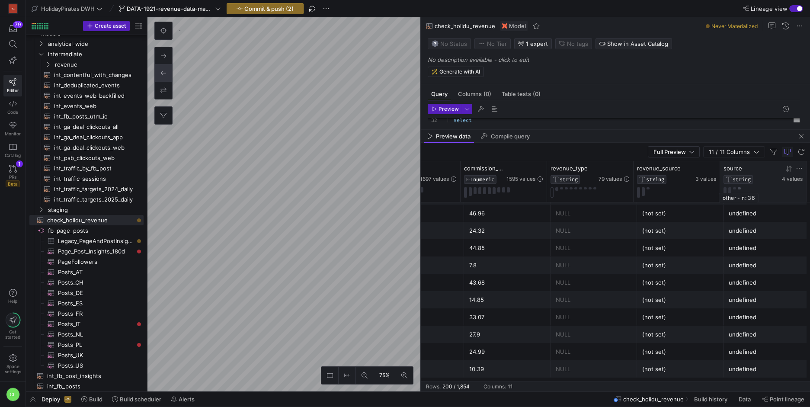
click at [738, 188] on button at bounding box center [739, 188] width 3 height 2
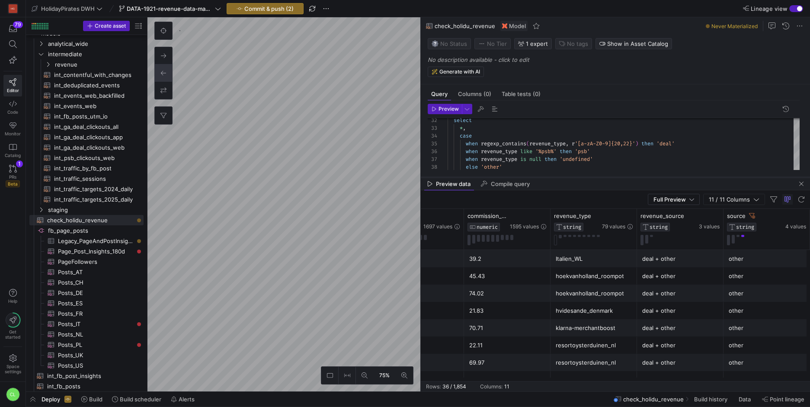
drag, startPoint x: 576, startPoint y: 130, endPoint x: 613, endPoint y: 178, distance: 59.9
click at [613, 178] on div at bounding box center [615, 177] width 389 height 3
click at [801, 185] on span "button" at bounding box center [801, 184] width 10 height 10
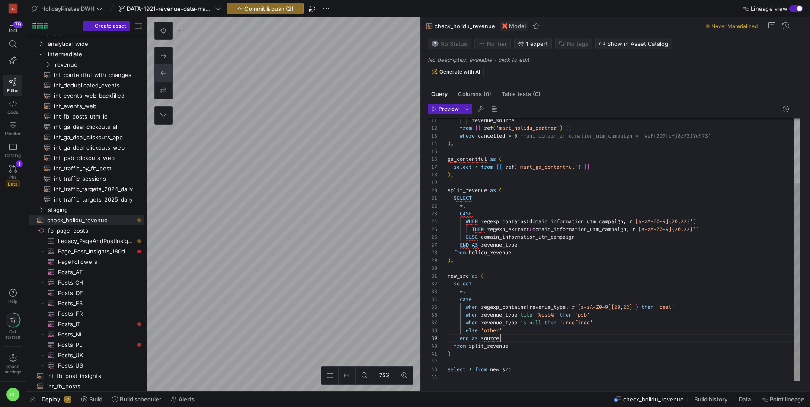
click at [518, 339] on div "select * , case when regexp_contains ( revenue_type , r '[a-zA-Z0-9]{20,22}' ) …" at bounding box center [624, 207] width 352 height 350
click at [485, 288] on div "select * , case when regexp_contains ( revenue_type , r '[a-zA-Z0-9]{20,22}' ) …" at bounding box center [624, 207] width 352 height 350
click at [475, 372] on div "select * , case when regexp_contains ( revenue_type , r '[a-zA-Z0-9]{20,22}' ) …" at bounding box center [624, 207] width 352 height 350
click at [442, 109] on span "Preview" at bounding box center [449, 109] width 20 height 6
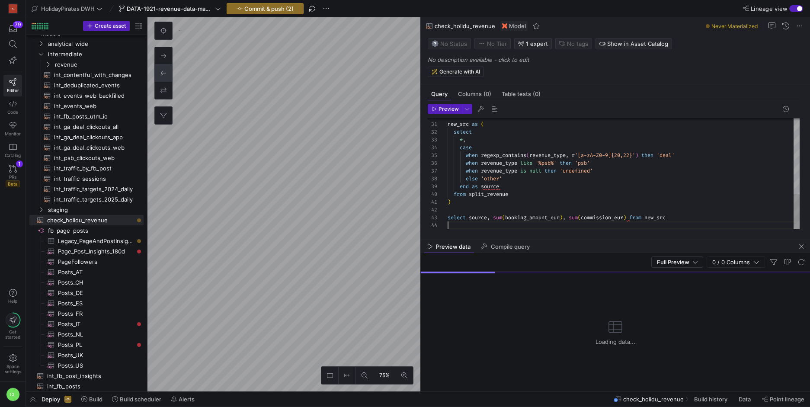
click at [689, 226] on div "new_src as ( select * , case when regexp_contains ( revenue_type , r '[a-zA-Z0-…" at bounding box center [624, 55] width 352 height 350
click at [709, 214] on div "new_src as ( select * , case when regexp_contains ( revenue_type , r '[a-zA-Z0-…" at bounding box center [624, 55] width 352 height 350
click at [439, 108] on span "Preview" at bounding box center [449, 109] width 20 height 6
click at [573, 230] on div "Preview 30 31 32 33 34 35 36 37 38 39 40 41 42 43 44 new_src as ( select * , ca…" at bounding box center [614, 166] width 386 height 132
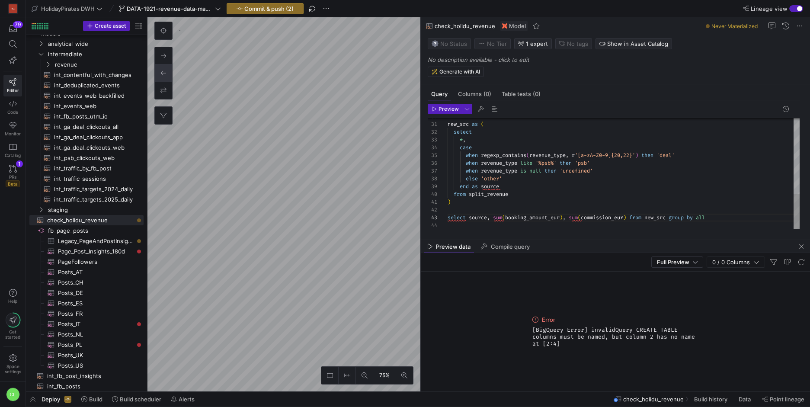
click at [488, 218] on div "new_src as ( select * , case when regexp_contains ( revenue_type , r '[a-zA-Z0-…" at bounding box center [624, 55] width 352 height 350
click at [566, 218] on div "new_src as ( select * , case when regexp_contains ( revenue_type , r '[a-zA-Z0-…" at bounding box center [624, 55] width 352 height 350
click at [445, 109] on span "Preview" at bounding box center [449, 109] width 20 height 6
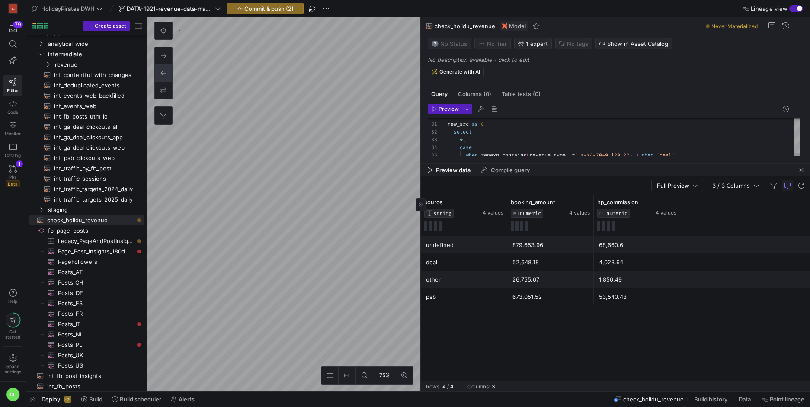
drag, startPoint x: 579, startPoint y: 241, endPoint x: 607, endPoint y: 177, distance: 69.8
click at [607, 165] on div at bounding box center [615, 163] width 389 height 3
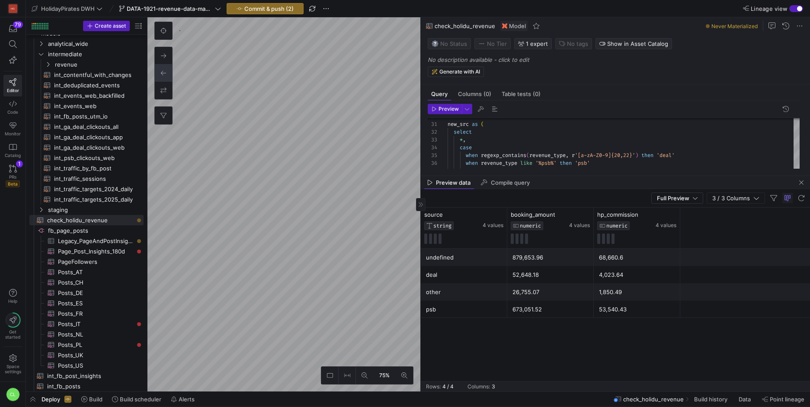
click at [528, 295] on div "26,755.07" at bounding box center [551, 292] width 76 height 17
click at [608, 265] on div "68,660.6" at bounding box center [637, 257] width 76 height 17
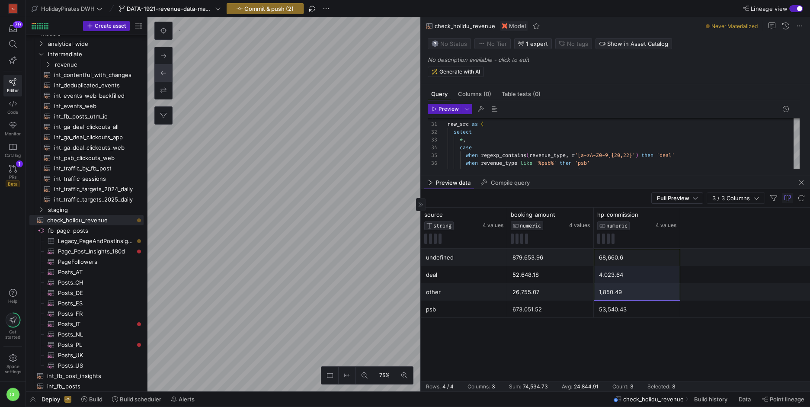
drag, startPoint x: 632, startPoint y: 259, endPoint x: 676, endPoint y: 292, distance: 55.0
click at [676, 292] on div "undefined 879,653.96 68,660.6 deal 52,648.18 4,023.64 other 26,755.07 1,850.49 …" at bounding box center [615, 283] width 389 height 69
click at [672, 308] on div "53,540.43" at bounding box center [637, 309] width 76 height 17
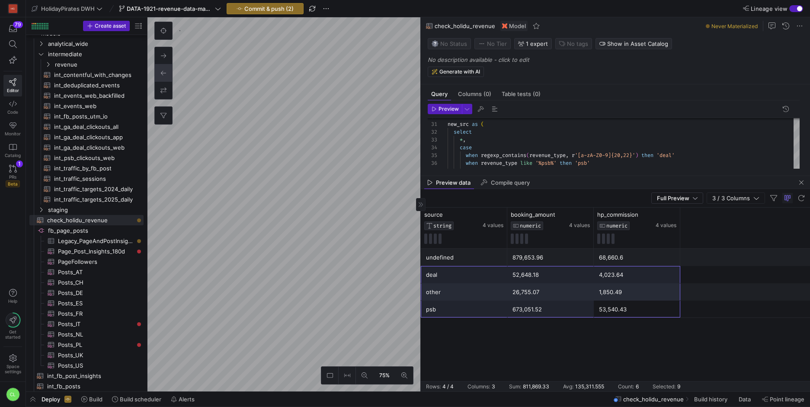
drag, startPoint x: 672, startPoint y: 308, endPoint x: 466, endPoint y: 267, distance: 210.8
click at [466, 267] on div "undefined 879,653.96 68,660.6 deal 52,648.18 4,023.64 other 26,755.07 1,850.49 …" at bounding box center [615, 283] width 389 height 69
click at [482, 259] on div "undefined" at bounding box center [464, 257] width 76 height 17
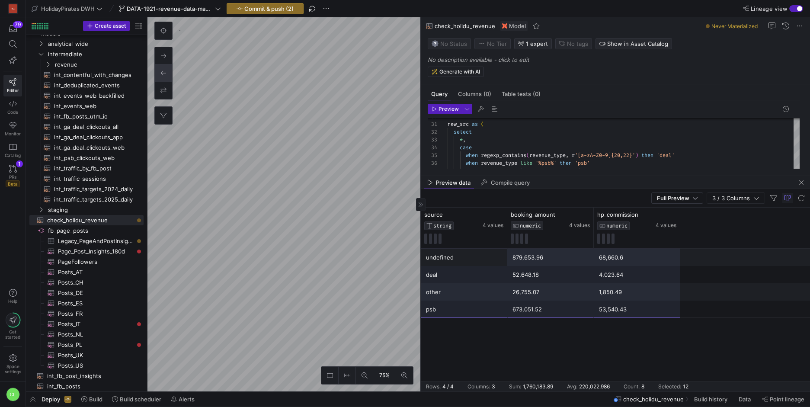
drag, startPoint x: 473, startPoint y: 259, endPoint x: 624, endPoint y: 305, distance: 158.1
click at [624, 305] on div "undefined 879,653.96 68,660.6 deal 52,648.18 4,023.64 other 26,755.07 1,850.49 …" at bounding box center [615, 283] width 389 height 69
click at [482, 253] on div "undefined" at bounding box center [464, 257] width 76 height 17
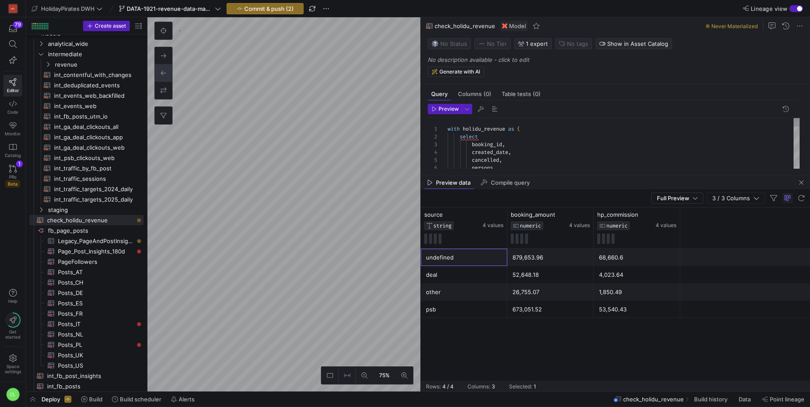
scroll to position [1, 0]
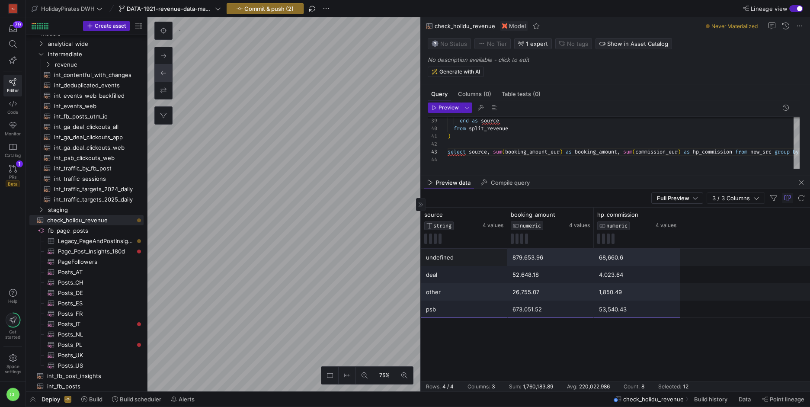
drag, startPoint x: 448, startPoint y: 261, endPoint x: 632, endPoint y: 307, distance: 189.5
click at [632, 307] on div "undefined 879,653.96 68,660.6 deal 52,648.18 4,023.64 other 26,755.07 1,850.49 …" at bounding box center [615, 283] width 389 height 69
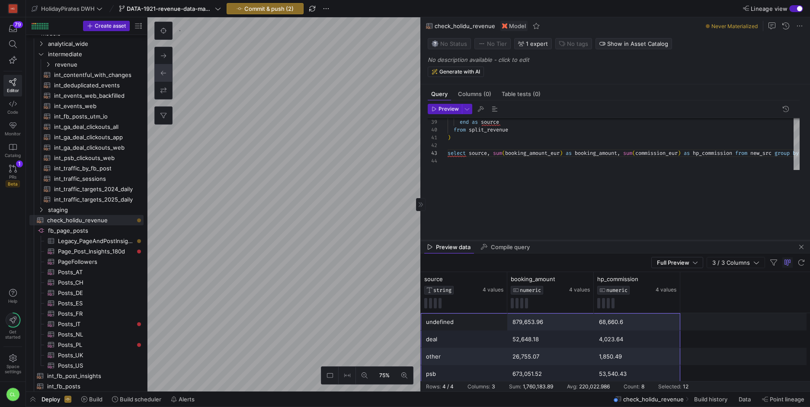
drag, startPoint x: 598, startPoint y: 173, endPoint x: 600, endPoint y: 238, distance: 64.5
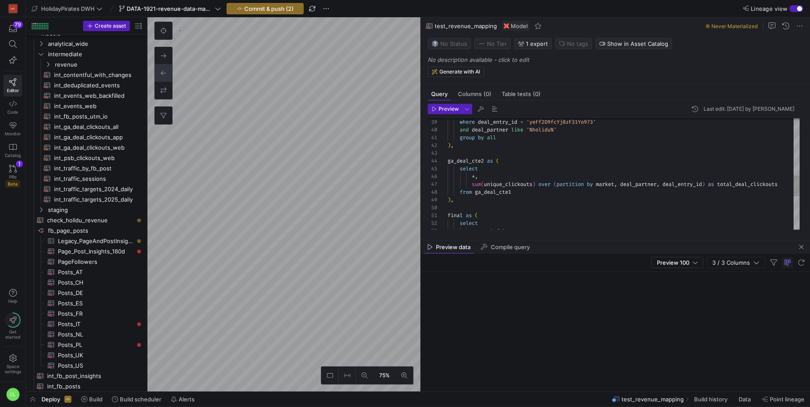
scroll to position [48, 0]
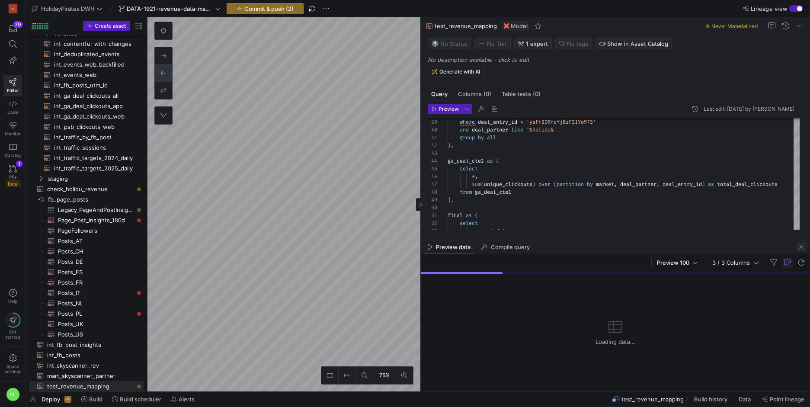
click at [802, 249] on span "button" at bounding box center [801, 247] width 10 height 10
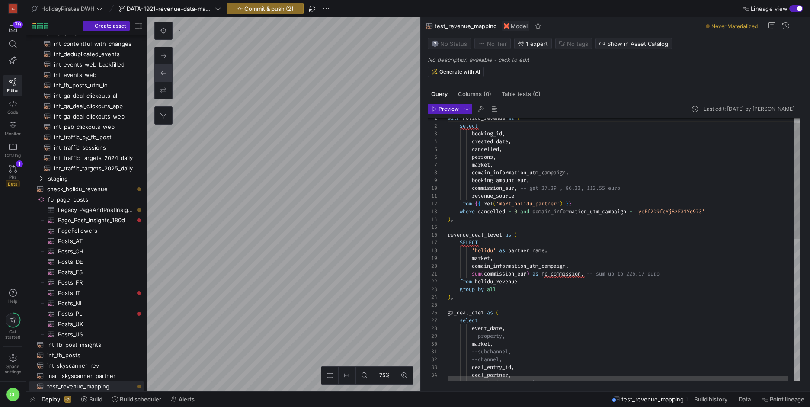
scroll to position [0, 0]
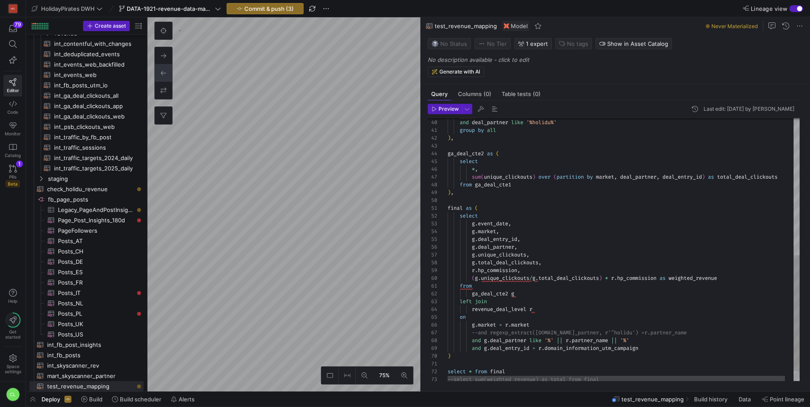
click at [475, 350] on div "where deal_entry_id = 'yeFf2D9fcYj8zF31Yo973' and deal_partner like '%holidu%' …" at bounding box center [628, 106] width 361 height 596
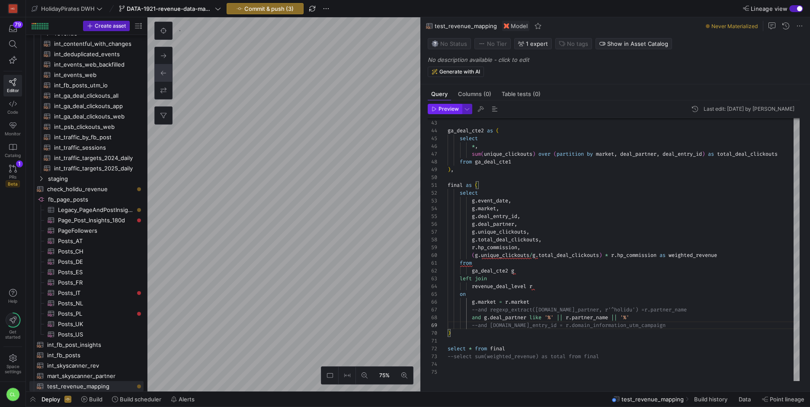
click at [443, 106] on span "Preview" at bounding box center [449, 109] width 20 height 6
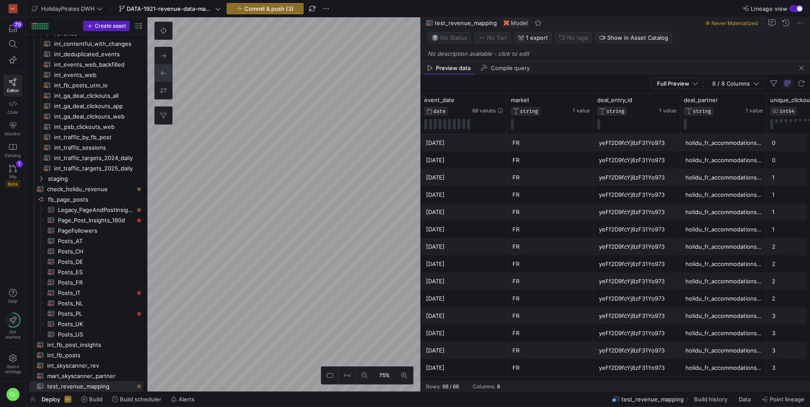
drag, startPoint x: 611, startPoint y: 238, endPoint x: 633, endPoint y: 60, distance: 180.0
click at [633, 60] on div at bounding box center [615, 61] width 389 height 3
click at [491, 100] on icon at bounding box center [489, 100] width 7 height 7
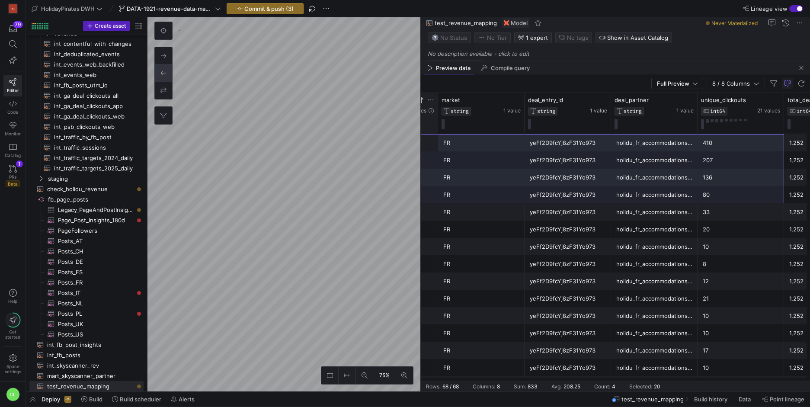
scroll to position [0, 104]
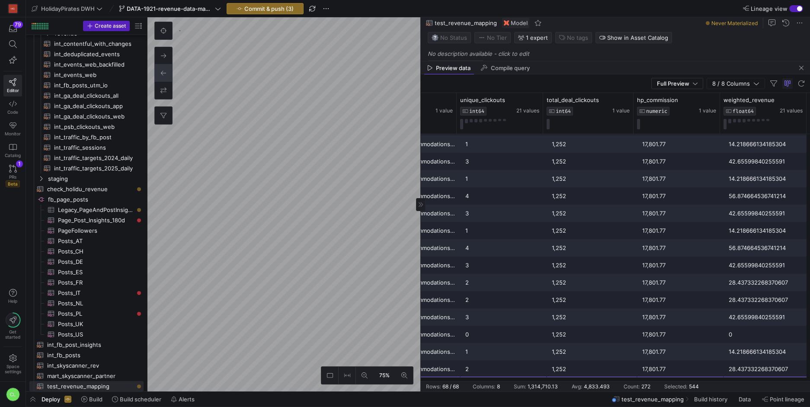
drag, startPoint x: 487, startPoint y: 145, endPoint x: 776, endPoint y: 364, distance: 362.9
click at [513, 219] on div "3" at bounding box center [504, 213] width 76 height 17
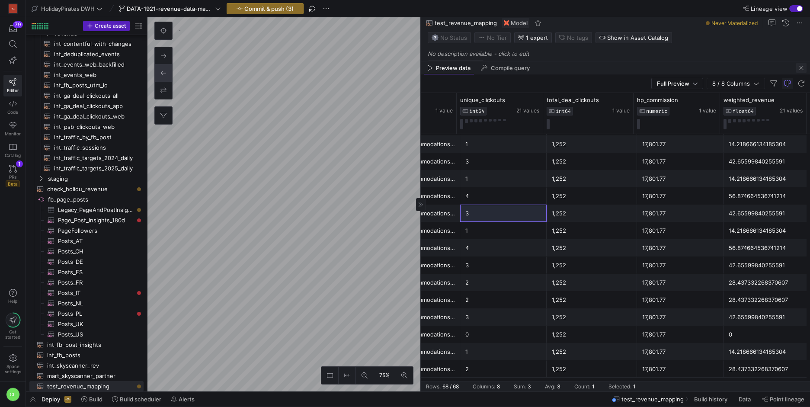
click at [798, 67] on span "button" at bounding box center [801, 68] width 10 height 10
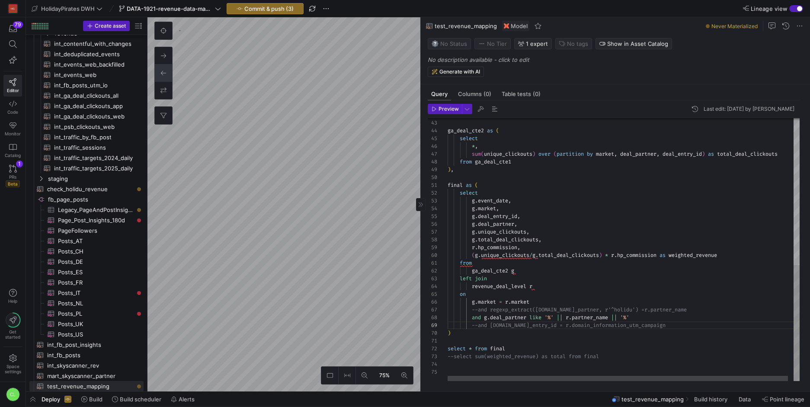
click at [475, 326] on div "ga_deal_cte2 g left join revenue_deal_level r on g . market = r . market --and …" at bounding box center [627, 83] width 358 height 596
type textarea "from ga_deal_cte2 g left join revenue_deal_level r on [DOMAIN_NAME] = [DOMAIN_N…"
drag, startPoint x: 685, startPoint y: 310, endPoint x: 424, endPoint y: 305, distance: 260.5
click at [448, 305] on div "ga_deal_cte2 g left join revenue_deal_level r on g . market = r . market --and …" at bounding box center [627, 83] width 358 height 596
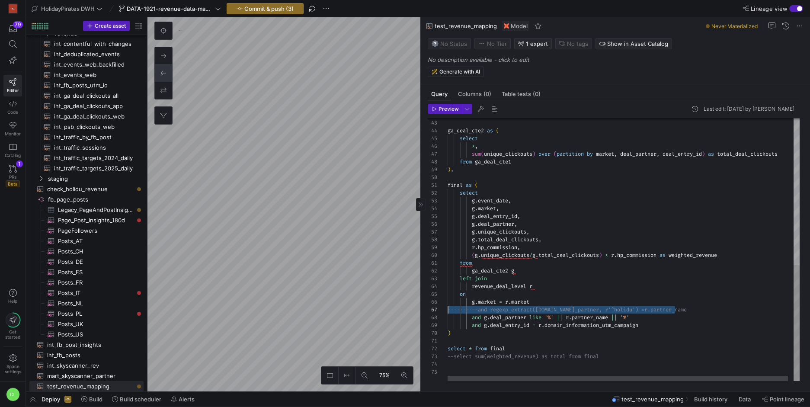
scroll to position [39, 0]
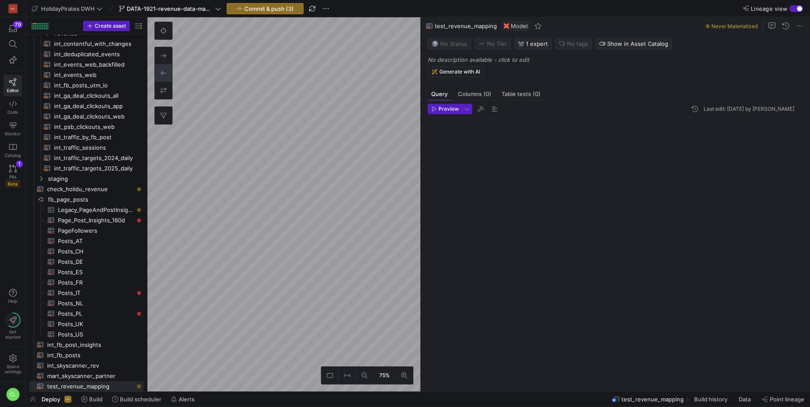
scroll to position [78, 0]
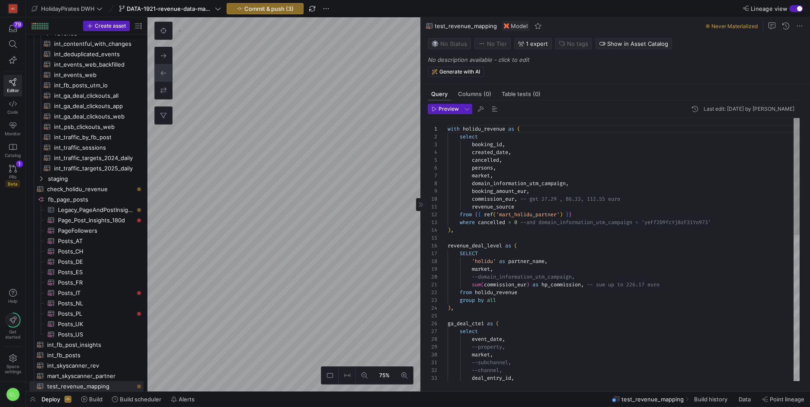
click at [525, 223] on div "with holidu_revenue as ( select booking_id , created_date , cancelled , persons…" at bounding box center [624, 413] width 352 height 591
click at [482, 277] on div "with holidu_revenue as ( select booking_id , created_date , cancelled , persons…" at bounding box center [624, 413] width 352 height 591
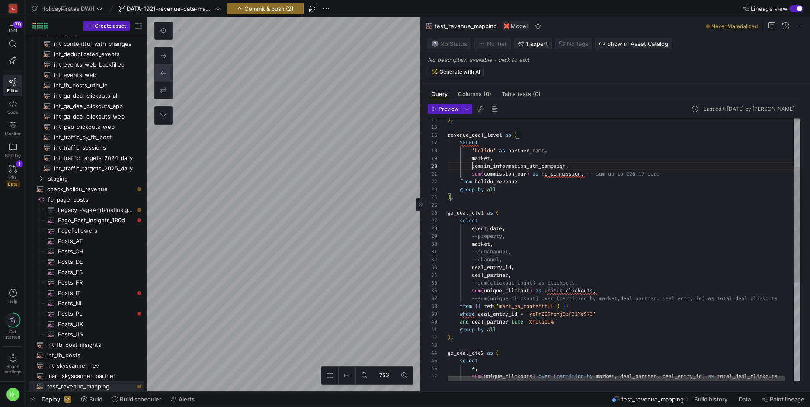
drag, startPoint x: 475, startPoint y: 236, endPoint x: 481, endPoint y: 235, distance: 5.7
click at [475, 236] on div "market , domain_information_utm_campaign , sum ( commission_eur ) as hp_commiss…" at bounding box center [628, 305] width 361 height 596
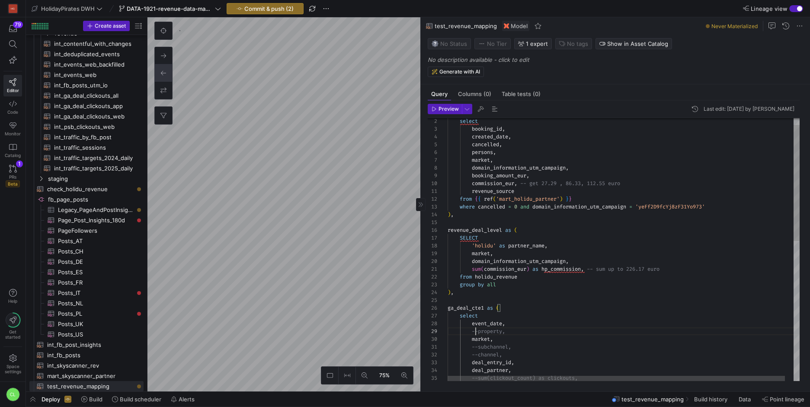
click at [482, 263] on div "group by all ) , ga_deal_cte1 as ( select event_date , --property, market , --s…" at bounding box center [628, 401] width 361 height 596
click at [524, 289] on div "group by all ) , ga_deal_cte1 as ( select event_date , --property, market , --s…" at bounding box center [628, 401] width 361 height 596
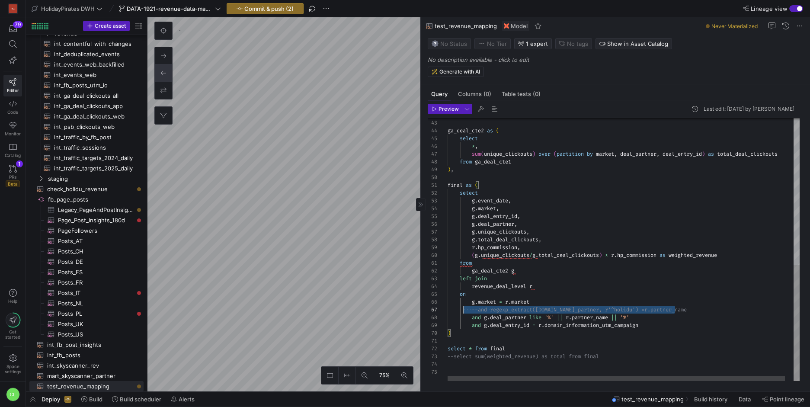
scroll to position [47, 0]
drag, startPoint x: 709, startPoint y: 309, endPoint x: 439, endPoint y: 308, distance: 269.5
click at [448, 308] on div ") , ga_deal_cte2 as ( select * , sum ( unique_clickouts ) over ( partition by m…" at bounding box center [628, 83] width 361 height 596
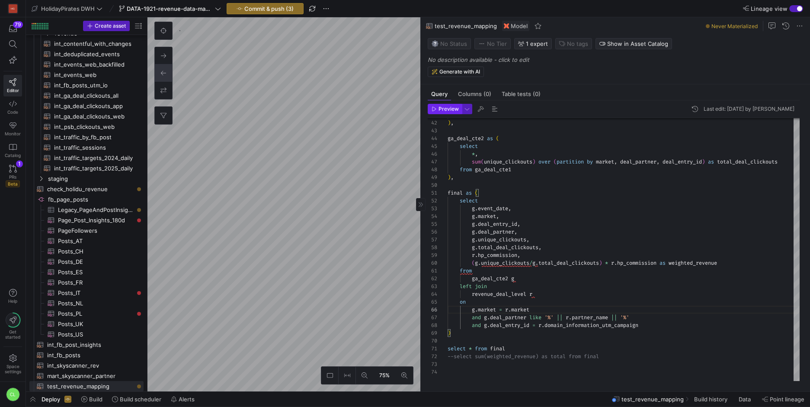
click at [456, 108] on span "Preview" at bounding box center [449, 109] width 20 height 6
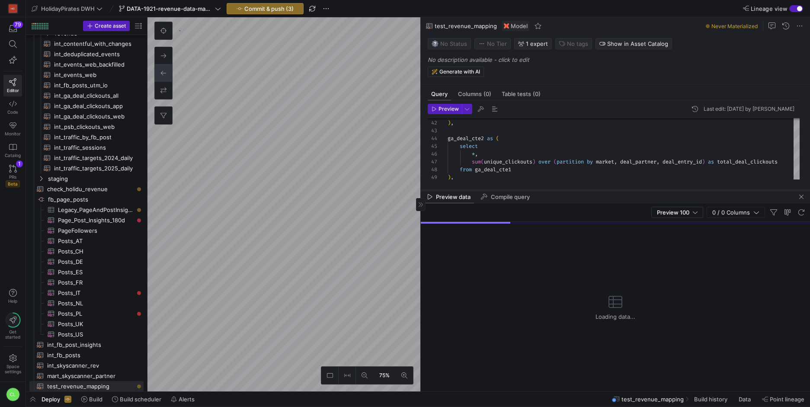
drag, startPoint x: 602, startPoint y: 240, endPoint x: 627, endPoint y: 144, distance: 99.7
click at [627, 189] on div at bounding box center [615, 190] width 389 height 3
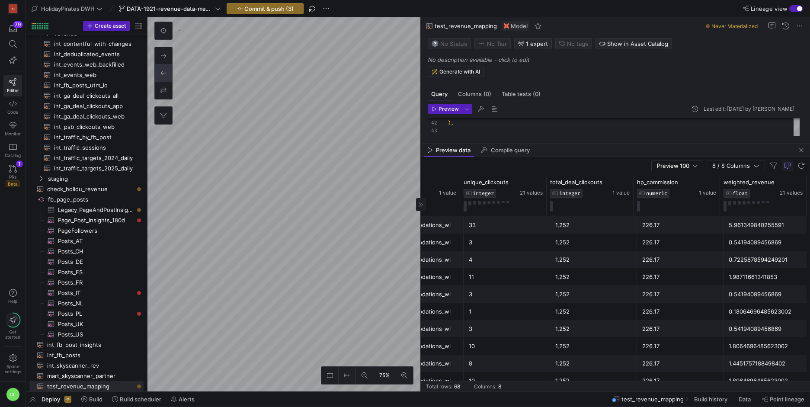
scroll to position [0, 0]
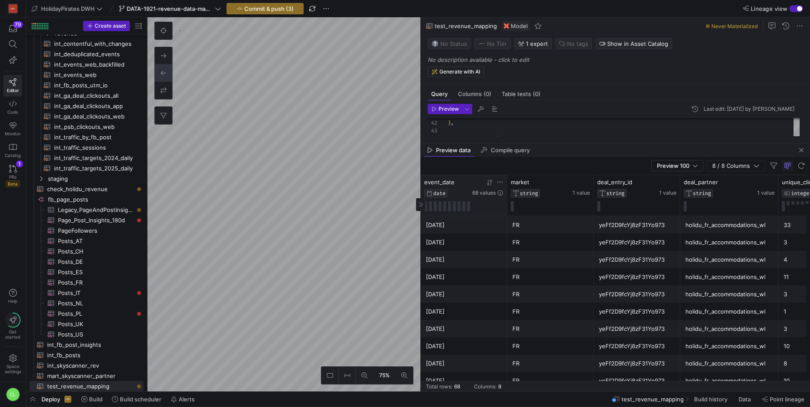
click at [491, 183] on icon at bounding box center [490, 182] width 3 height 6
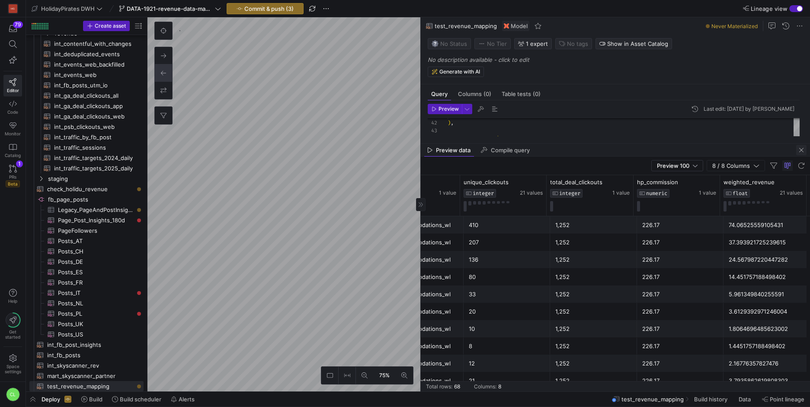
click at [802, 147] on span "button" at bounding box center [801, 150] width 10 height 10
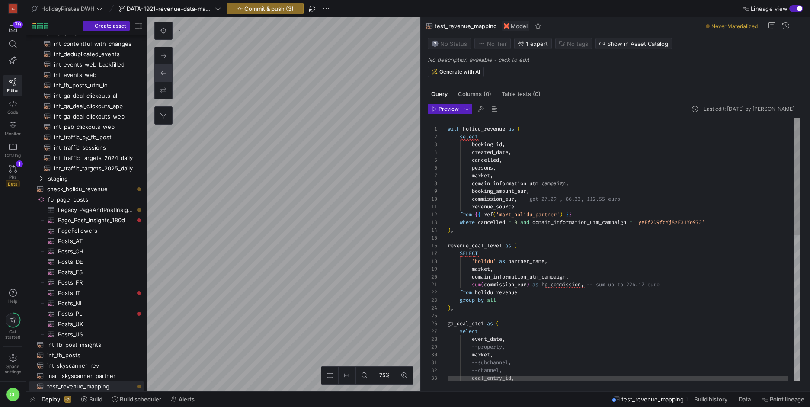
click at [530, 224] on div "event_date , --property, market , --subchannel, --channel, deal_entry_id , sum …" at bounding box center [627, 412] width 358 height 588
click at [524, 224] on div "event_date , --property, market , --subchannel, --channel, deal_entry_id , sum …" at bounding box center [627, 412] width 358 height 588
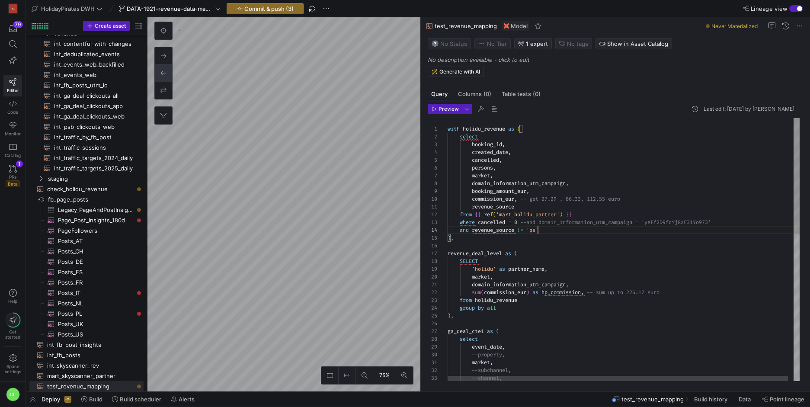
scroll to position [23, 93]
drag, startPoint x: 563, startPoint y: 234, endPoint x: 543, endPoint y: 235, distance: 19.5
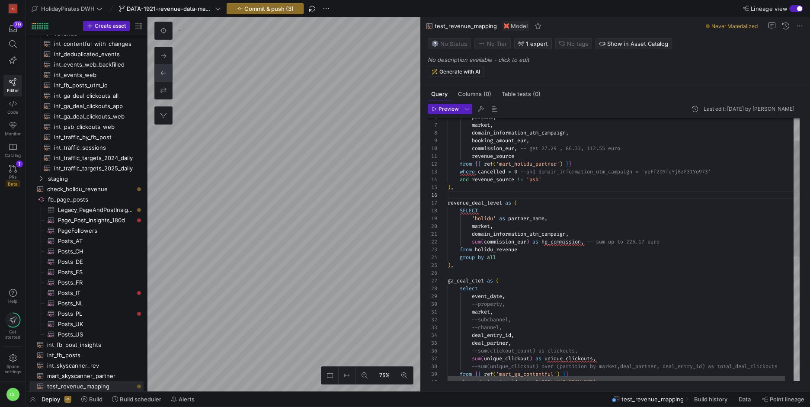
click at [475, 232] on div "event_date , --property, market , --subchannel, --channel, sum ( commission_eur…" at bounding box center [628, 365] width 361 height 596
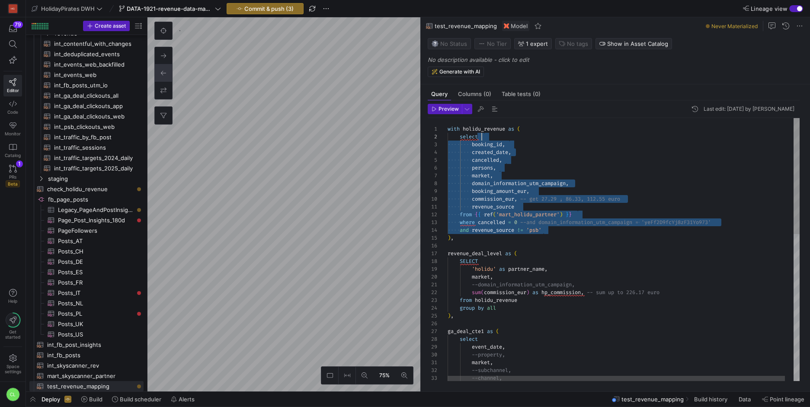
scroll to position [0, 28]
drag, startPoint x: 579, startPoint y: 234, endPoint x: 474, endPoint y: 126, distance: 150.2
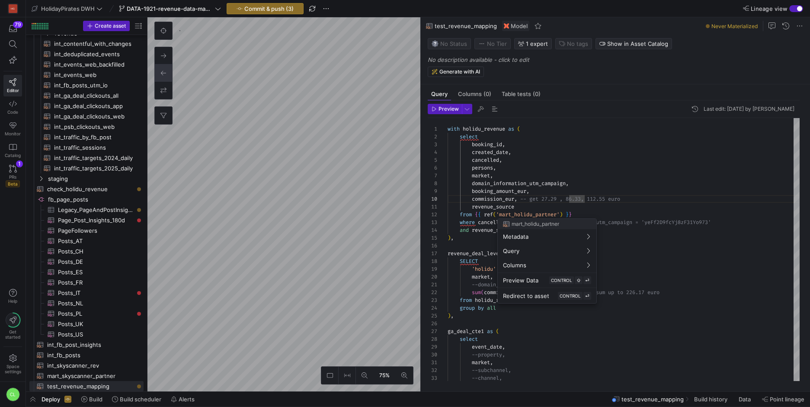
click at [650, 205] on div at bounding box center [405, 203] width 810 height 407
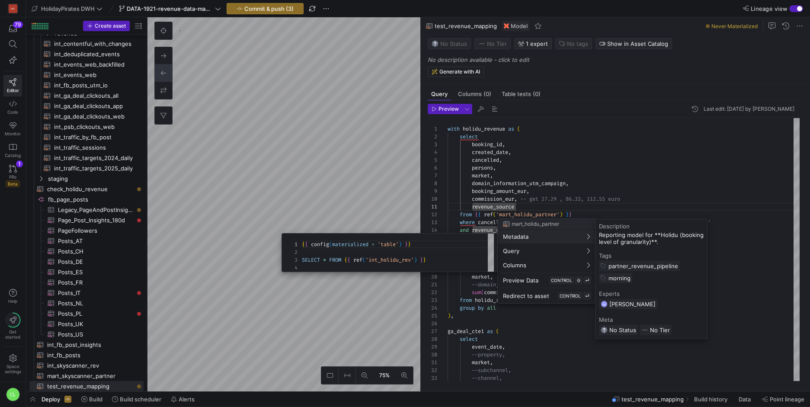
scroll to position [23, 0]
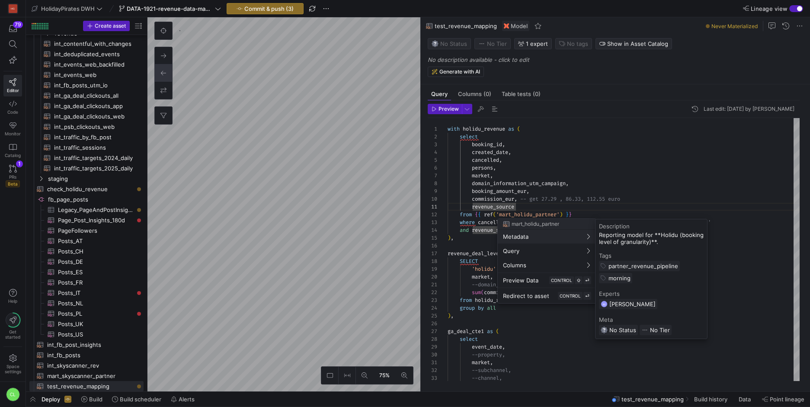
click at [479, 239] on div at bounding box center [405, 203] width 810 height 407
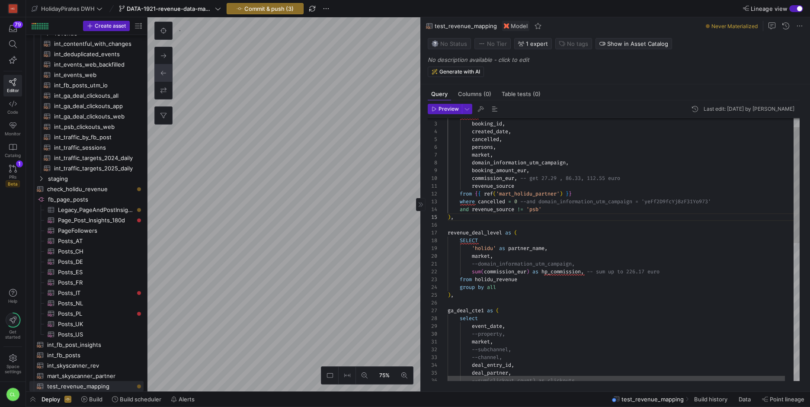
click at [580, 209] on div "'holidu' as partner_name , market , --domain_information_utm_campaign, sum ( co…" at bounding box center [628, 395] width 361 height 596
click at [562, 210] on div "'holidu' as partner_name , market , --domain_information_utm_campaign, sum ( co…" at bounding box center [628, 395] width 361 height 596
click at [558, 210] on div "'holidu' as partner_name , market , --domain_information_utm_campaign, sum ( co…" at bounding box center [628, 395] width 361 height 596
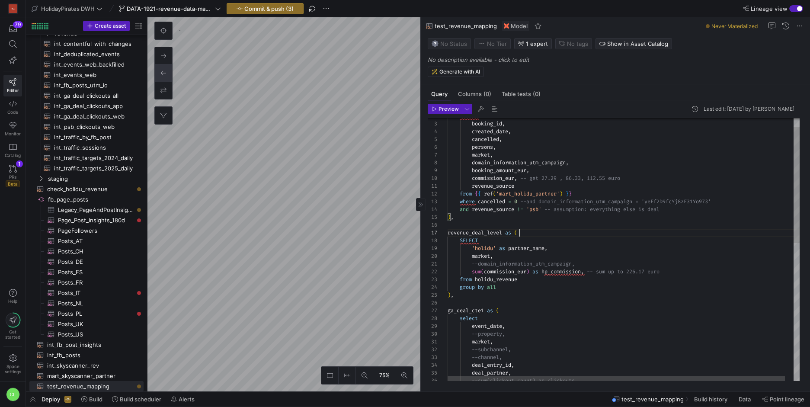
click at [589, 233] on div "'holidu' as partner_name , market , --domain_information_utm_campaign, sum ( co…" at bounding box center [628, 395] width 361 height 596
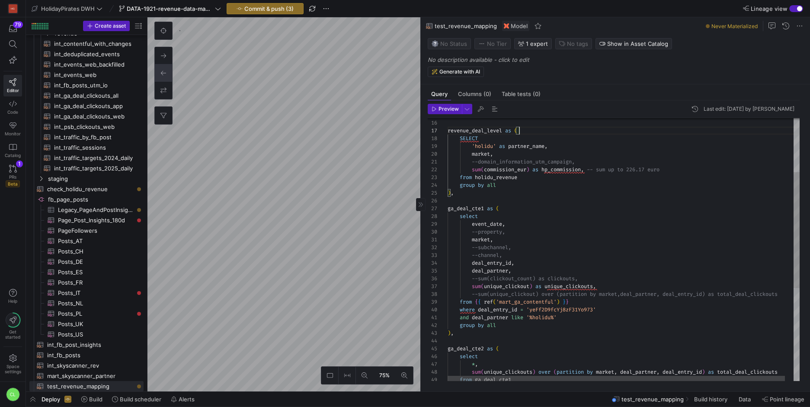
click at [471, 263] on div "sum ( commission_eur ) as hp_commission , -- sum up to 226.17 euro from holidu_…" at bounding box center [628, 293] width 361 height 596
click at [474, 262] on div "sum ( commission_eur ) as hp_commission , -- sum up to 226.17 euro from holidu_…" at bounding box center [628, 293] width 361 height 596
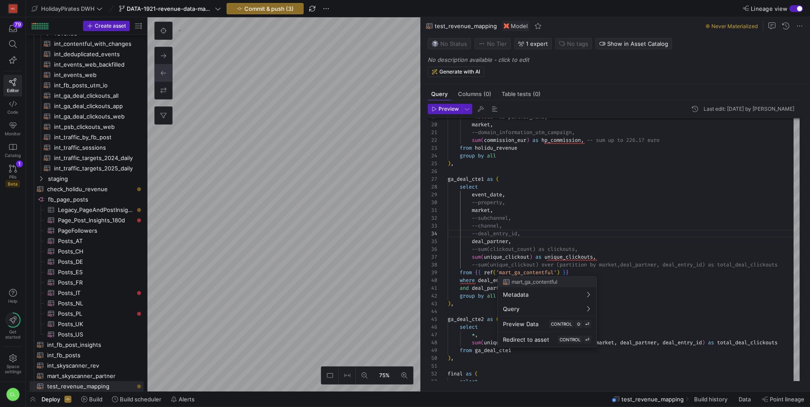
click at [606, 270] on div at bounding box center [405, 203] width 810 height 407
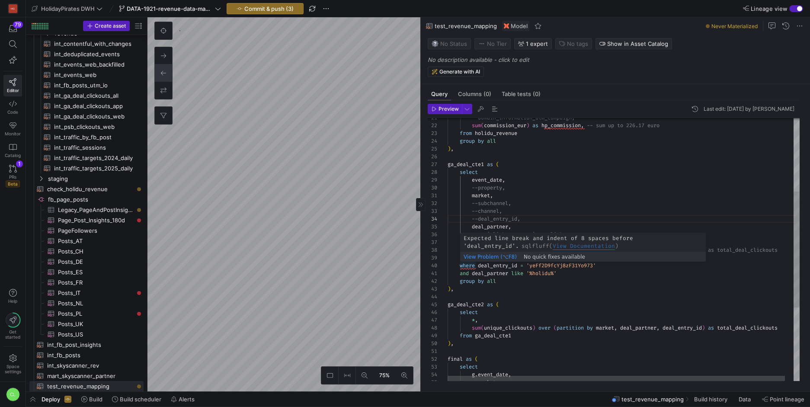
scroll to position [70, 31]
click at [479, 265] on div "sum ( commission_eur ) as hp_commission , -- sum up to 226.17 euro from holidu_…" at bounding box center [628, 249] width 361 height 596
click at [461, 266] on div "sum ( commission_eur ) as hp_commission , -- sum up to 226.17 euro from holidu_…" at bounding box center [628, 249] width 361 height 596
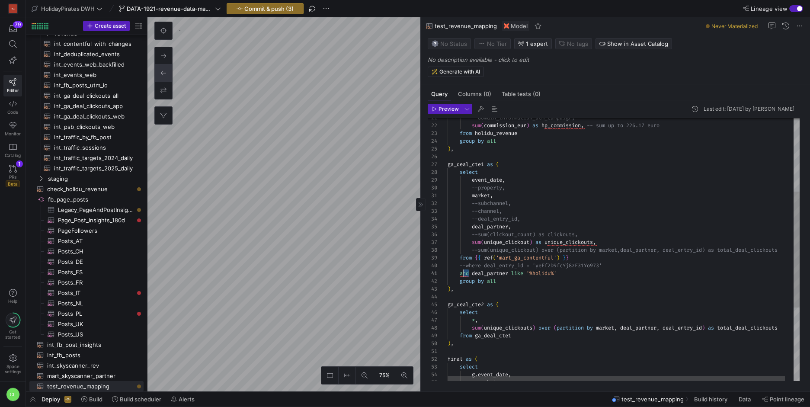
scroll to position [0, 13]
drag, startPoint x: 470, startPoint y: 272, endPoint x: 460, endPoint y: 273, distance: 9.6
click at [460, 273] on div "sum ( commission_eur ) as hp_commission , -- sum up to 226.17 euro from holidu_…" at bounding box center [628, 249] width 361 height 596
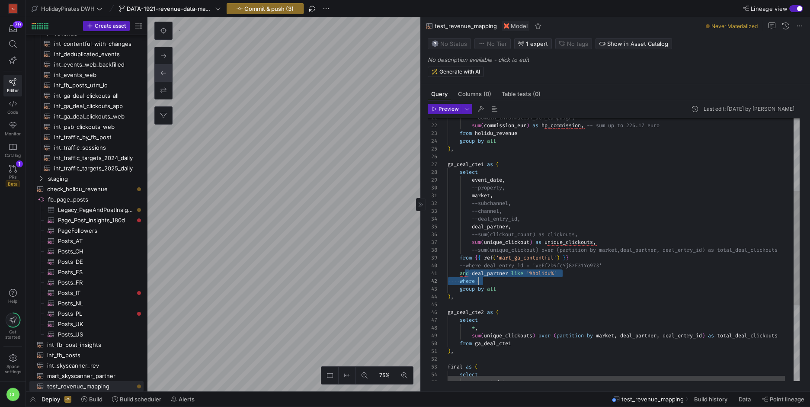
scroll to position [0, 112]
drag, startPoint x: 470, startPoint y: 274, endPoint x: 560, endPoint y: 276, distance: 90.0
click at [560, 276] on div "sum ( commission_eur ) as hp_commission , -- sum up to 226.17 euro from holidu_…" at bounding box center [628, 253] width 361 height 604
click at [504, 279] on div "sum ( commission_eur ) as hp_commission , -- sum up to 226.17 euro from holidu_…" at bounding box center [628, 253] width 361 height 604
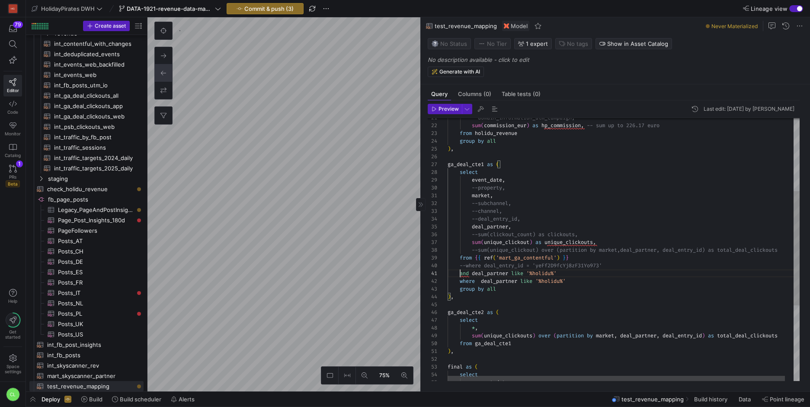
click at [461, 271] on div "sum ( commission_eur ) as hp_commission , -- sum up to 226.17 euro from holidu_…" at bounding box center [628, 253] width 361 height 604
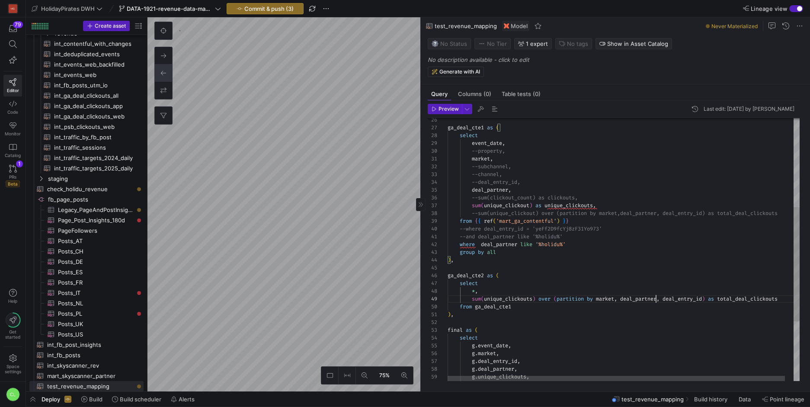
click at [656, 298] on div "ga_deal_cte1 as ( select event_date , --property, market , --subchannel, --chan…" at bounding box center [628, 216] width 361 height 604
click at [656, 299] on div "ga_deal_cte1 as ( select event_date , --property, market , --subchannel, --chan…" at bounding box center [628, 216] width 361 height 604
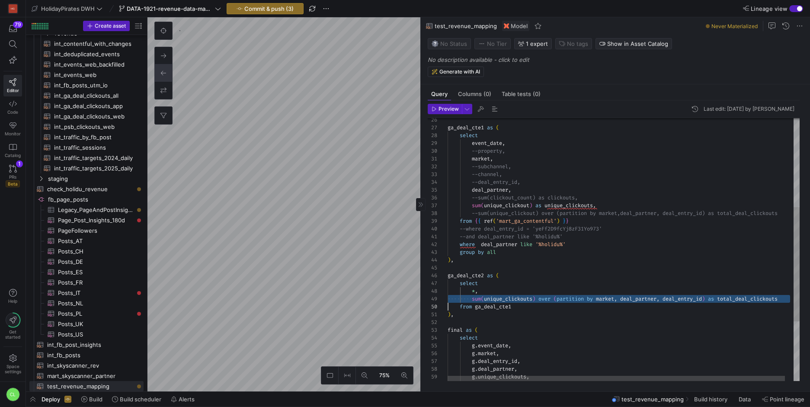
click at [467, 299] on div "ga_deal_cte1 as ( select event_date , --property, market , --subchannel, --chan…" at bounding box center [628, 216] width 361 height 604
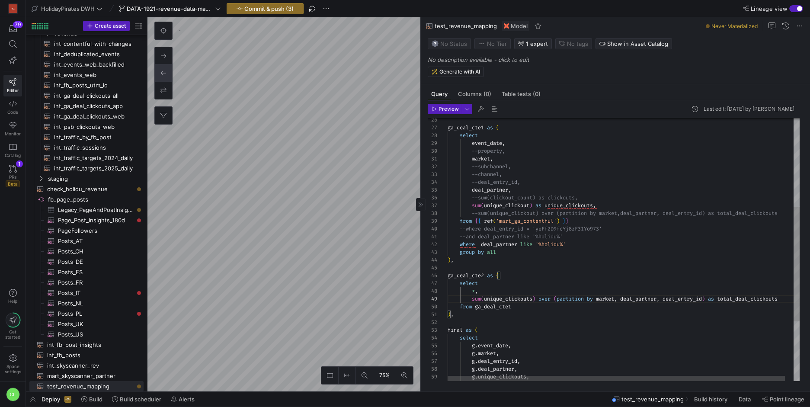
click at [787, 299] on div "ga_deal_cte1 as ( select event_date , --property, market , --subchannel, --chan…" at bounding box center [628, 216] width 361 height 604
click at [497, 307] on div "ga_deal_cte1 as ( select event_date , --property, market , --subchannel, --chan…" at bounding box center [639, 224] width 383 height 620
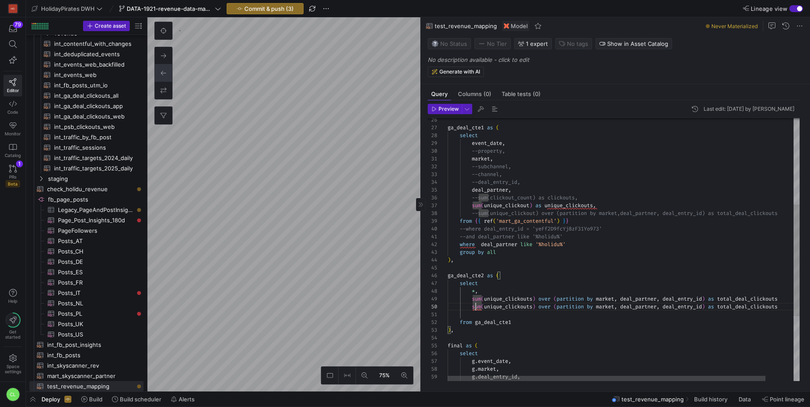
scroll to position [62, 25]
click at [472, 299] on div "ga_deal_cte1 as ( select event_date , --property, market , --subchannel, --chan…" at bounding box center [639, 224] width 383 height 620
drag, startPoint x: 670, startPoint y: 307, endPoint x: 709, endPoint y: 305, distance: 39.0
click at [709, 305] on div "ga_deal_cte1 as ( select event_date , --property, market , --subchannel, --chan…" at bounding box center [639, 224] width 383 height 620
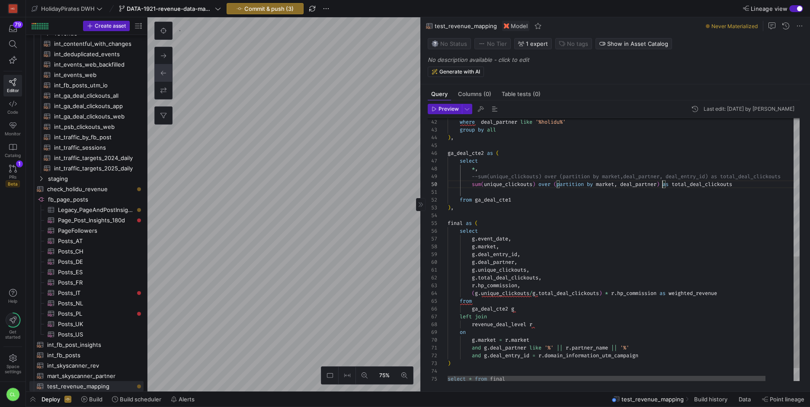
scroll to position [62, 25]
click at [472, 254] on div "group by all ) , ga_deal_cte2 as ( select * , --sum(unique_clickouts) over (par…" at bounding box center [639, 102] width 383 height 620
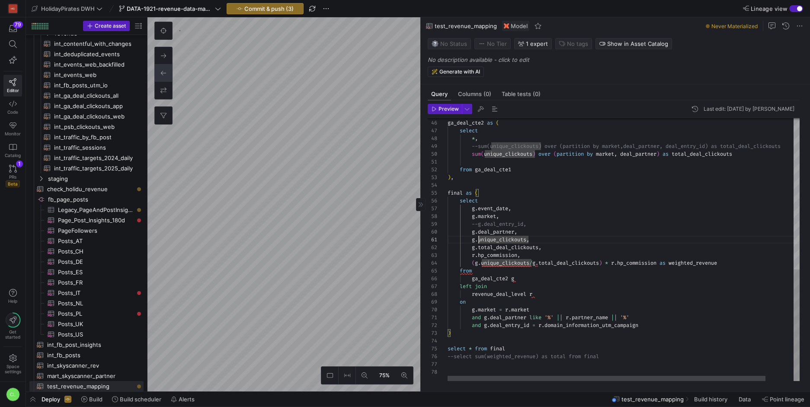
click at [473, 329] on div "ga_deal_cte2 as ( select * , --sum(unique_clickouts) over (partition by market,…" at bounding box center [639, 72] width 383 height 620
click at [475, 324] on div "ga_deal_cte2 as ( select * , --sum(unique_clickouts) over (partition by market,…" at bounding box center [639, 72] width 383 height 620
click at [473, 326] on div "ga_deal_cte2 as ( select * , --sum(unique_clickouts) over (partition by market,…" at bounding box center [639, 72] width 383 height 620
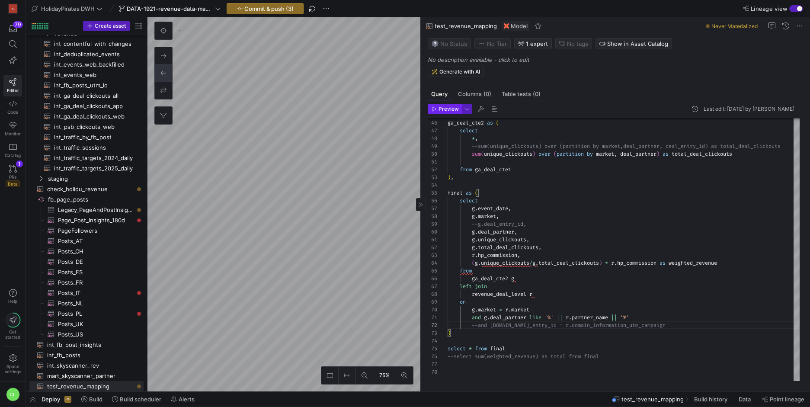
click at [450, 109] on span "Preview" at bounding box center [449, 109] width 20 height 6
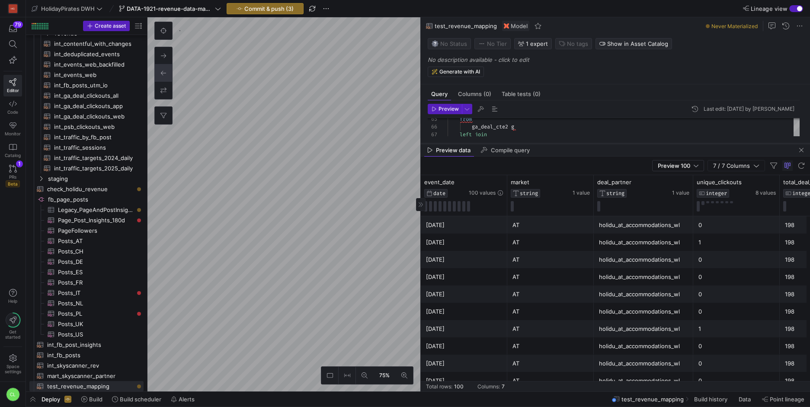
drag, startPoint x: 586, startPoint y: 240, endPoint x: 595, endPoint y: 130, distance: 110.2
click at [595, 142] on div at bounding box center [615, 143] width 389 height 3
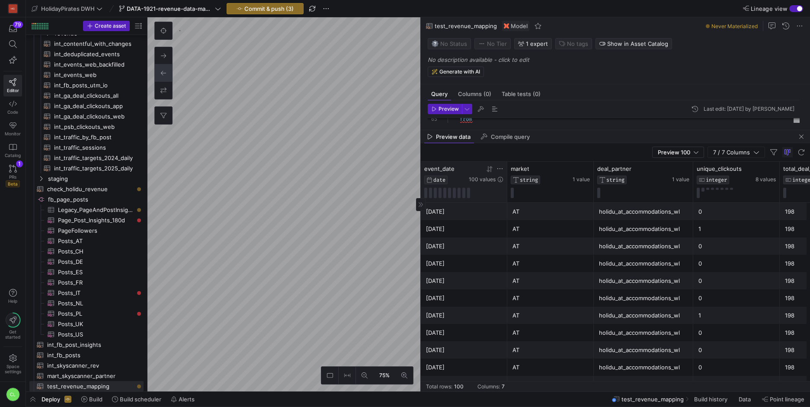
click at [494, 167] on div at bounding box center [486, 168] width 35 height 7
click at [492, 169] on icon at bounding box center [489, 169] width 7 height 7
click at [498, 219] on div "[DATE]" at bounding box center [464, 211] width 76 height 17
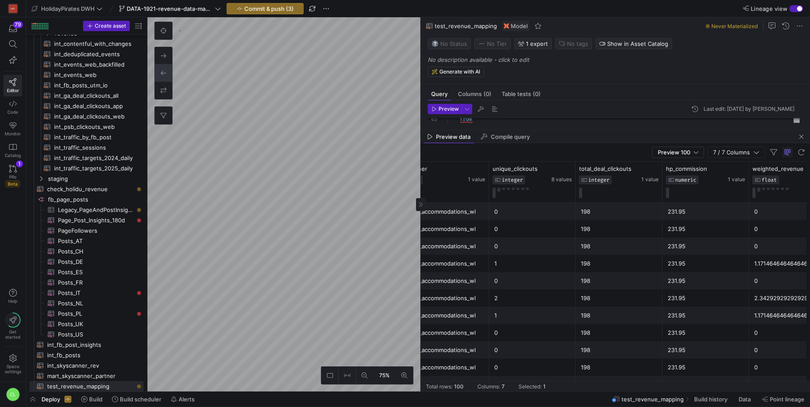
scroll to position [0, 202]
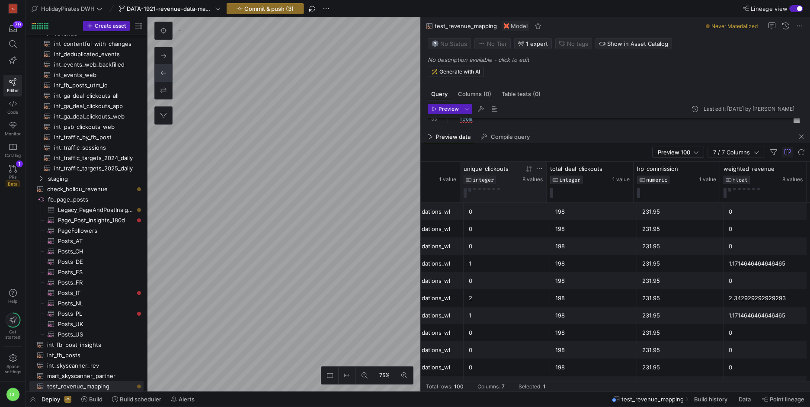
click at [531, 171] on icon at bounding box center [529, 169] width 7 height 7
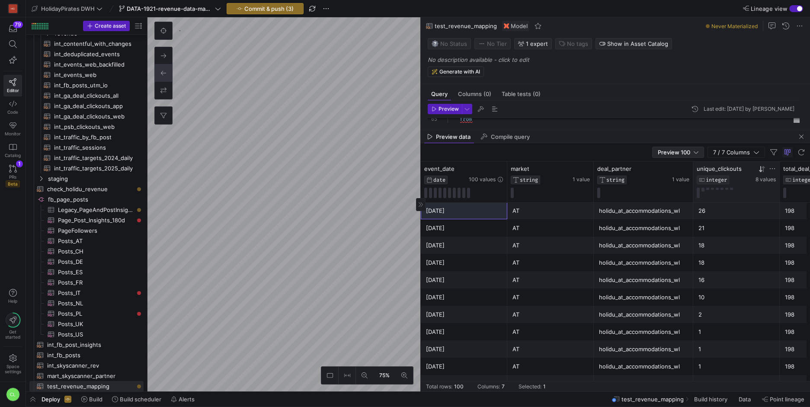
click at [693, 155] on div "Preview 100" at bounding box center [678, 152] width 41 height 7
click at [693, 178] on span "Full Preview" at bounding box center [678, 180] width 45 height 7
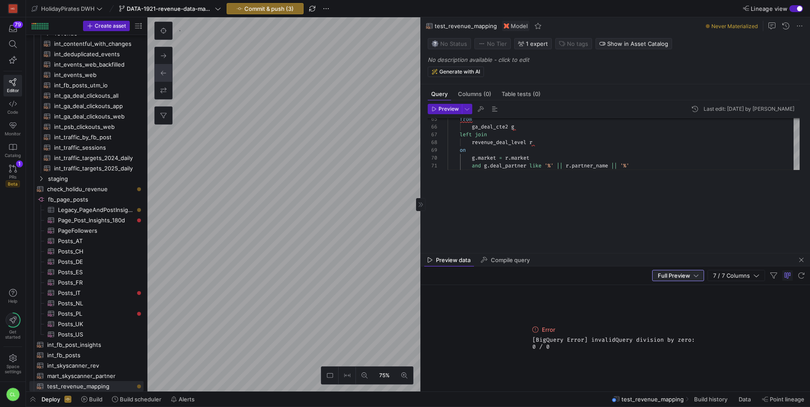
drag, startPoint x: 573, startPoint y: 131, endPoint x: 580, endPoint y: 264, distance: 133.9
click at [580, 255] on div at bounding box center [615, 253] width 389 height 3
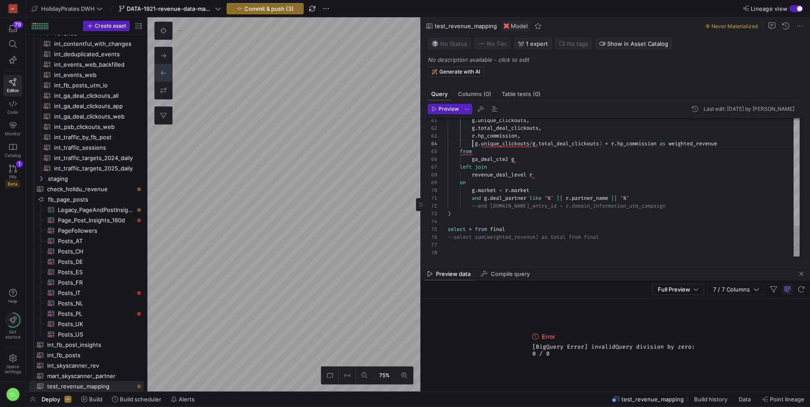
click at [447, 107] on span "Preview" at bounding box center [449, 109] width 20 height 6
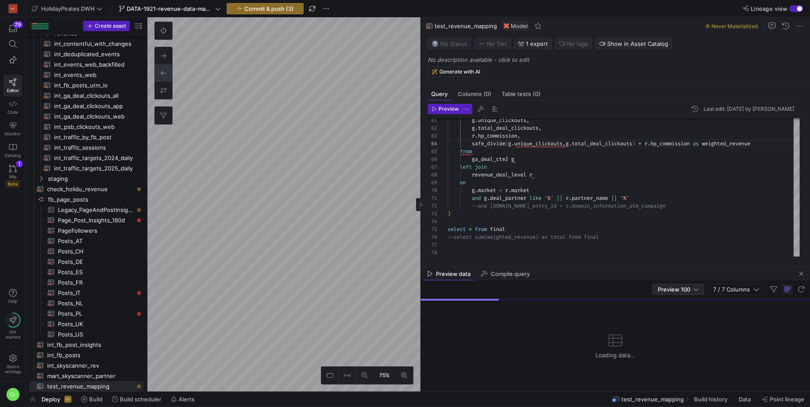
click at [680, 289] on span "Preview 100" at bounding box center [674, 289] width 32 height 7
click at [674, 312] on mat-option "Full Preview" at bounding box center [678, 318] width 51 height 14
click at [674, 312] on div "Loading data..." at bounding box center [615, 345] width 389 height 93
type textarea "and [DOMAIN_NAME]_partner like '%' || r.partner_name || '%' --and [PERSON_NAME]…"
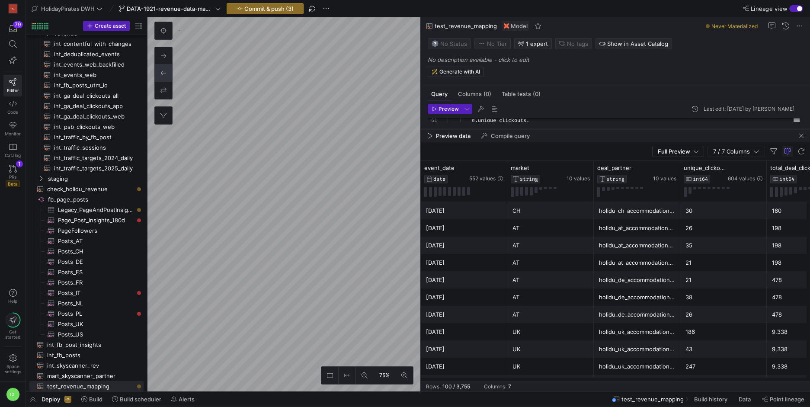
drag, startPoint x: 561, startPoint y: 267, endPoint x: 586, endPoint y: 127, distance: 142.9
click at [586, 128] on div at bounding box center [615, 129] width 389 height 3
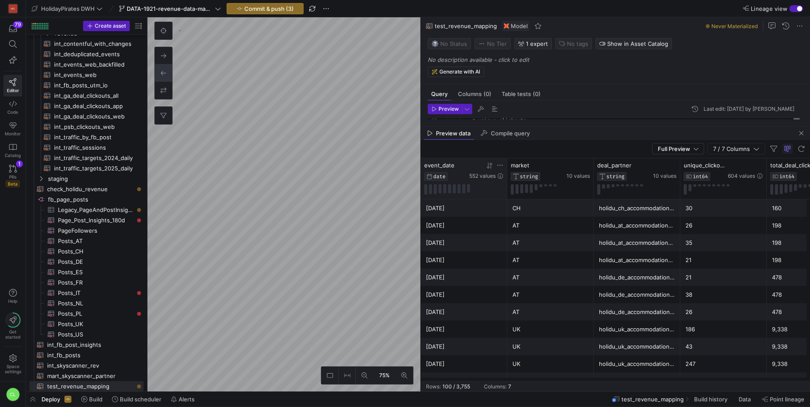
click at [491, 166] on icon at bounding box center [490, 165] width 3 height 6
click at [581, 177] on span "10 values" at bounding box center [578, 176] width 23 height 6
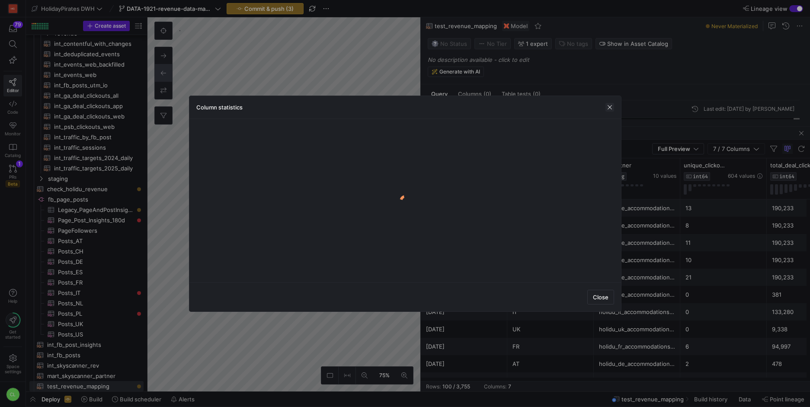
click at [608, 111] on span "button" at bounding box center [610, 107] width 9 height 9
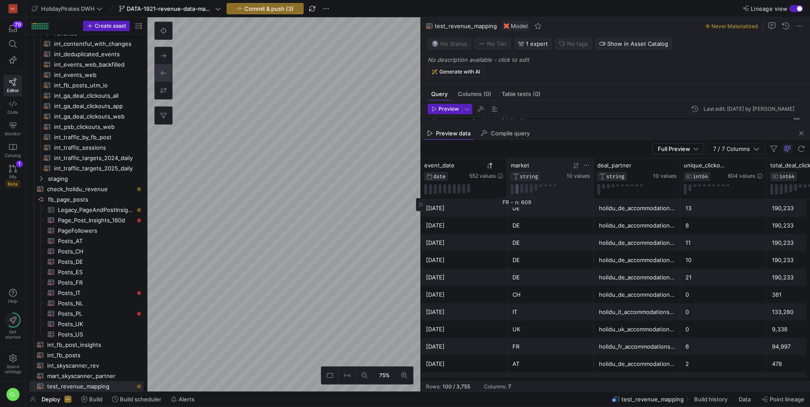
click at [516, 192] on button at bounding box center [517, 189] width 3 height 10
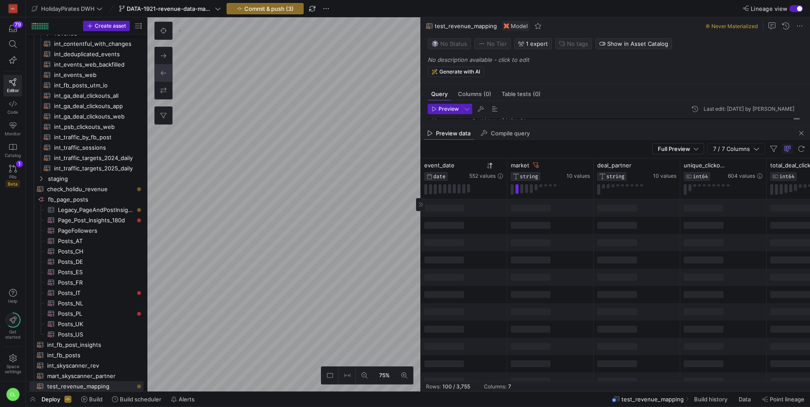
click at [592, 229] on div at bounding box center [550, 225] width 87 height 17
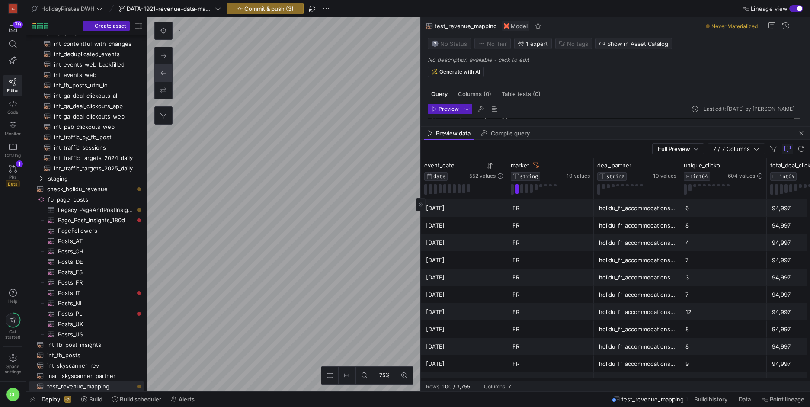
click at [549, 253] on div "FR" at bounding box center [551, 260] width 76 height 17
click at [485, 205] on div "[DATE]" at bounding box center [464, 208] width 76 height 17
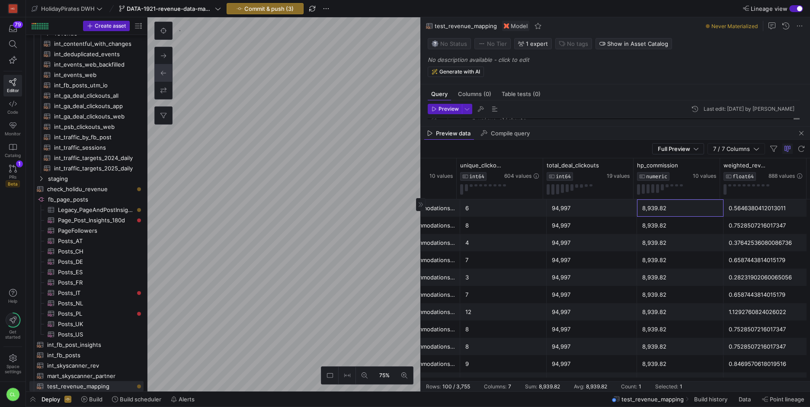
click at [661, 210] on div "8,939.82" at bounding box center [680, 208] width 76 height 17
click at [600, 213] on div "94,997" at bounding box center [592, 208] width 80 height 17
click at [660, 212] on div "8,939.82" at bounding box center [680, 208] width 76 height 17
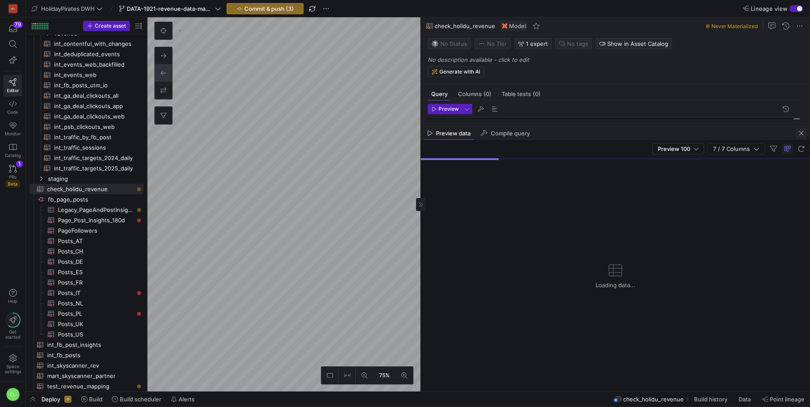
click at [803, 129] on span "button" at bounding box center [801, 133] width 10 height 10
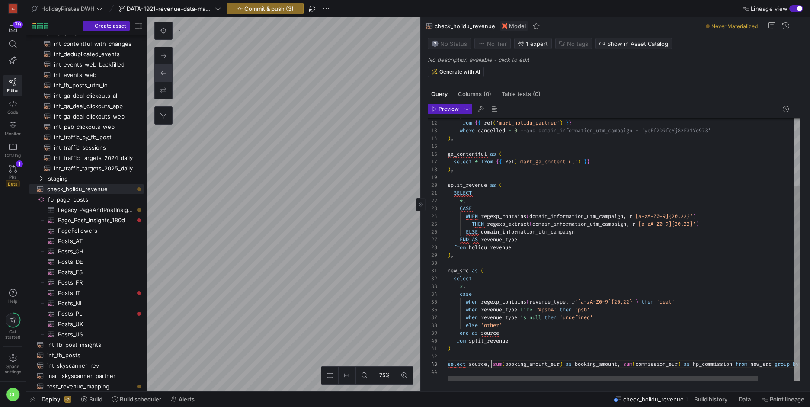
click at [492, 364] on div "revenue_source from { { ref ( 'mart_holidu_partner' ) } } where cancelled = 0 -…" at bounding box center [644, 203] width 392 height 355
click at [473, 365] on div "revenue_source from { { ref ( 'mart_holidu_partner' ) } } where cancelled = 0 -…" at bounding box center [644, 203] width 392 height 355
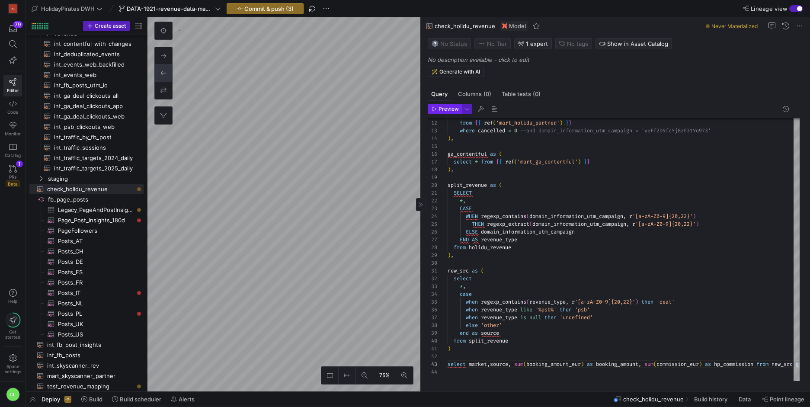
click at [451, 112] on span "button" at bounding box center [444, 109] width 33 height 10
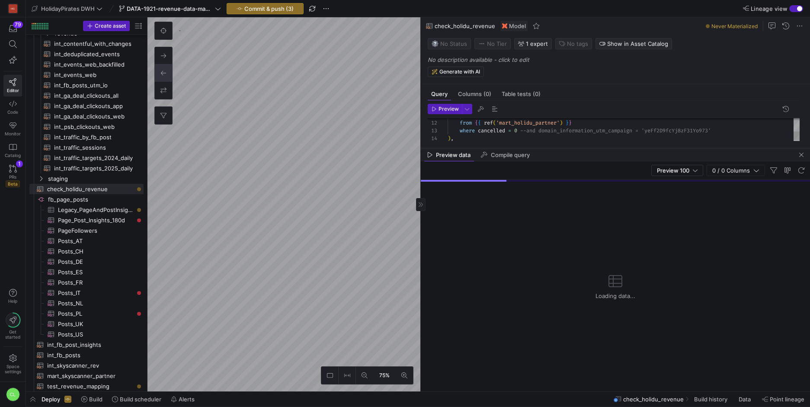
drag, startPoint x: 597, startPoint y: 239, endPoint x: 612, endPoint y: 144, distance: 96.4
click at [612, 147] on div at bounding box center [615, 148] width 389 height 3
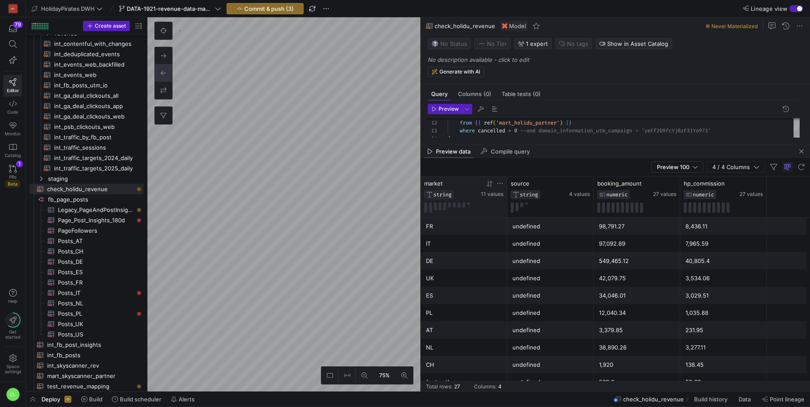
click at [491, 184] on icon at bounding box center [490, 183] width 3 height 6
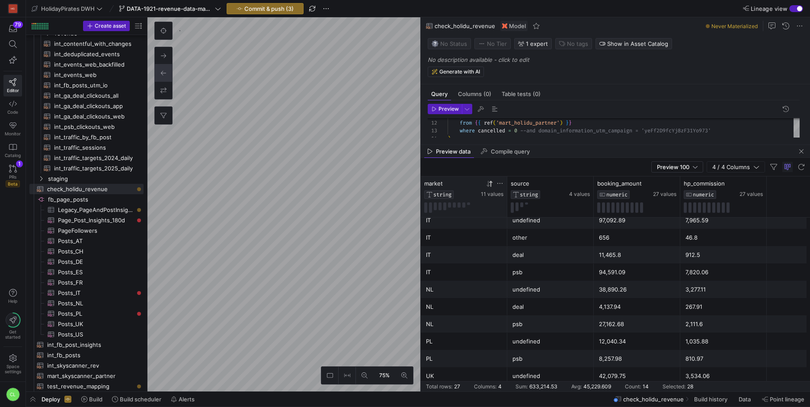
scroll to position [293, 0]
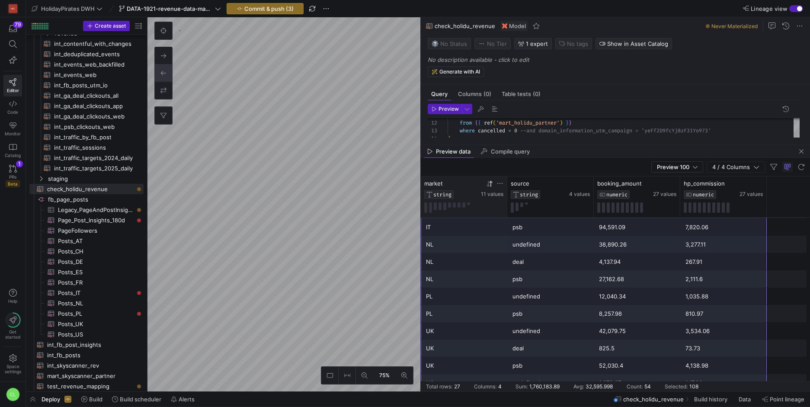
drag, startPoint x: 481, startPoint y: 221, endPoint x: 732, endPoint y: 382, distance: 298.6
click at [732, 382] on mat-sidenav-content "Drag here to set row groups Drag here to set column labels market STRING 11 val…" at bounding box center [615, 284] width 389 height 215
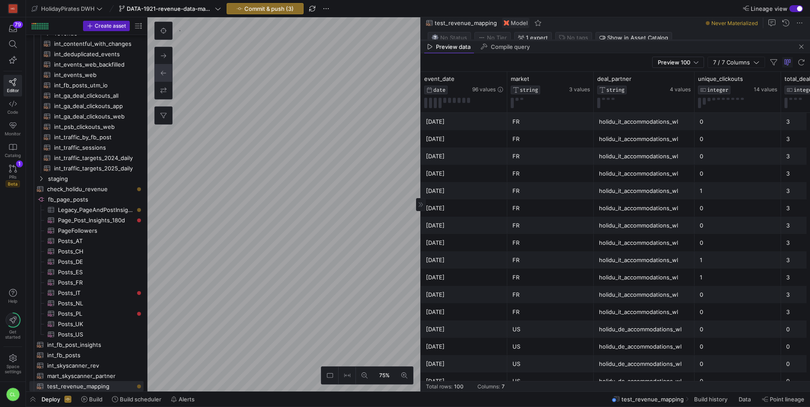
drag, startPoint x: 570, startPoint y: 145, endPoint x: 585, endPoint y: 36, distance: 110.1
click at [585, 39] on div at bounding box center [615, 40] width 389 height 3
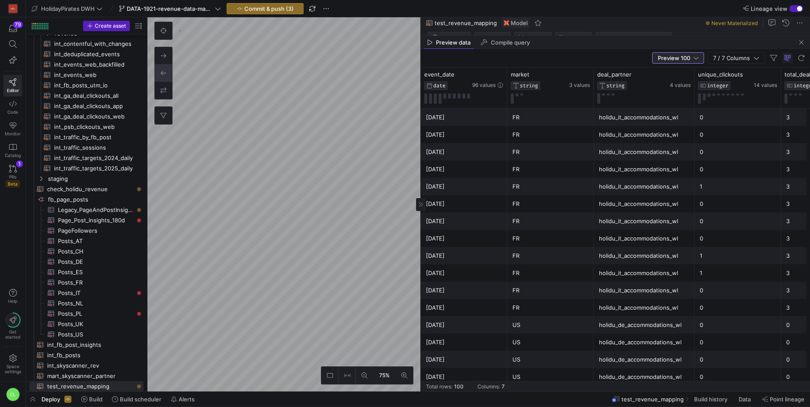
click at [689, 61] on span "Preview 100" at bounding box center [674, 58] width 32 height 7
click at [685, 87] on span "Full Preview" at bounding box center [678, 86] width 45 height 7
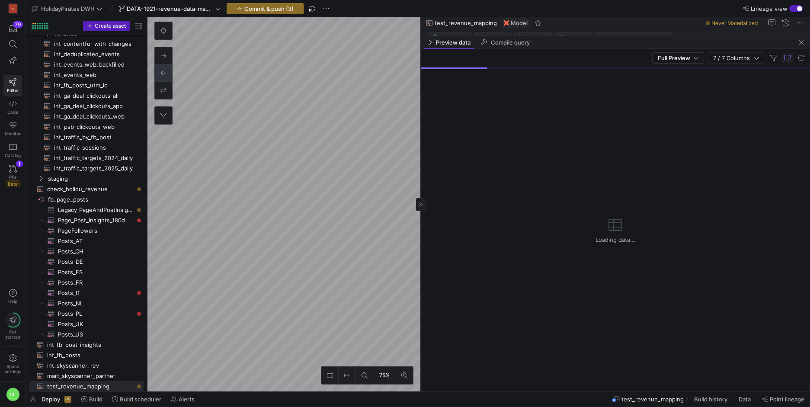
click at [562, 170] on div "Loading data..." at bounding box center [615, 230] width 389 height 322
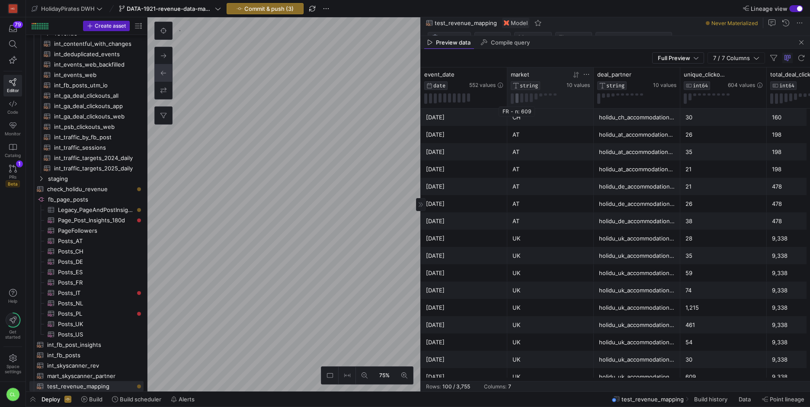
click at [517, 100] on button at bounding box center [517, 98] width 3 height 10
click at [493, 77] on div at bounding box center [486, 74] width 34 height 7
click at [492, 77] on icon at bounding box center [489, 74] width 7 height 7
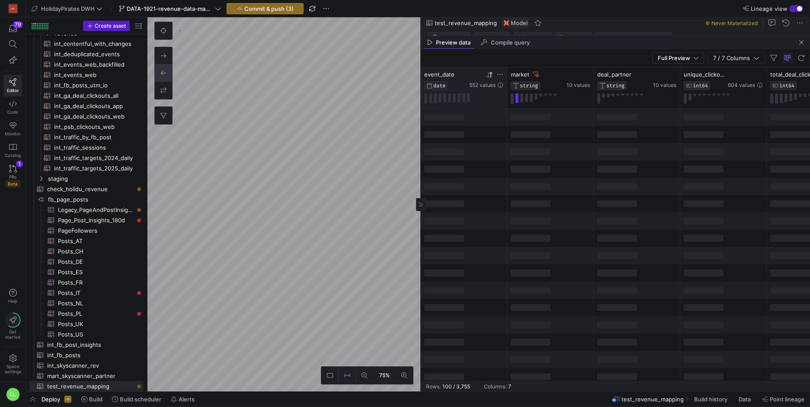
click at [492, 77] on icon at bounding box center [489, 74] width 7 height 7
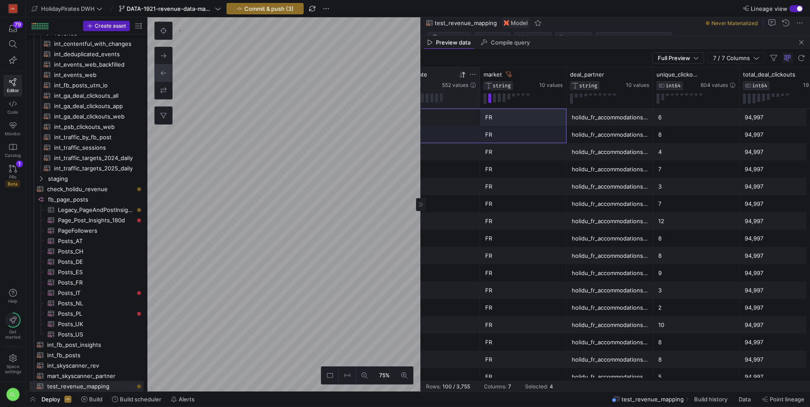
scroll to position [0, 19]
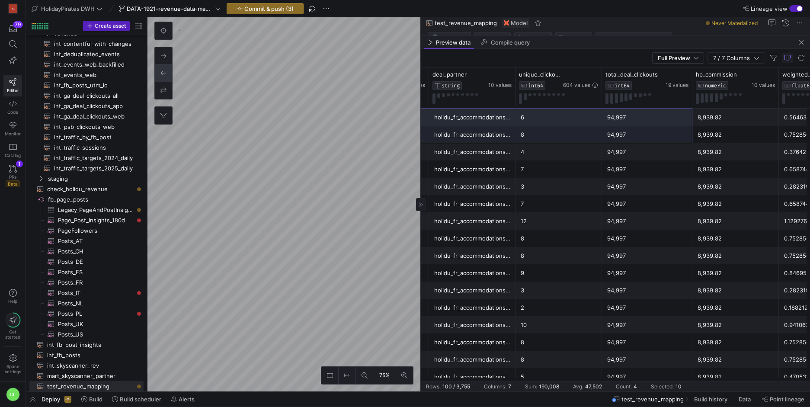
drag, startPoint x: 468, startPoint y: 117, endPoint x: 566, endPoint y: 130, distance: 99.1
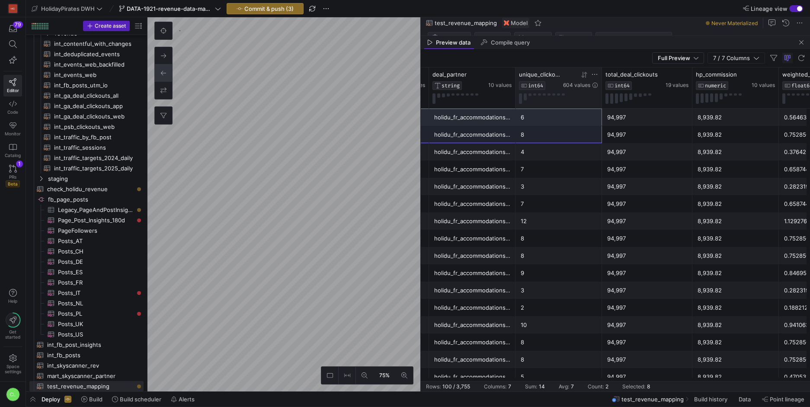
click at [584, 74] on icon at bounding box center [584, 74] width 7 height 7
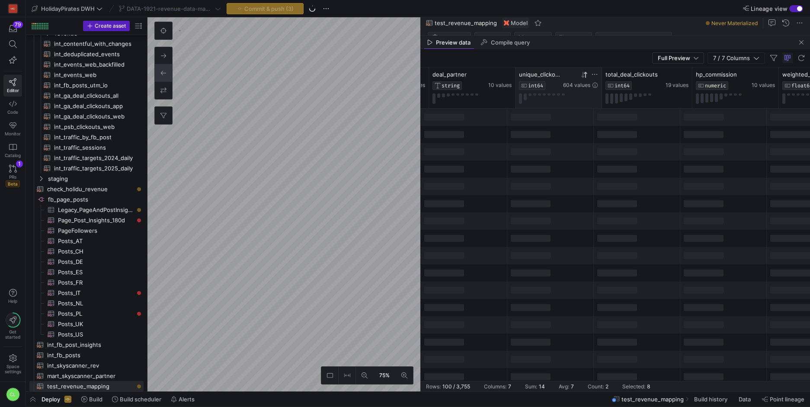
click at [584, 74] on icon at bounding box center [584, 74] width 7 height 7
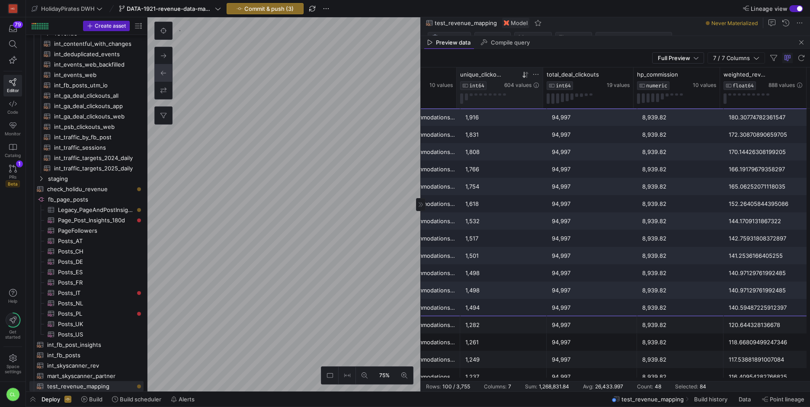
drag, startPoint x: 479, startPoint y: 122, endPoint x: 759, endPoint y: 302, distance: 333.6
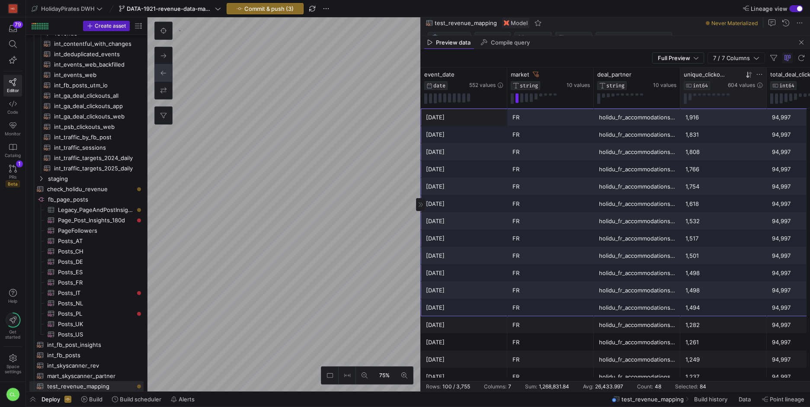
click at [559, 187] on div "FR" at bounding box center [551, 186] width 76 height 17
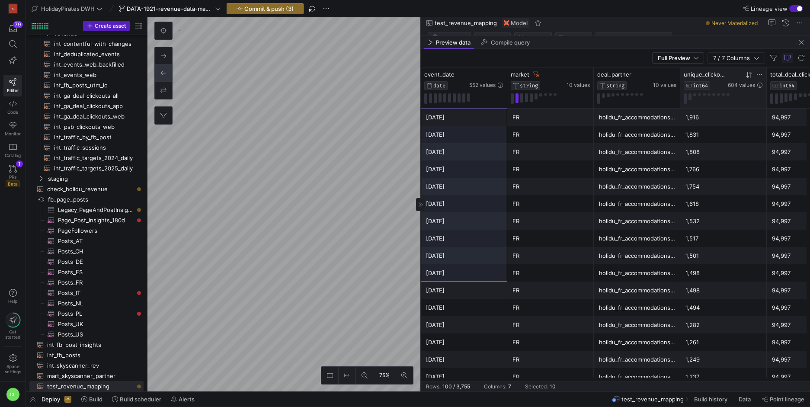
drag, startPoint x: 480, startPoint y: 122, endPoint x: 486, endPoint y: 277, distance: 155.4
click at [488, 76] on icon at bounding box center [488, 75] width 3 height 6
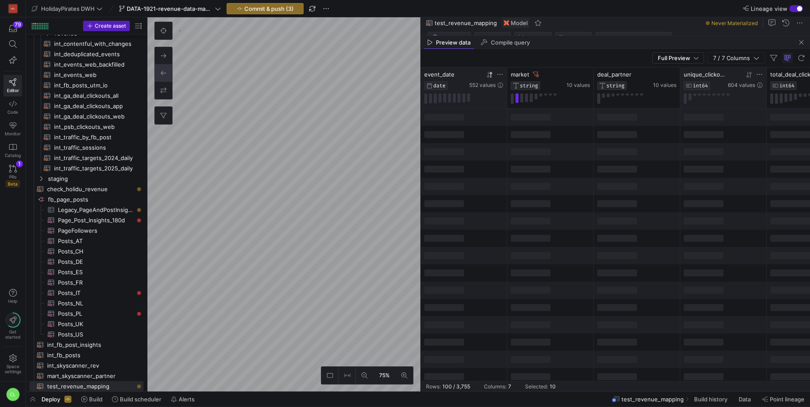
click at [488, 76] on icon at bounding box center [488, 75] width 3 height 6
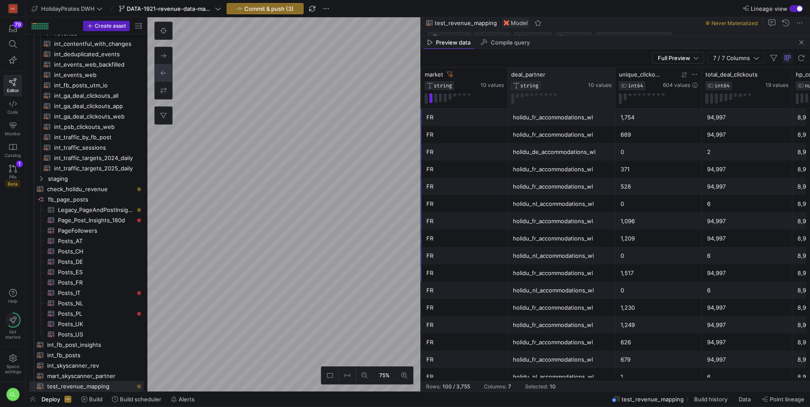
drag, startPoint x: 593, startPoint y: 77, endPoint x: 612, endPoint y: 81, distance: 19.5
click at [613, 81] on div at bounding box center [614, 87] width 3 height 41
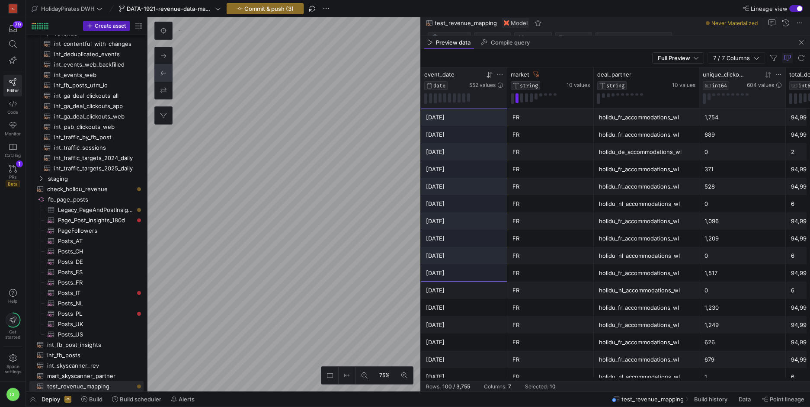
click at [491, 78] on div "552 values" at bounding box center [486, 80] width 34 height 18
click at [491, 76] on icon at bounding box center [490, 74] width 3 height 6
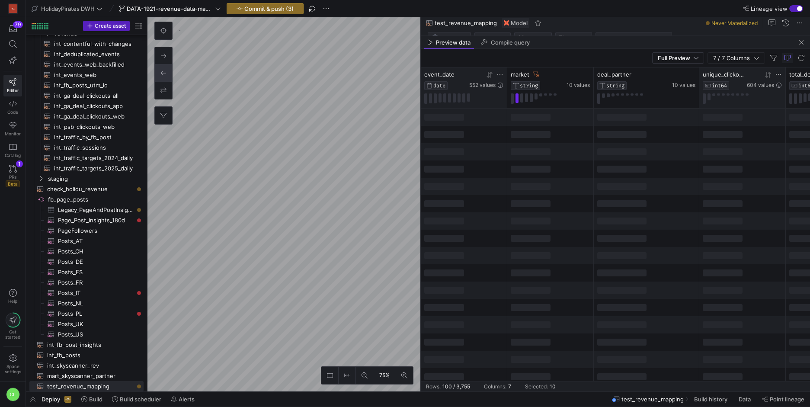
click at [491, 76] on icon at bounding box center [490, 74] width 3 height 6
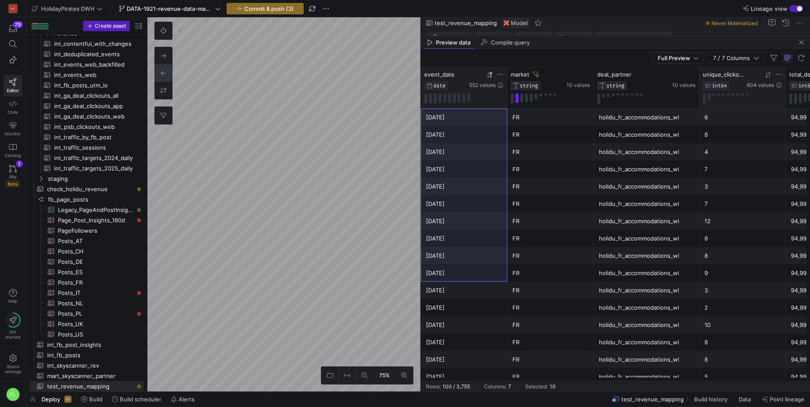
click at [491, 77] on icon at bounding box center [490, 74] width 3 height 6
click at [524, 199] on div "FR" at bounding box center [551, 204] width 76 height 17
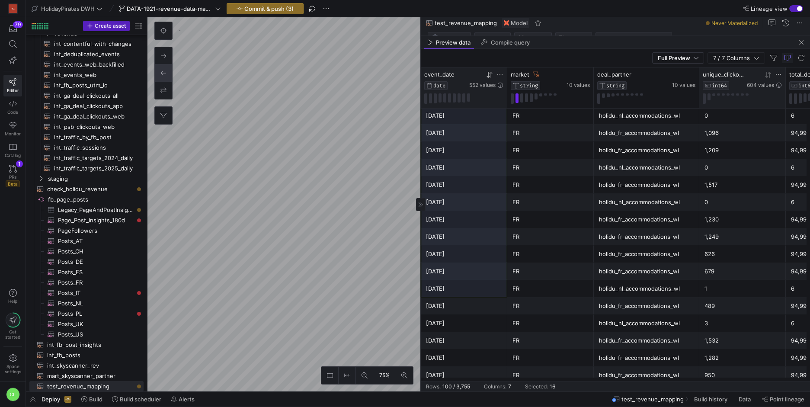
drag, startPoint x: 492, startPoint y: 121, endPoint x: 489, endPoint y: 279, distance: 157.9
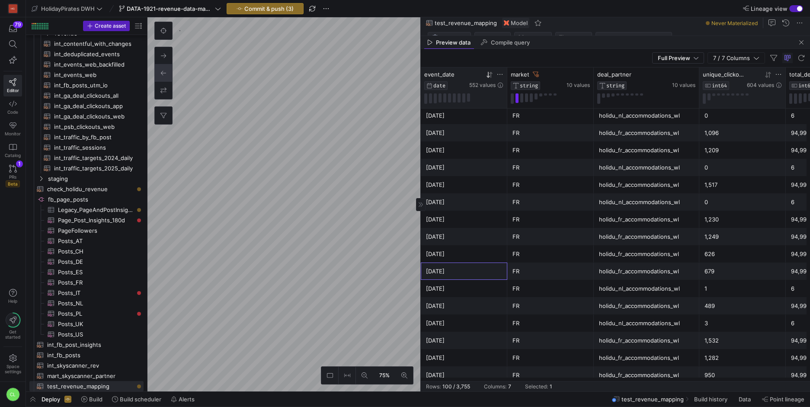
click at [489, 279] on div "[DATE]" at bounding box center [464, 271] width 76 height 17
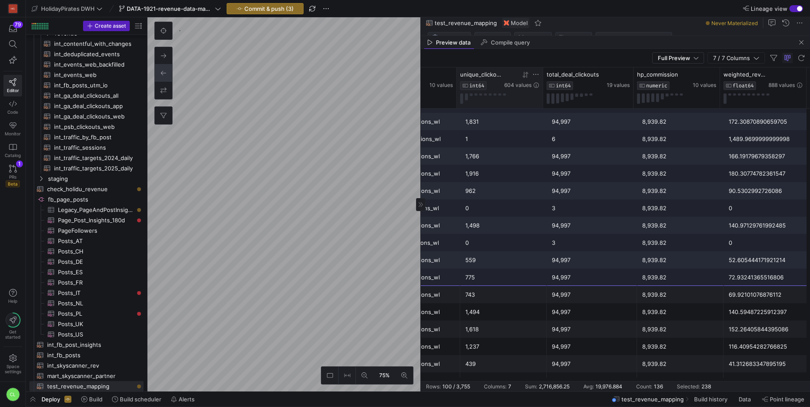
drag, startPoint x: 480, startPoint y: 120, endPoint x: 760, endPoint y: 283, distance: 323.5
click at [803, 44] on span "button" at bounding box center [801, 42] width 10 height 10
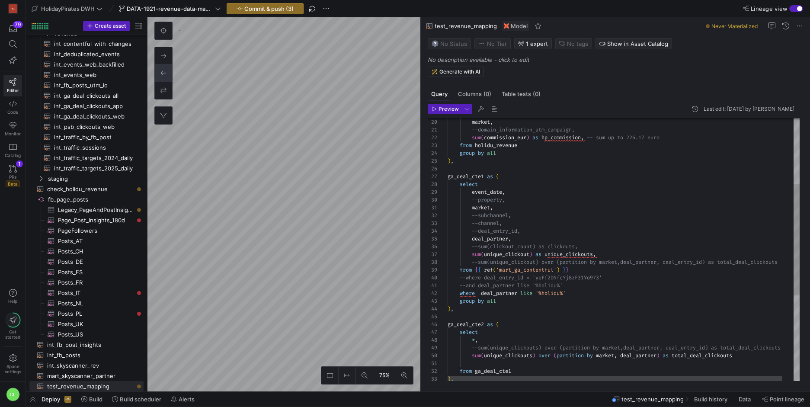
scroll to position [0, 0]
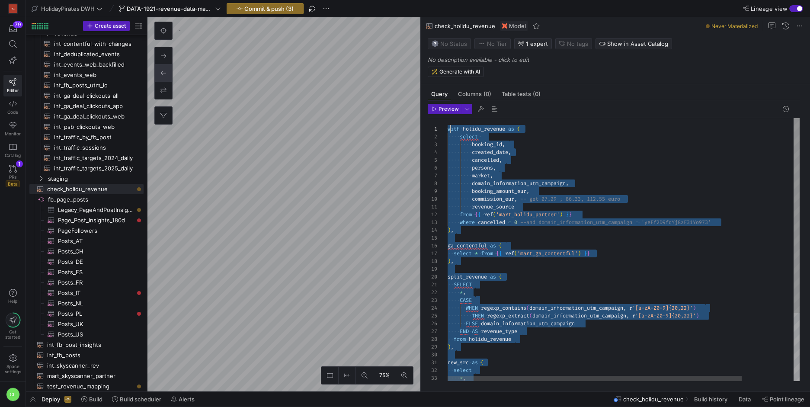
drag, startPoint x: 710, startPoint y: 370, endPoint x: 447, endPoint y: 123, distance: 359.9
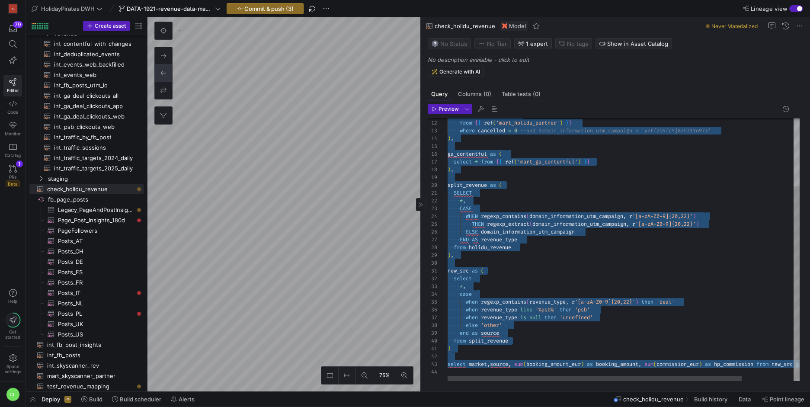
click at [711, 365] on div "revenue_source from { { ref ( 'mart_holidu_partner' ) } } where cancelled = 0 -…" at bounding box center [655, 203] width 414 height 355
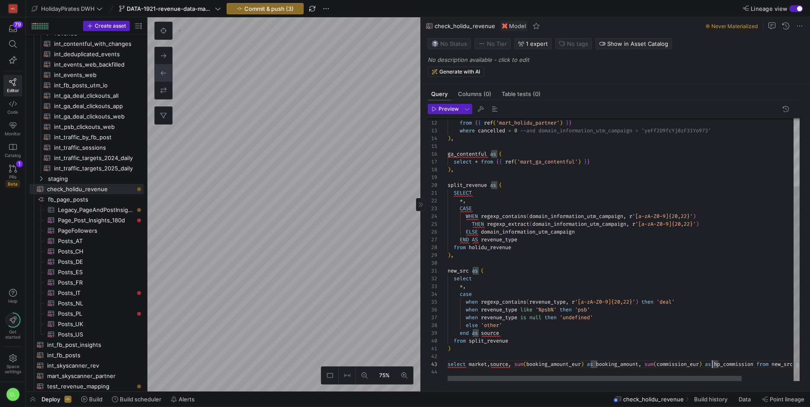
scroll to position [16, 318]
click at [764, 366] on div "revenue_source from { { ref ( 'mart_holidu_partner' ) } } where cancelled = 0 -…" at bounding box center [655, 203] width 414 height 355
click at [766, 364] on div "from { { ref ( 'mart_holidu_partner' ) } } where cancelled = 0 --and domain_inf…" at bounding box center [655, 205] width 414 height 363
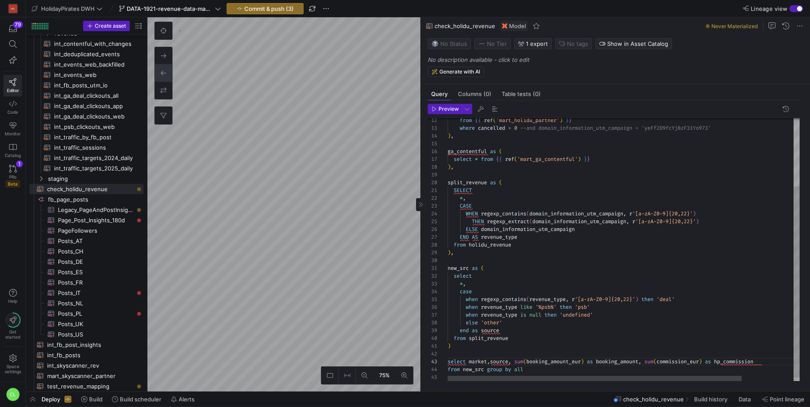
click at [469, 361] on div "from { { ref ( 'mart_holidu_partner' ) } } where cancelled = 0 --and domain_inf…" at bounding box center [655, 205] width 414 height 363
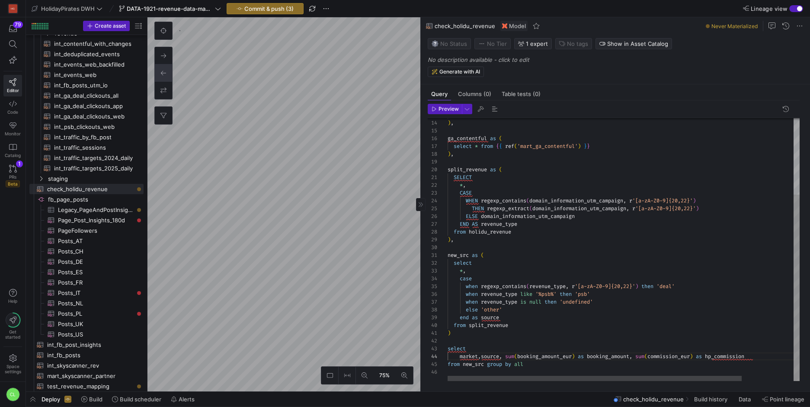
click at [506, 357] on div "where cancelled = 0 --and domain_information_utm_campaign = 'yeFf2D9fc Yj8zF31Y…" at bounding box center [655, 196] width 414 height 370
click at [596, 365] on div "where cancelled = 0 --and domain_information_utm_campaign = 'yeFf2D9fc Yj8zF31Y…" at bounding box center [655, 200] width 414 height 378
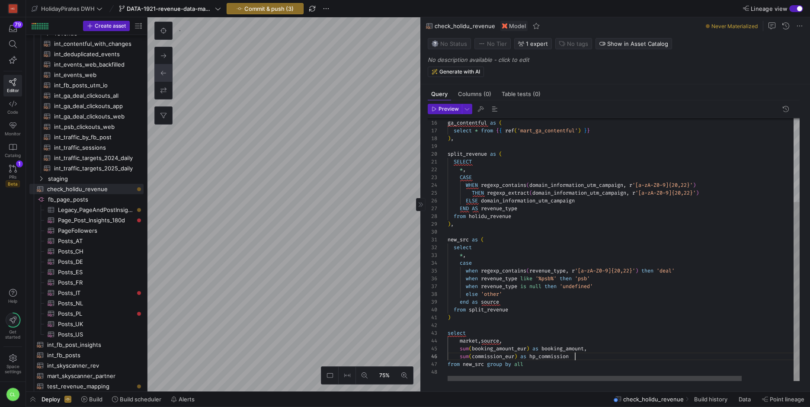
click at [595, 357] on div "ga_contentful as ( select * from { { ref ( 'mart_ga_contentful' ) } } ) , split…" at bounding box center [655, 188] width 414 height 386
click at [485, 362] on div "ga_contentful as ( select * from { { ref ( 'mart_ga_contentful' ) } } ) , split…" at bounding box center [655, 192] width 414 height 394
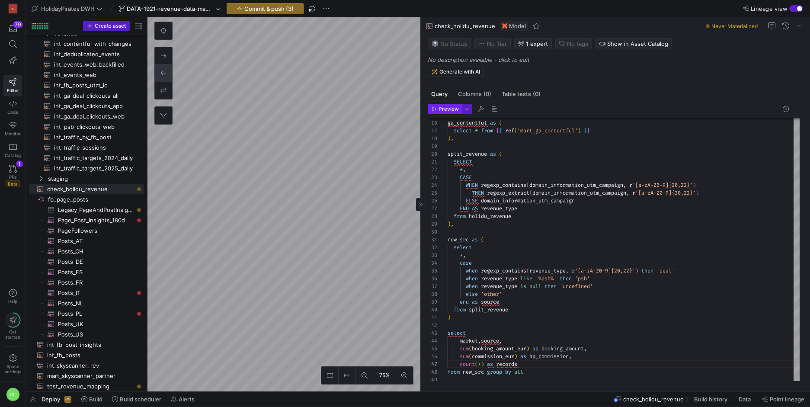
type textarea ") select market,source, sum(booking_amount_eur) as booking_amount, sum(commissi…"
click at [460, 114] on button "Preview" at bounding box center [445, 109] width 34 height 10
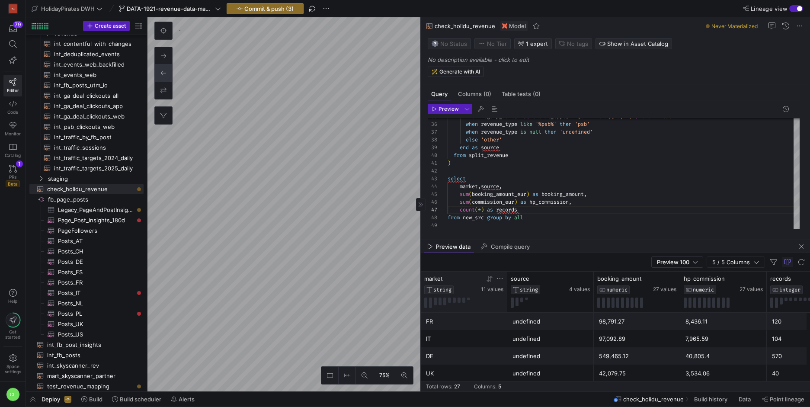
click at [491, 279] on icon at bounding box center [489, 279] width 7 height 7
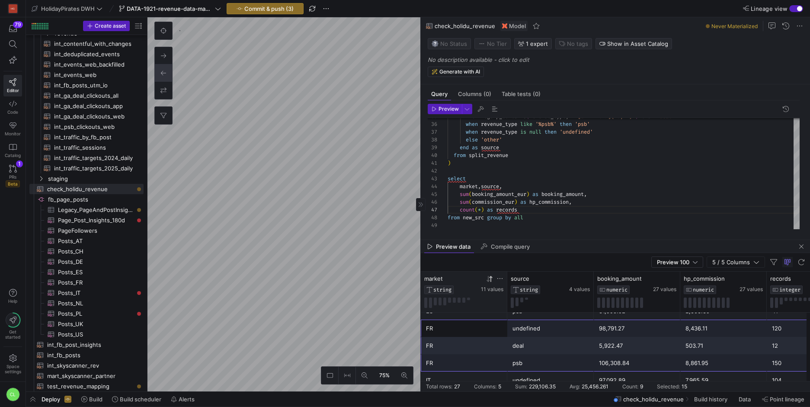
drag, startPoint x: 473, startPoint y: 325, endPoint x: 780, endPoint y: 358, distance: 309.4
click at [780, 358] on div "FR undefined 98,791.27 8,436.11 120 IT undefined 97,092.89 7,965.59 104 DE unde…" at bounding box center [637, 362] width 433 height 467
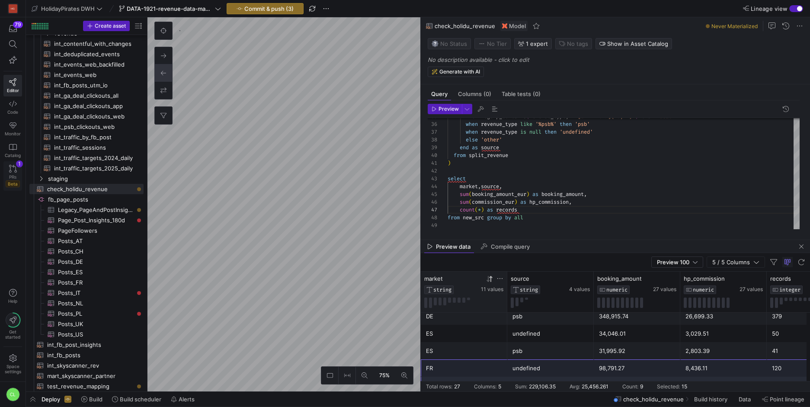
scroll to position [169, 0]
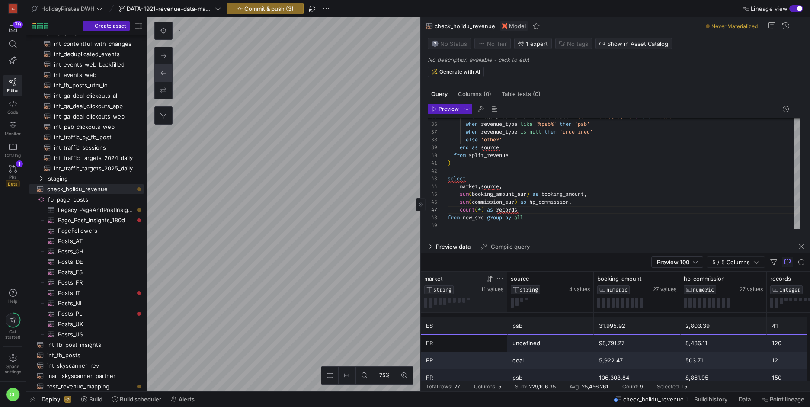
click at [549, 346] on div "undefined" at bounding box center [551, 343] width 76 height 17
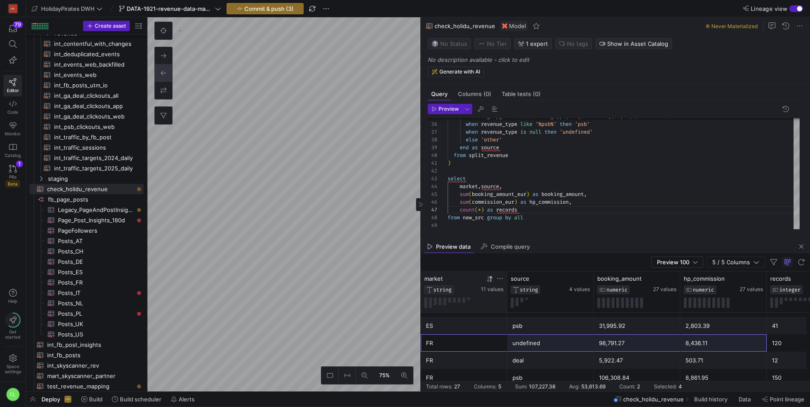
drag, startPoint x: 463, startPoint y: 342, endPoint x: 754, endPoint y: 337, distance: 290.8
click at [754, 337] on div "FR undefined 98,791.27 8,436.11 120" at bounding box center [637, 342] width 433 height 17
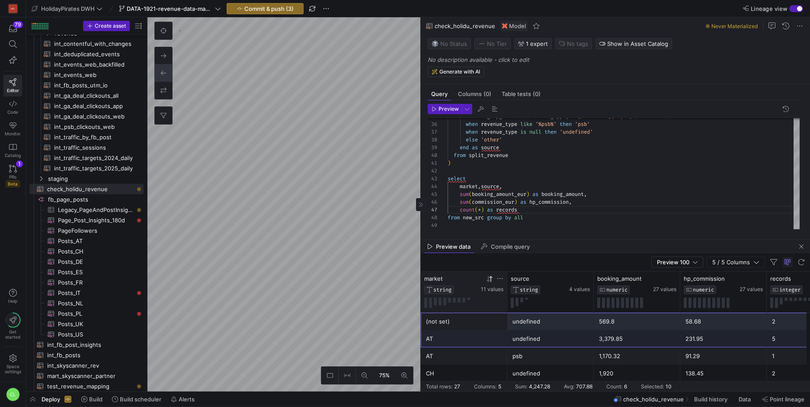
scroll to position [392, 0]
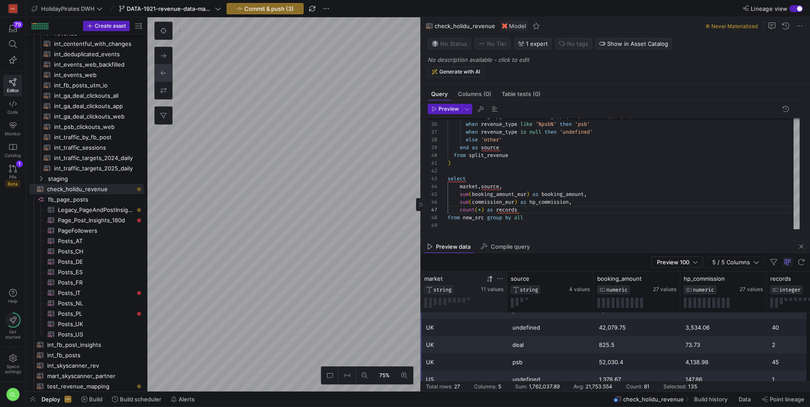
drag, startPoint x: 459, startPoint y: 324, endPoint x: 783, endPoint y: 386, distance: 329.9
click at [783, 386] on mat-sidenav-content "Drag here to set row groups Drag here to set column labels market STRING 11 val…" at bounding box center [615, 332] width 389 height 120
click at [801, 248] on span "button" at bounding box center [801, 246] width 10 height 10
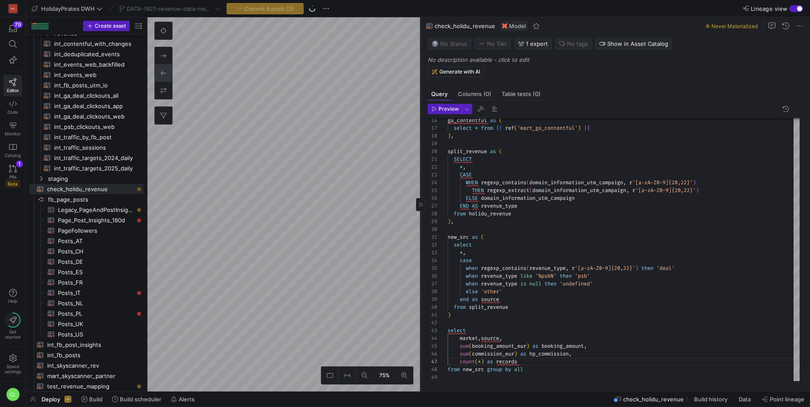
type textarea "with holidu_revenue as ( select booking_id, created_date, cancelled, persons, m…"
